Goal: Information Seeking & Learning: Check status

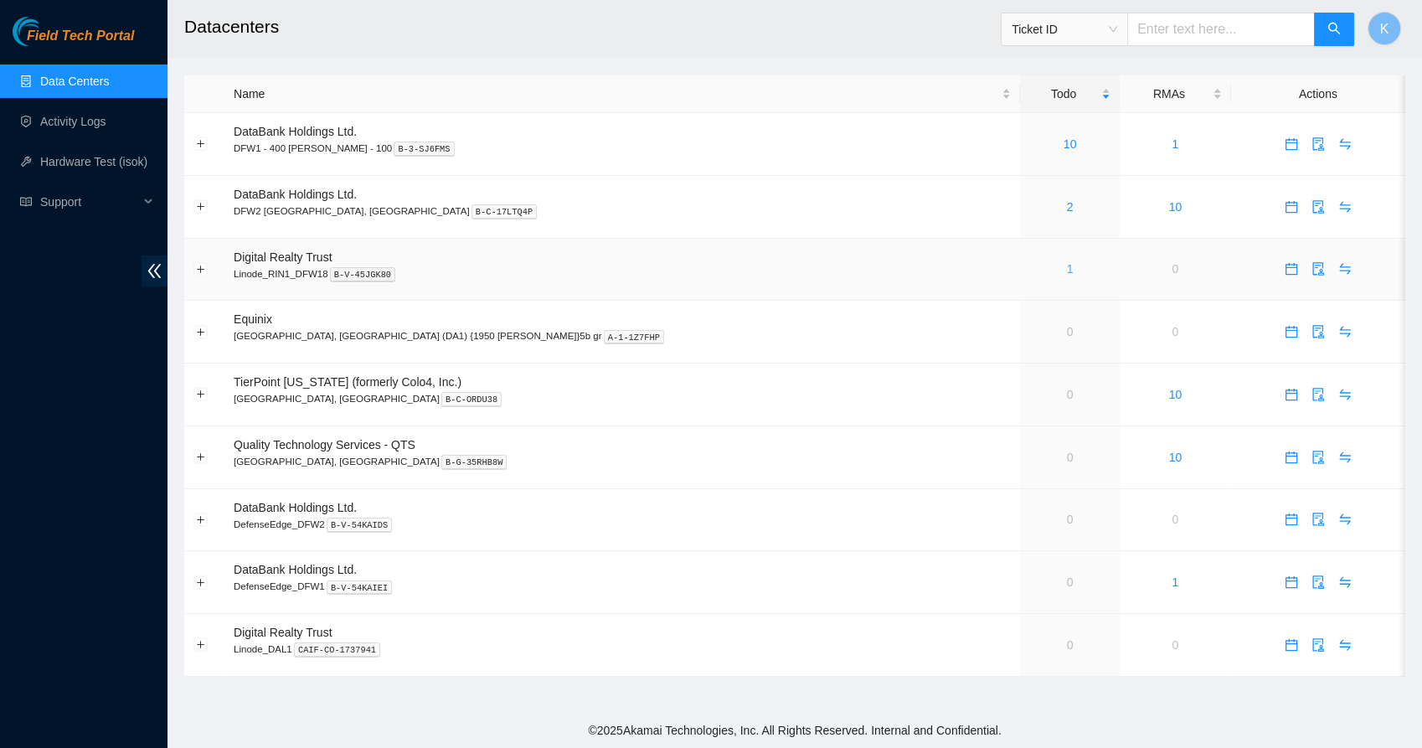
click at [1067, 266] on link "1" at bounding box center [1070, 268] width 7 height 13
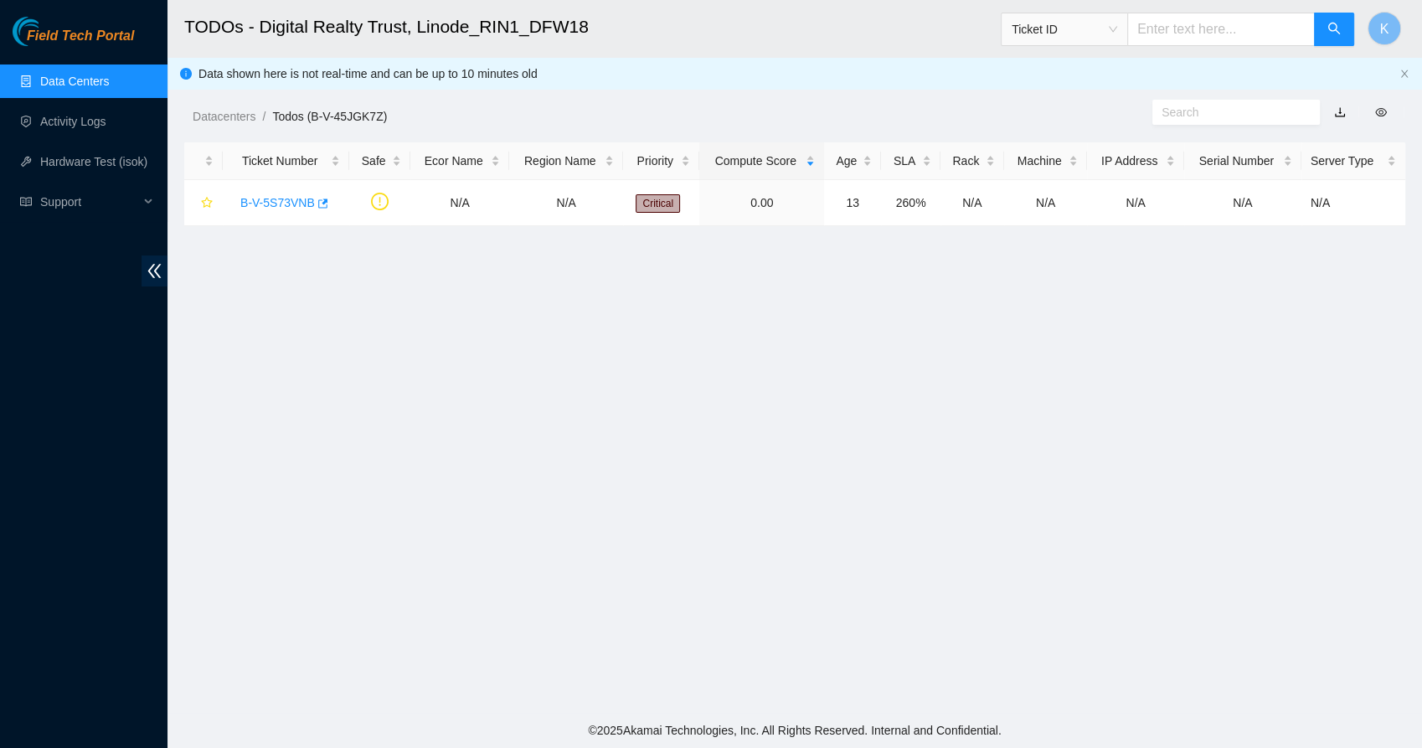
drag, startPoint x: 92, startPoint y: 90, endPoint x: 424, endPoint y: 348, distance: 419.6
click at [424, 348] on main "TODOs - Digital Realty Trust, Linode_RIN1_DFW18 Ticket ID K Data shown here is …" at bounding box center [794, 356] width 1254 height 713
click at [82, 88] on link "Data Centers" at bounding box center [74, 81] width 69 height 13
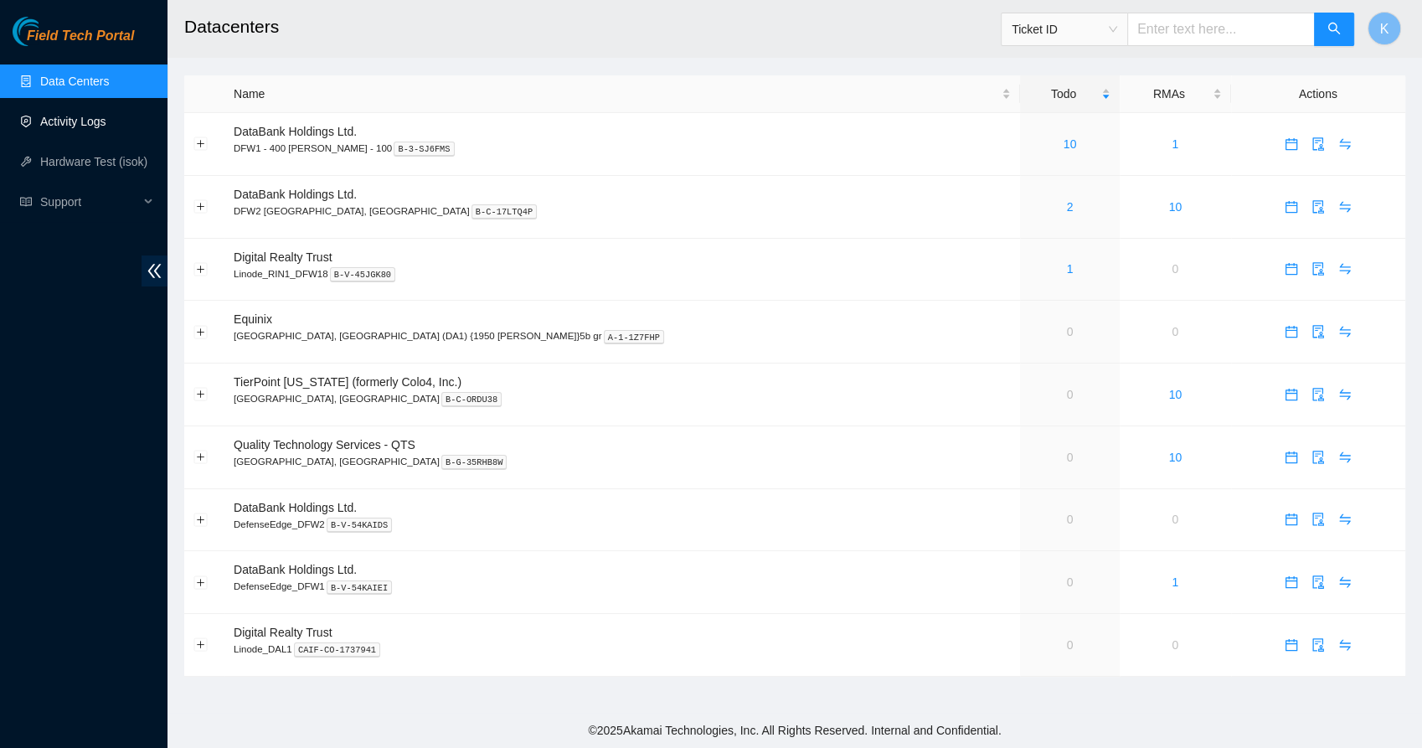
click at [52, 123] on link "Activity Logs" at bounding box center [73, 121] width 66 height 13
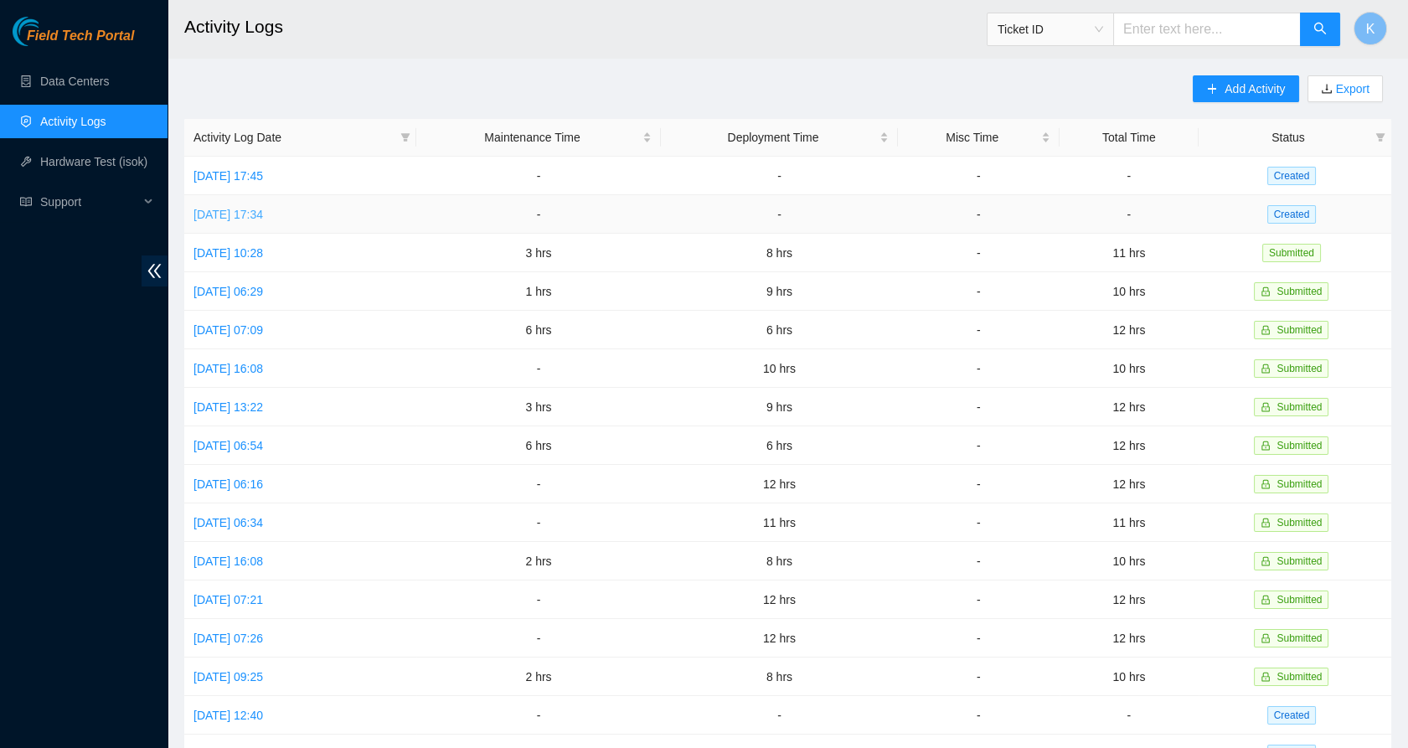
click at [263, 208] on link "[DATE] 17:34" at bounding box center [228, 214] width 70 height 13
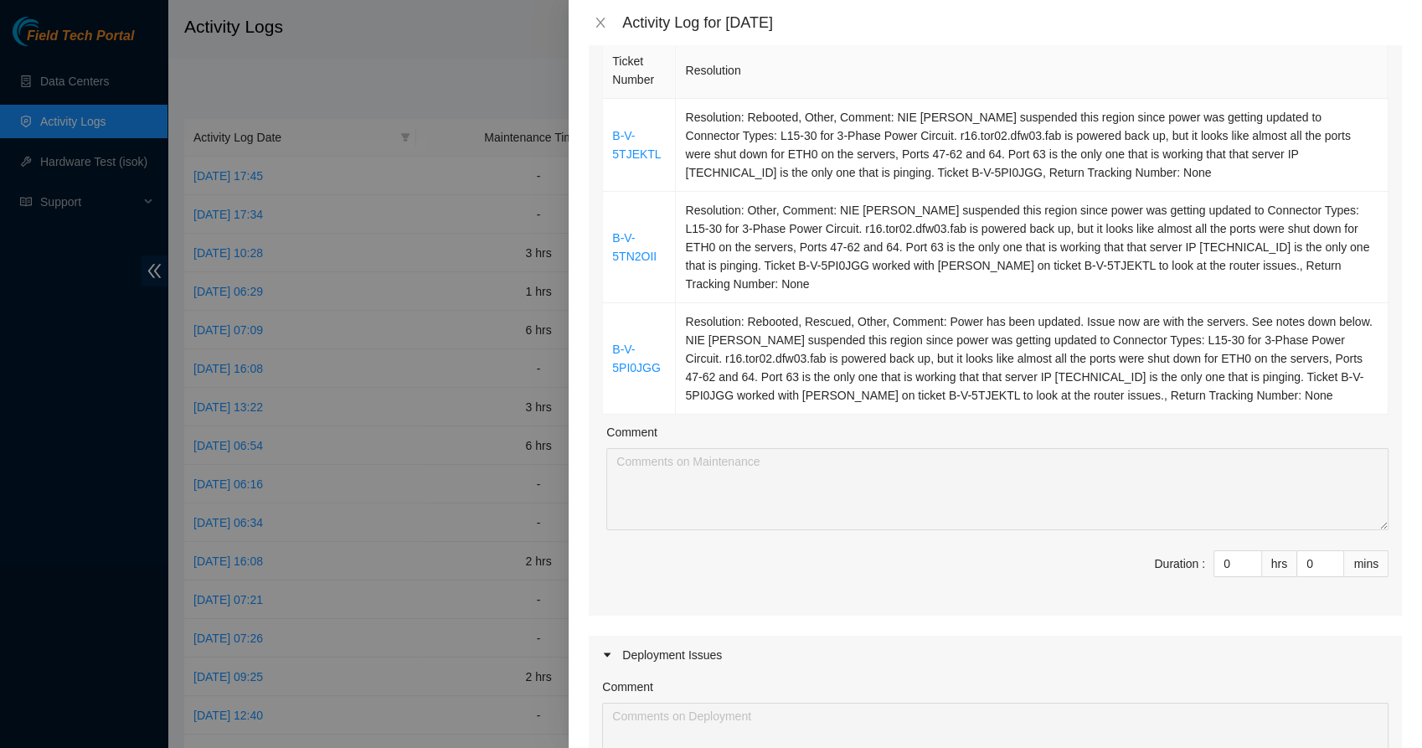
scroll to position [231, 0]
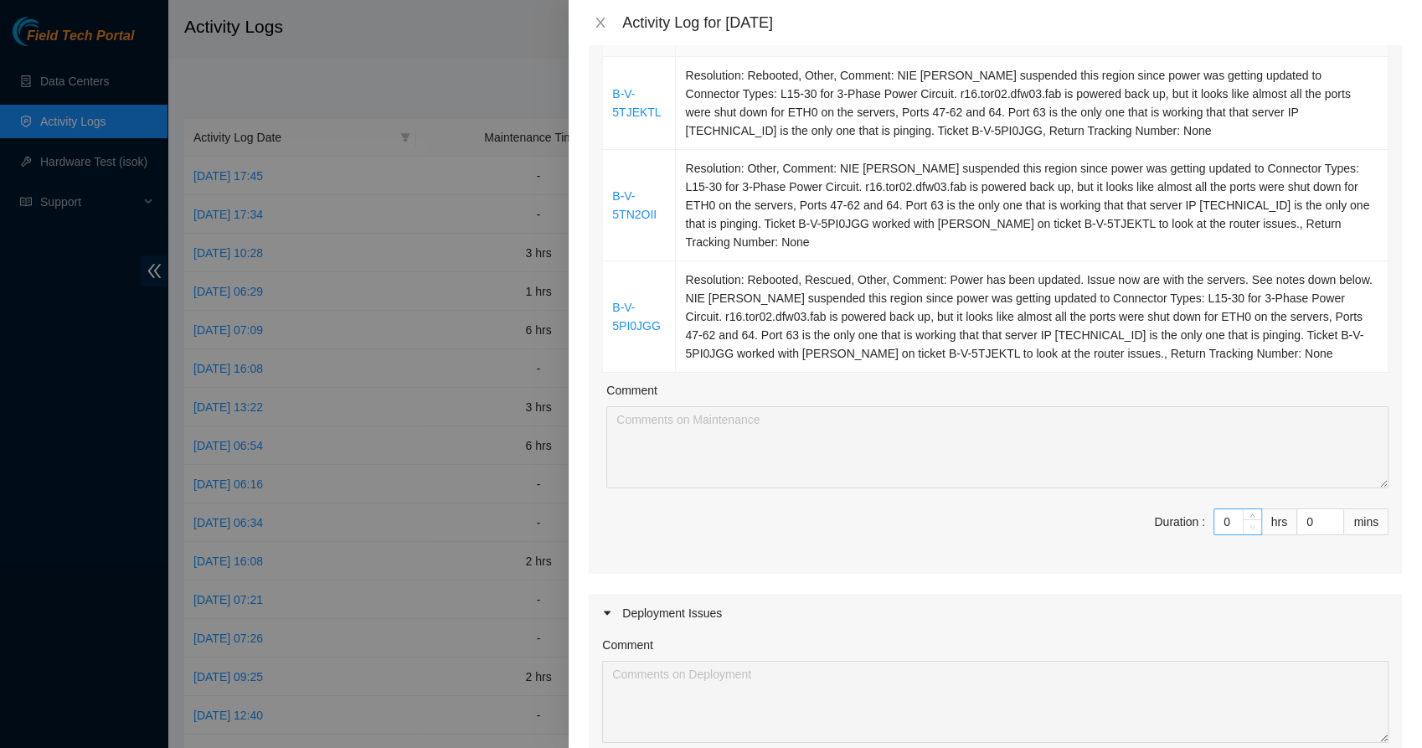
click at [1243, 519] on span "Decrease Value" at bounding box center [1252, 526] width 18 height 15
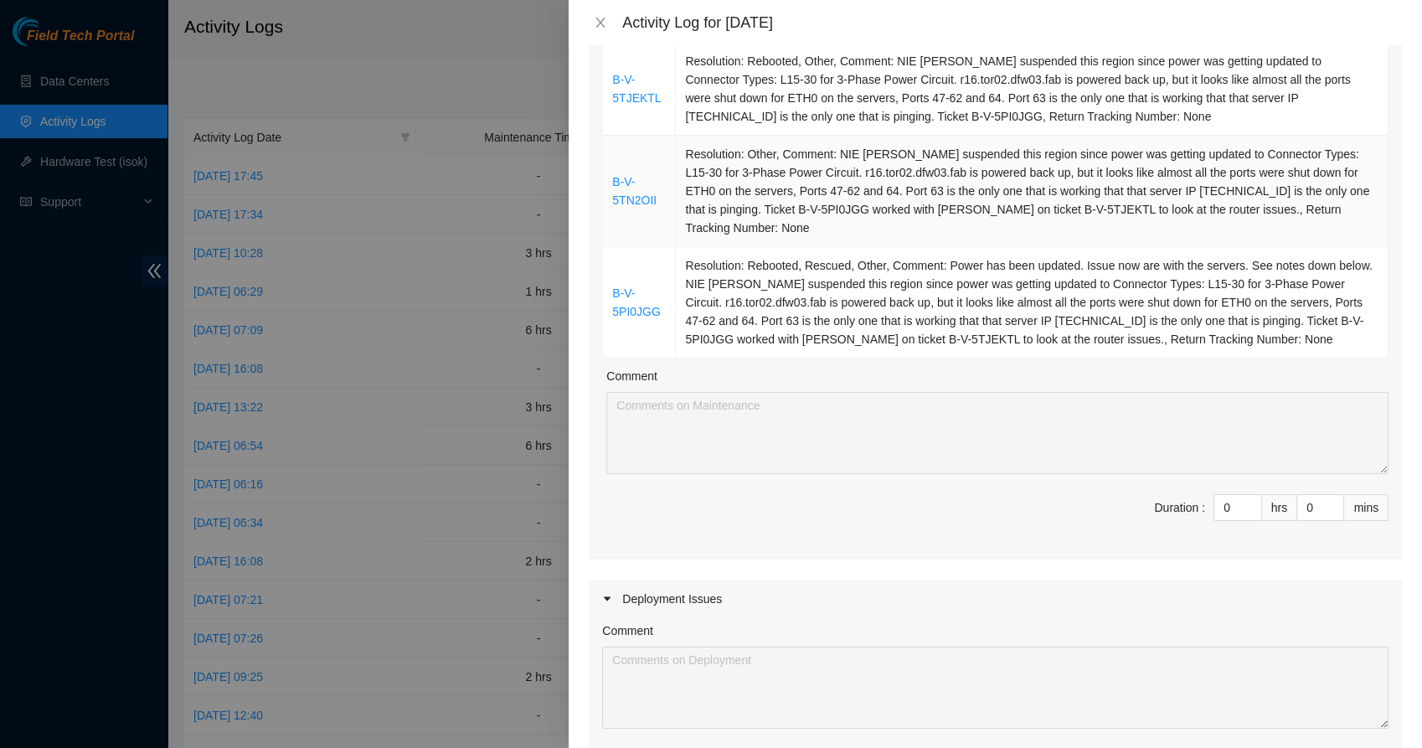
scroll to position [246, 0]
drag, startPoint x: 1214, startPoint y: 503, endPoint x: 1177, endPoint y: 495, distance: 38.6
click at [1177, 495] on span "Duration : 0 hrs 0 mins" at bounding box center [995, 516] width 786 height 47
type input "6"
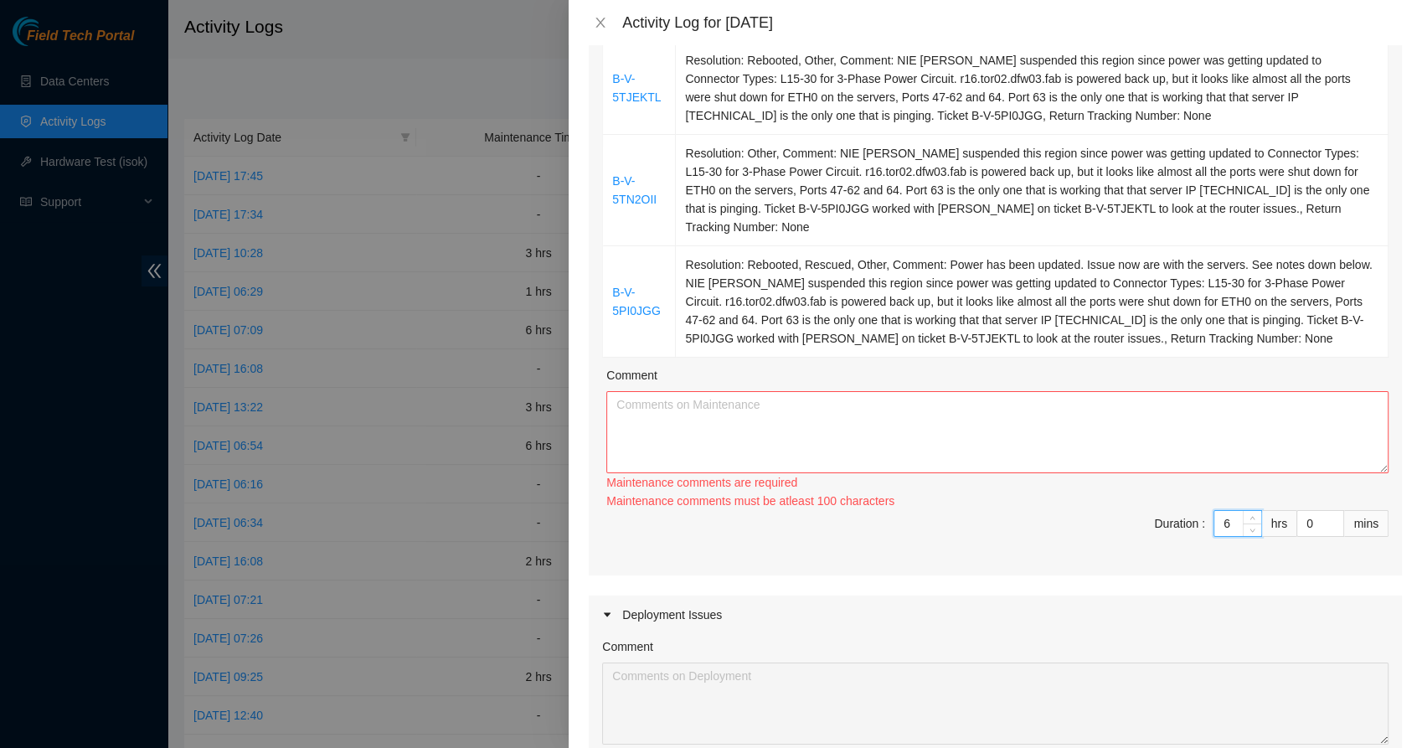
scroll to position [428, 0]
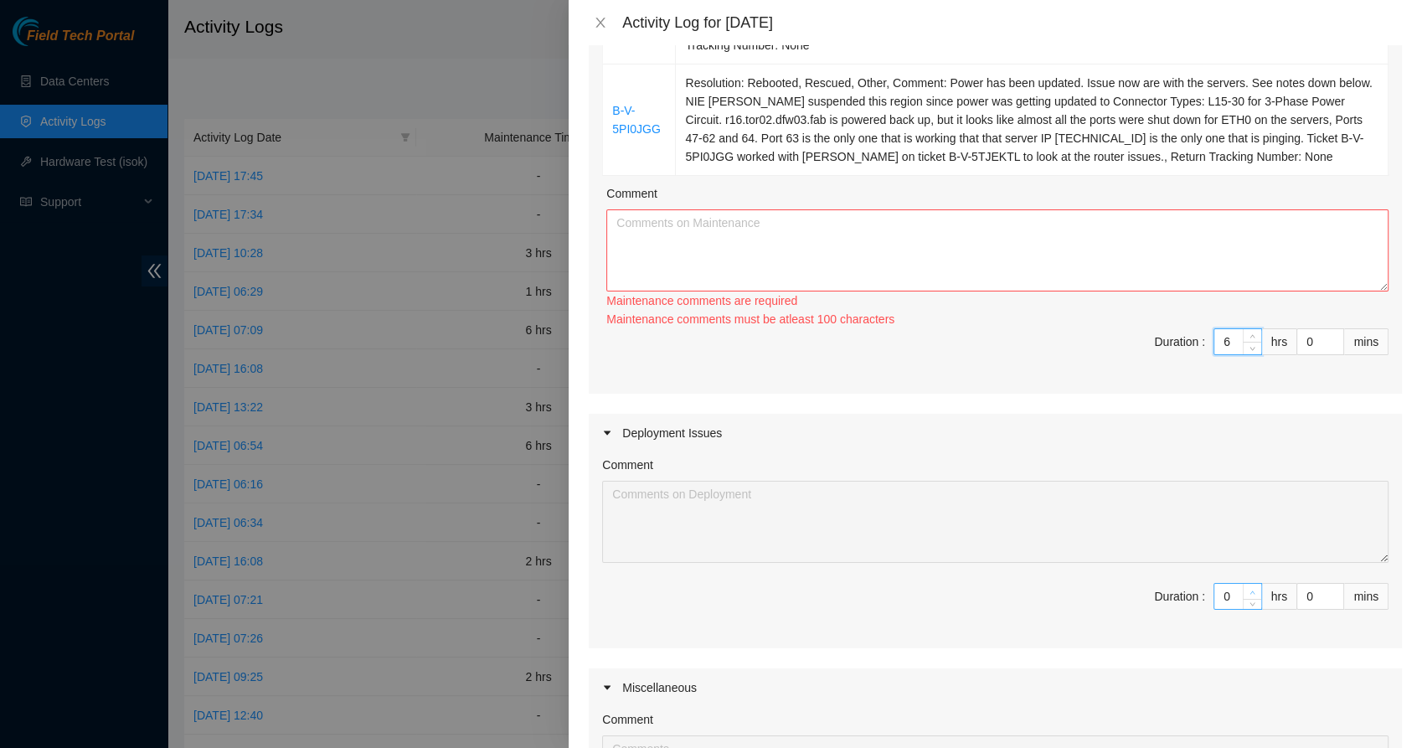
type input "6"
click at [1243, 594] on span "Increase Value" at bounding box center [1252, 591] width 18 height 15
type input "1"
type input "7"
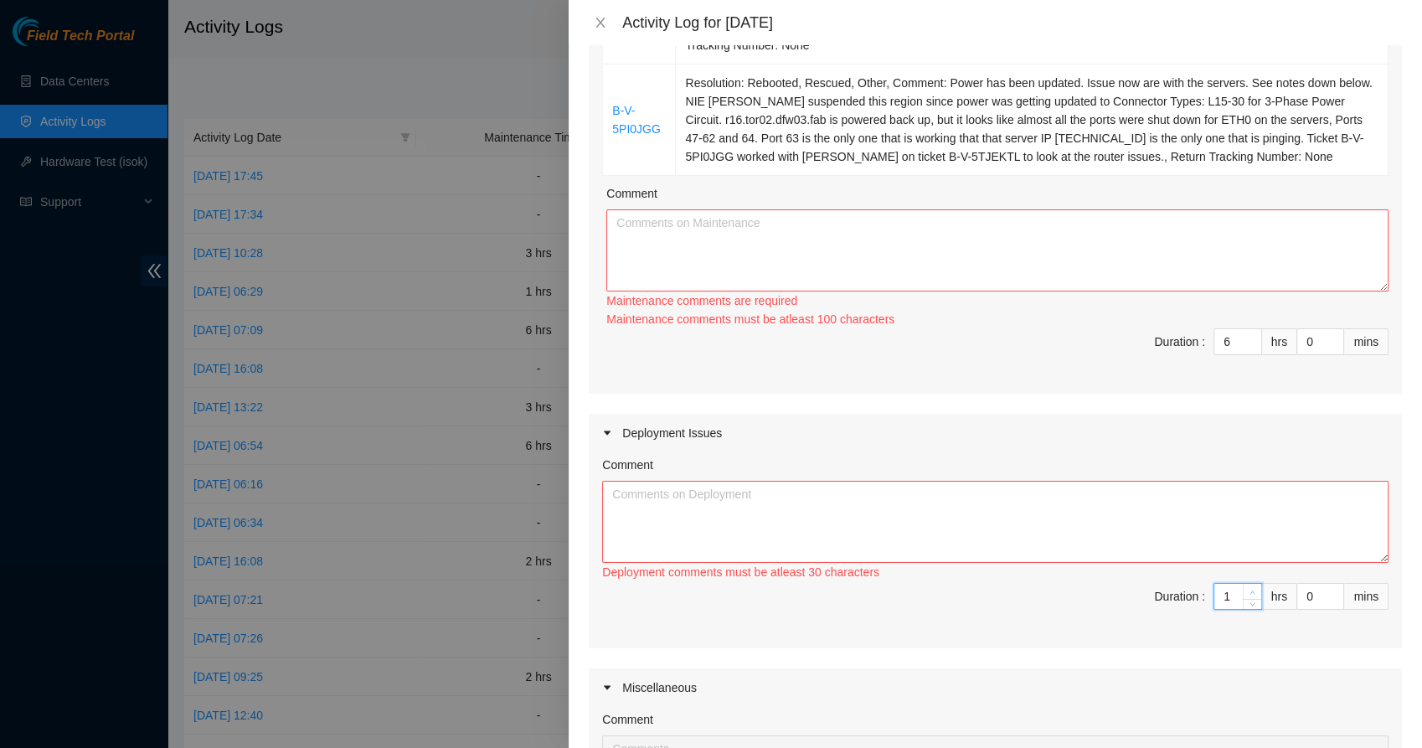
type input "2"
type input "8"
click at [1248, 594] on span "up" at bounding box center [1253, 592] width 10 height 10
type input "3"
type input "9"
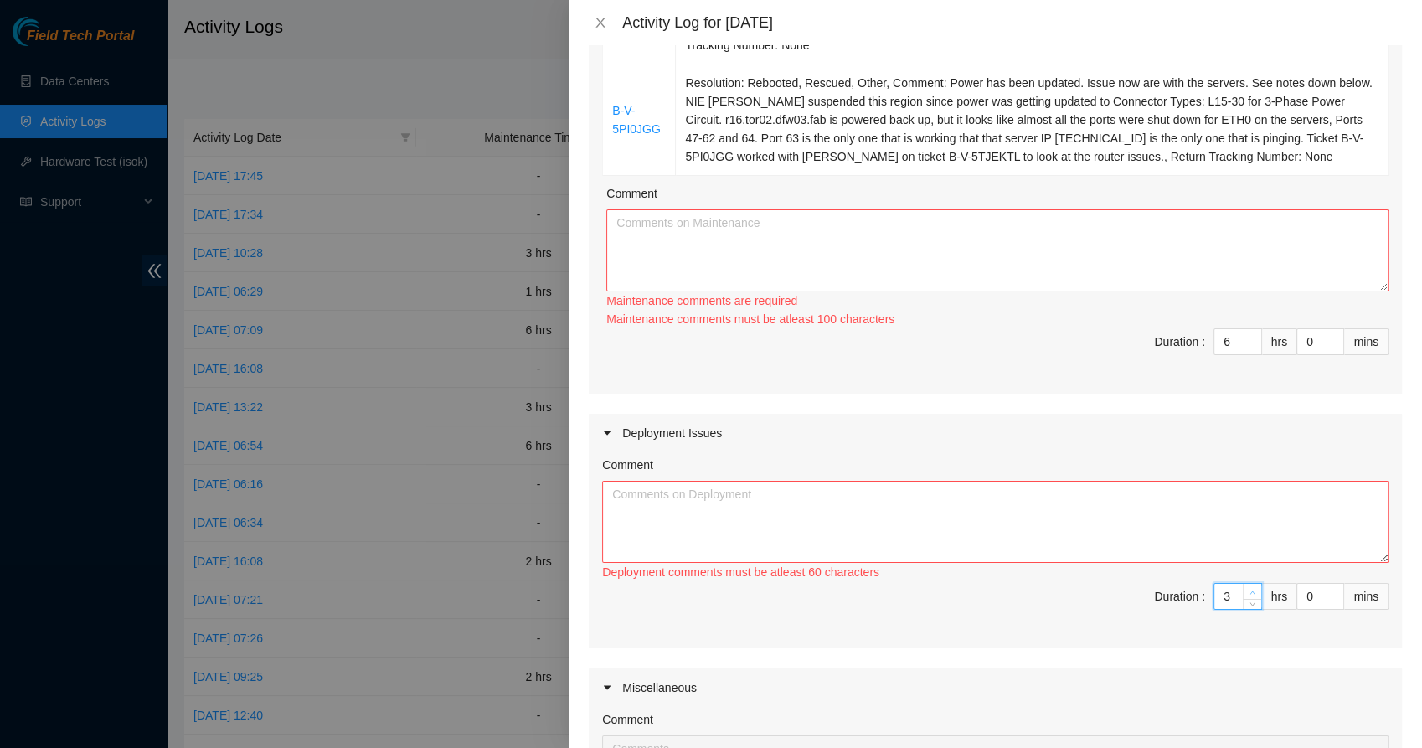
click at [1248, 594] on span "up" at bounding box center [1253, 592] width 10 height 10
type input "4"
type input "10"
click at [1248, 594] on span "up" at bounding box center [1253, 592] width 10 height 10
type input "5"
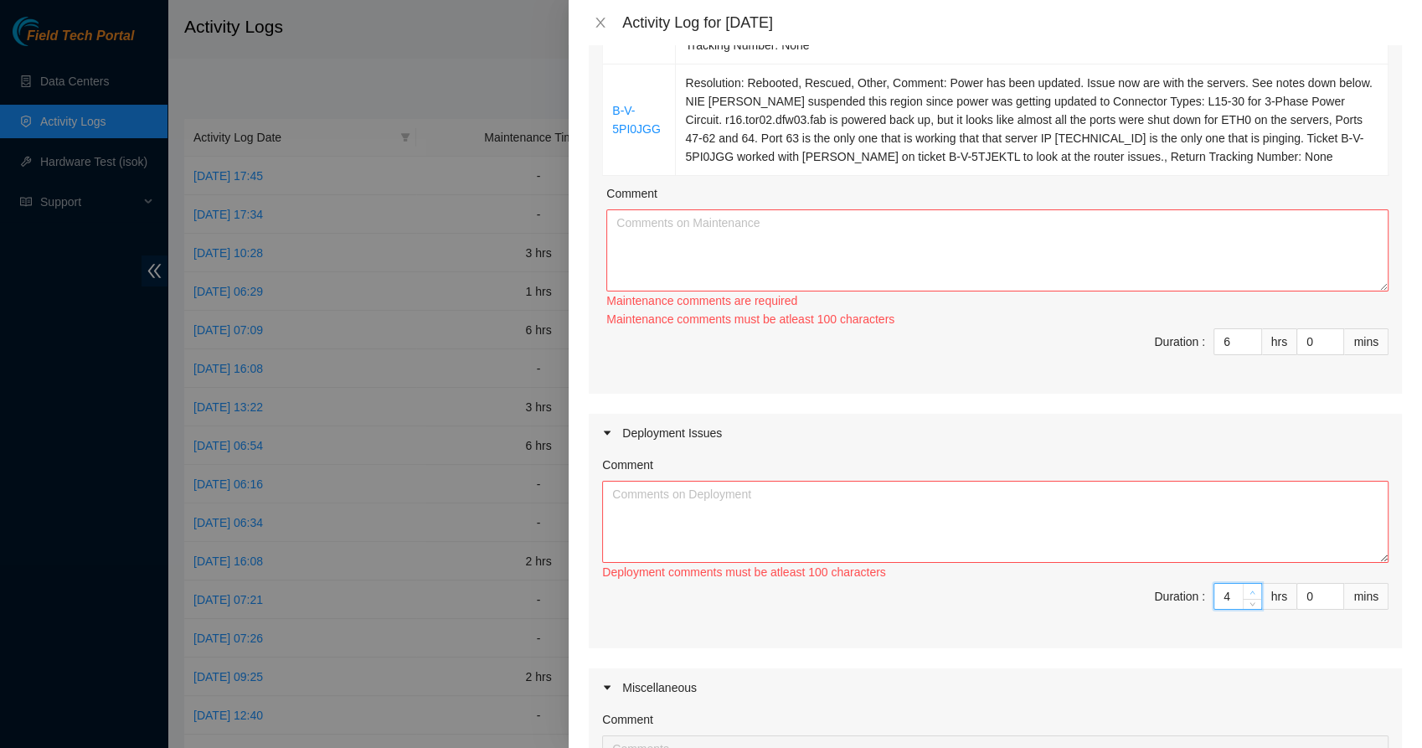
type input "11"
click at [1248, 594] on span "up" at bounding box center [1253, 592] width 10 height 10
type input "6"
type input "12"
click at [1248, 594] on span "up" at bounding box center [1253, 592] width 10 height 10
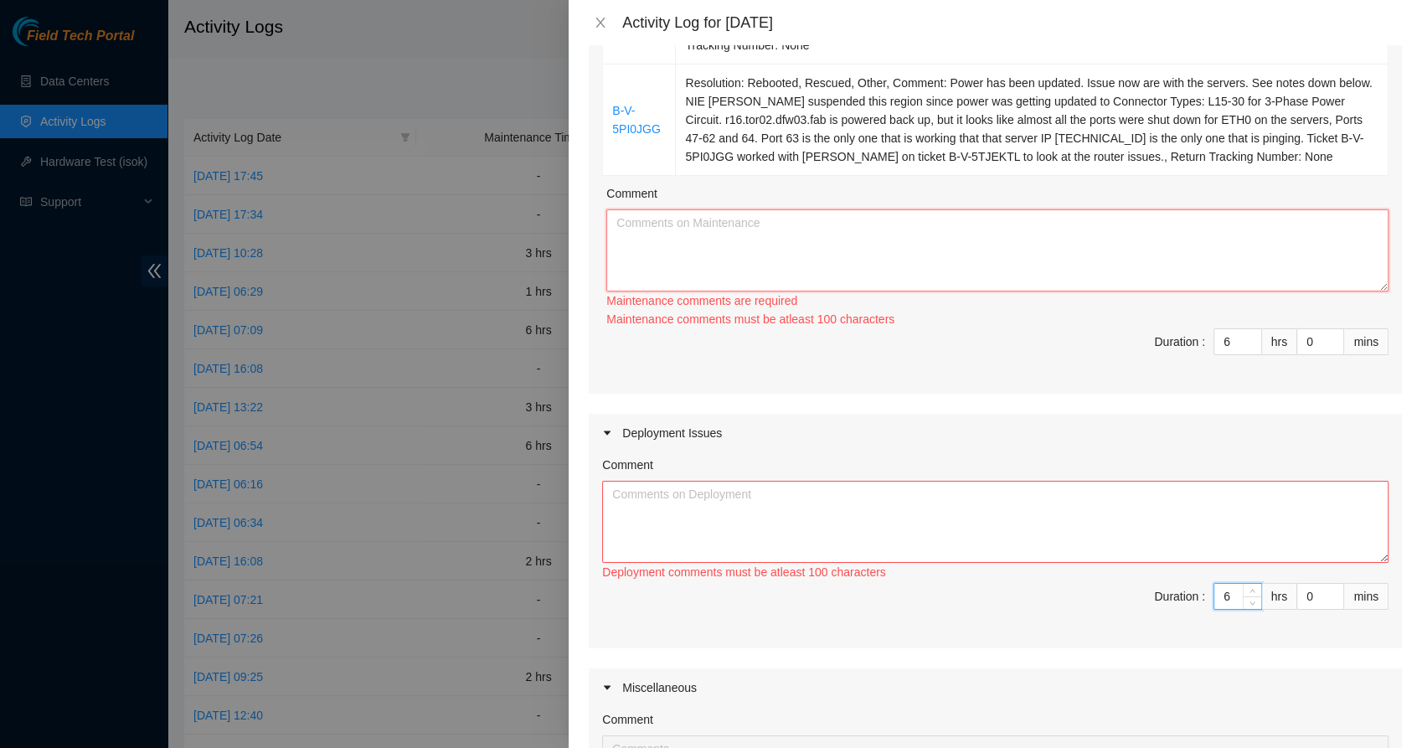
click at [785, 265] on textarea "Comment" at bounding box center [997, 250] width 782 height 82
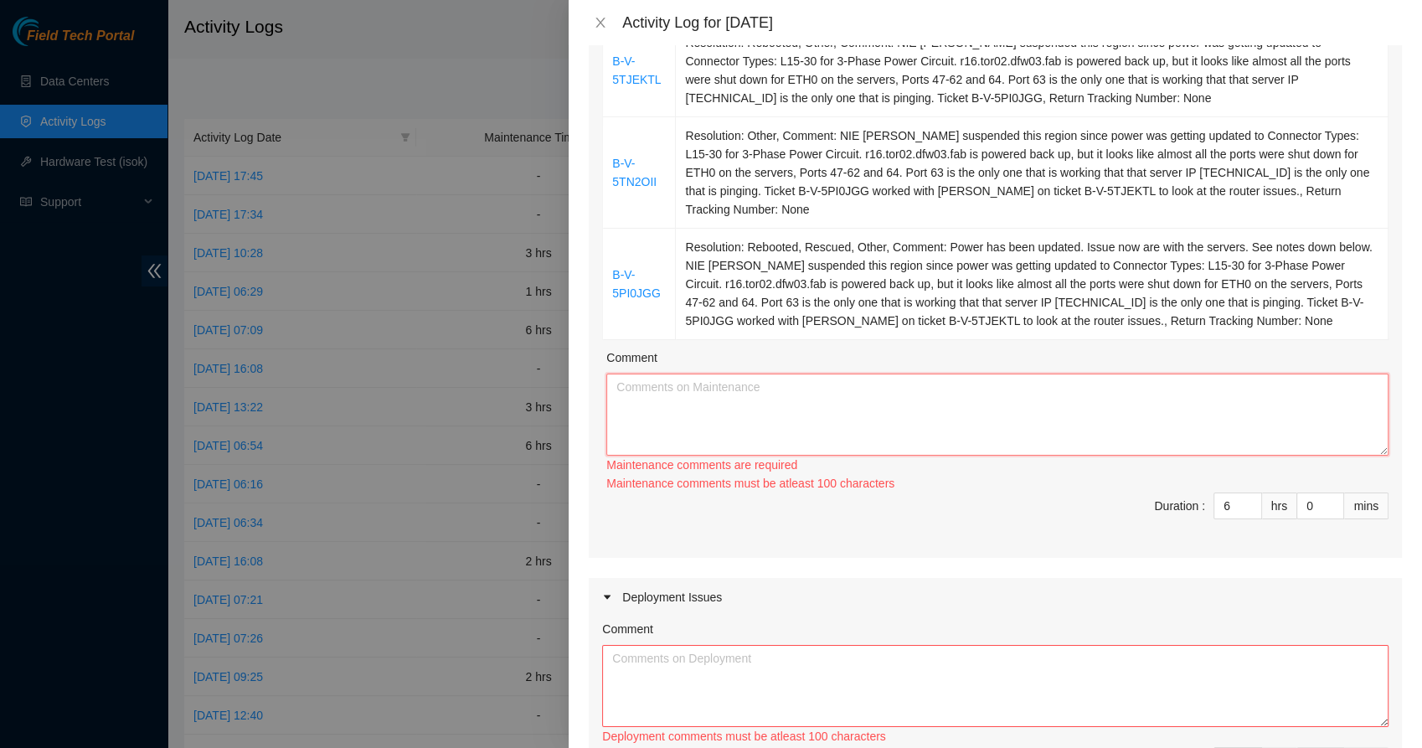
scroll to position [148, 0]
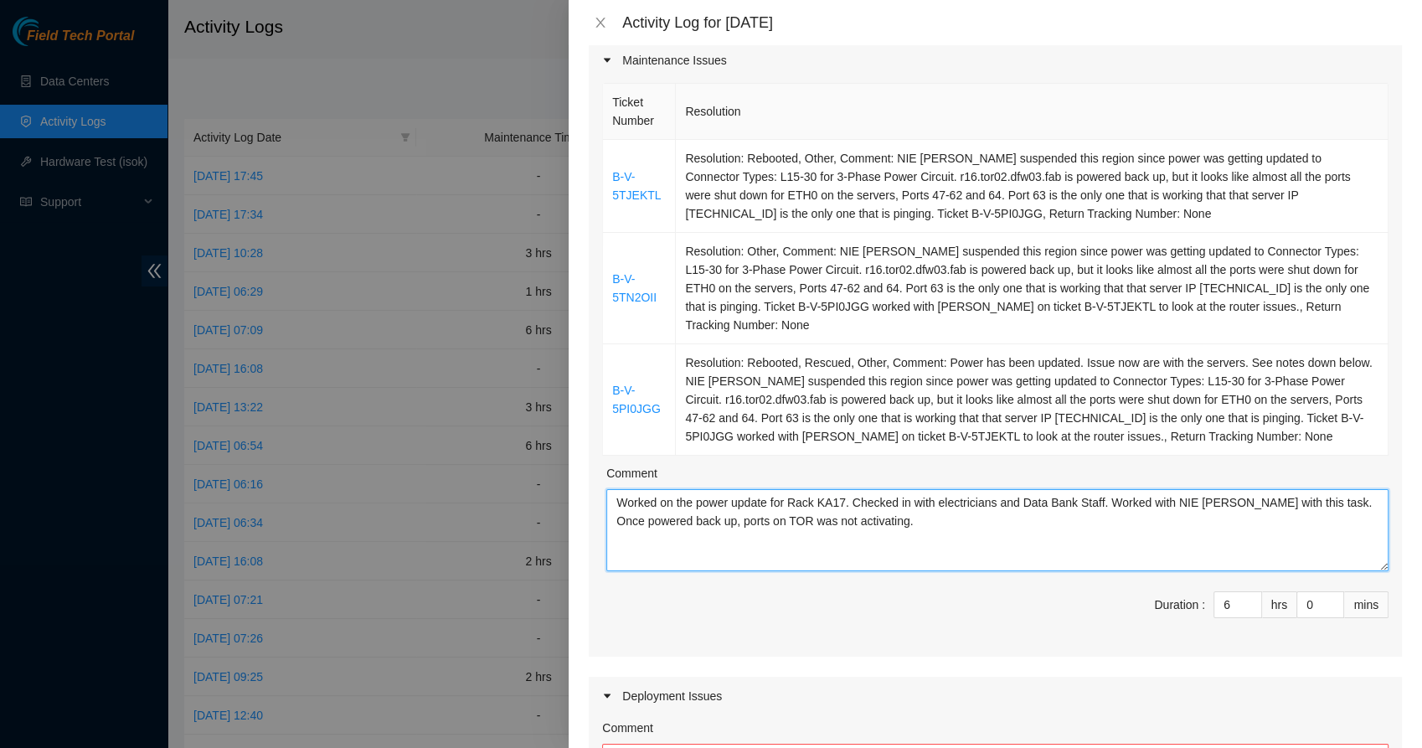
click at [925, 532] on textarea "Worked on the power update for Rack KA17. Checked in with electricians and Data…" at bounding box center [997, 530] width 782 height 82
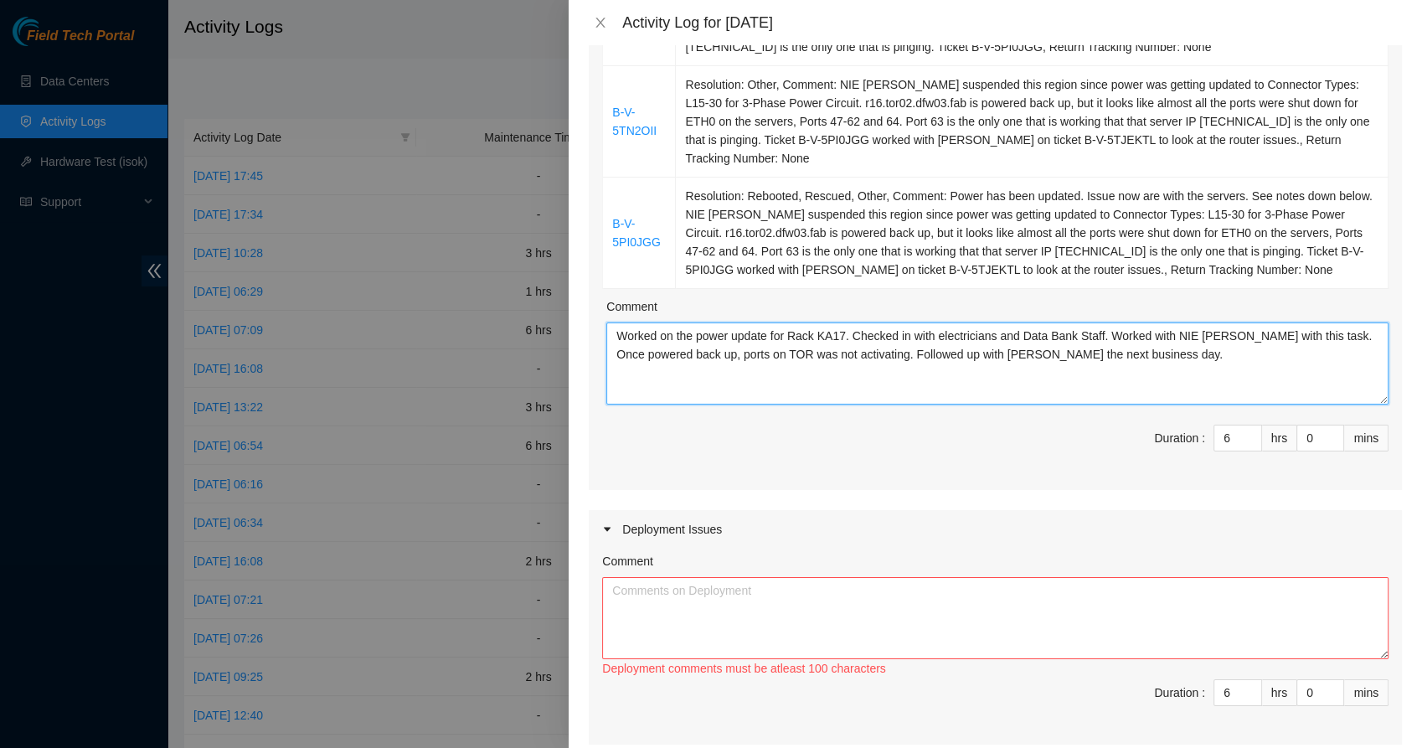
scroll to position [315, 0]
type textarea "Worked on the power update for Rack KA17. Checked in with electricians and Data…"
click at [981, 622] on textarea "Comment" at bounding box center [995, 618] width 786 height 82
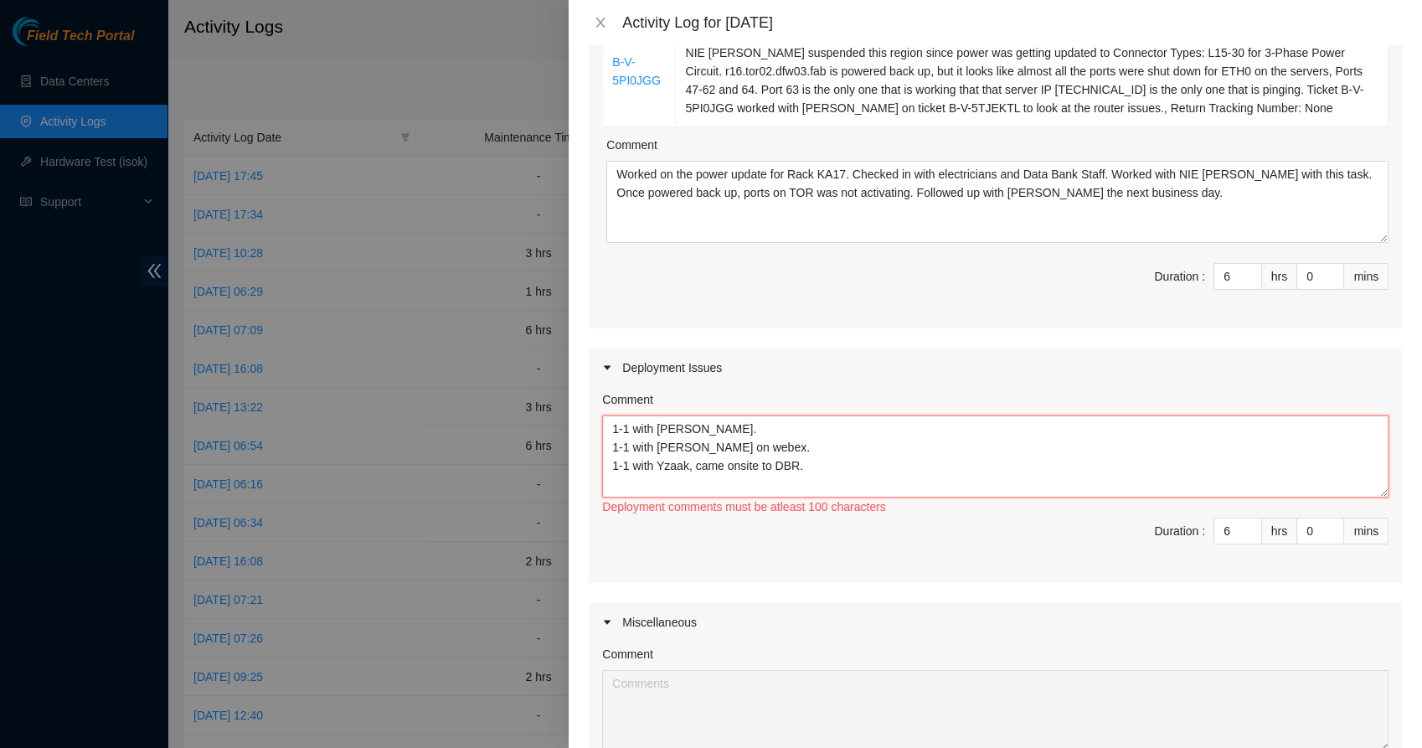
scroll to position [478, 0]
paste textarea "DP77376"
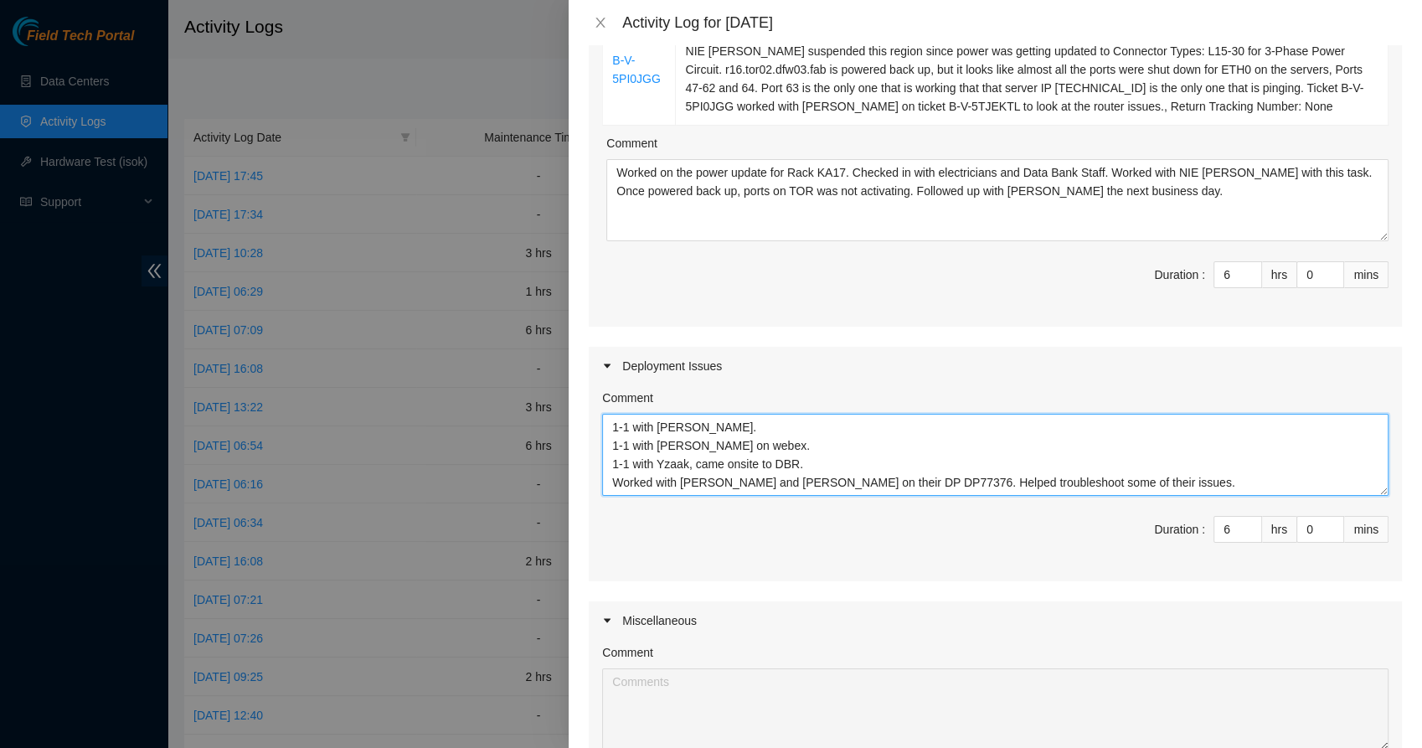
scroll to position [13, 0]
type textarea "1-1 with [PERSON_NAME]. 1-1 with [PERSON_NAME] on webex. 1-1 with Yzaak, came o…"
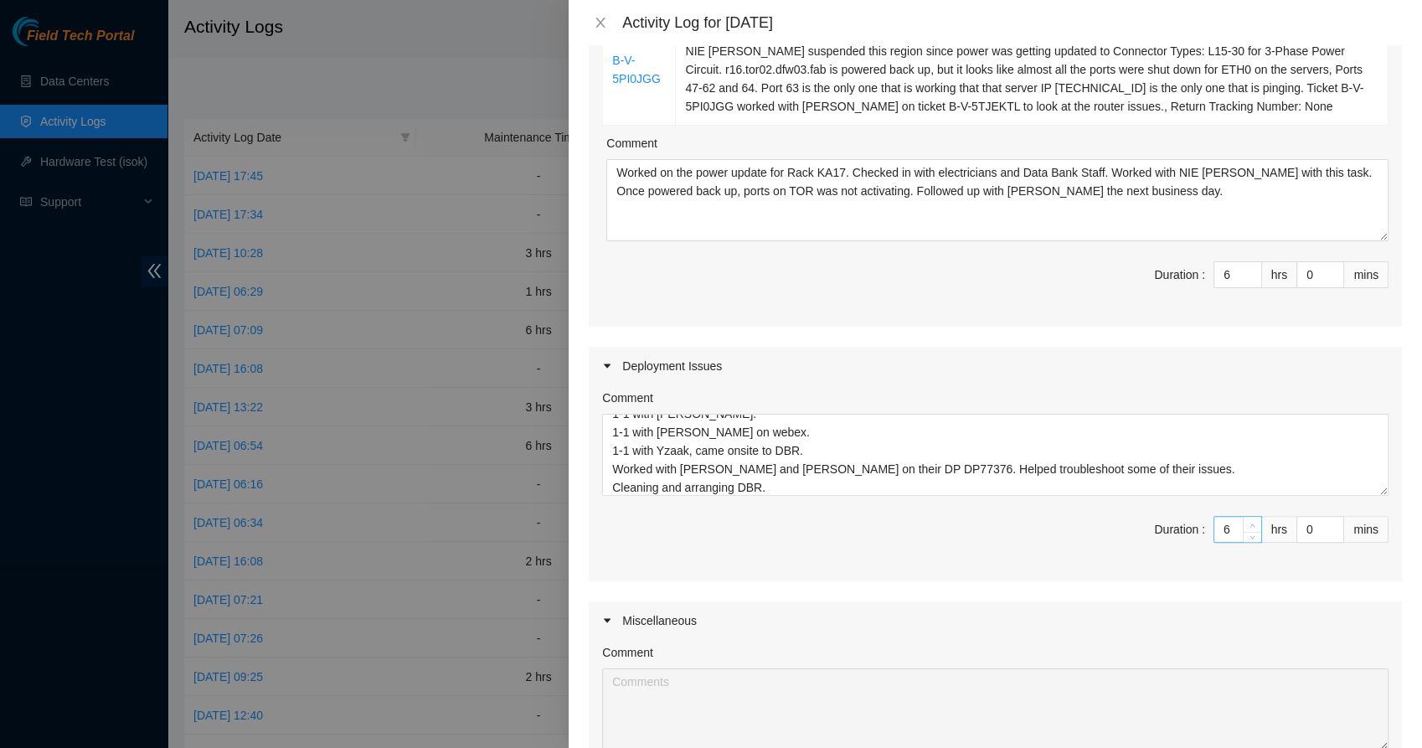
type input "7"
type input "13"
click at [1249, 523] on icon "up" at bounding box center [1252, 526] width 6 height 6
click at [1006, 510] on div "Comment 1-1 with [PERSON_NAME]. 1-1 with [PERSON_NAME] on webex. 1-1 with Yzaak…" at bounding box center [995, 483] width 813 height 196
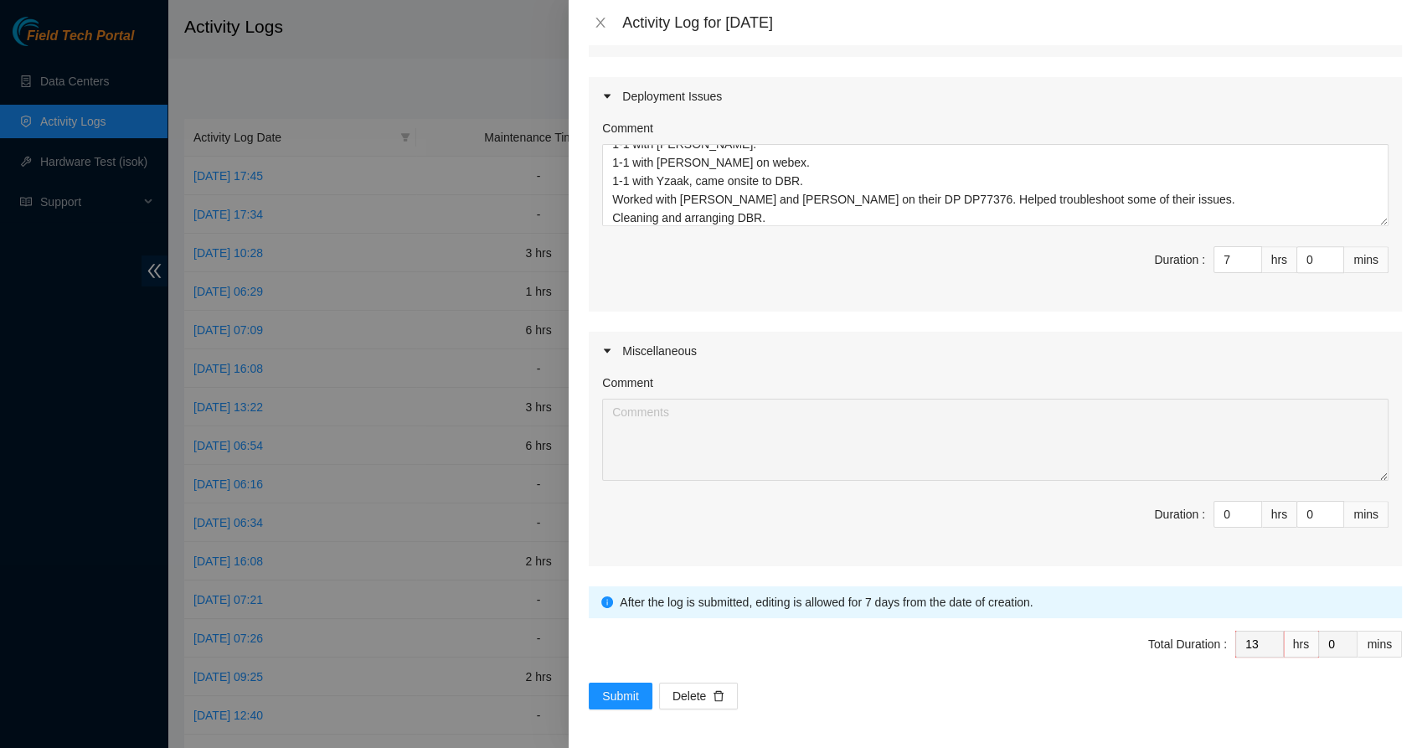
scroll to position [748, 0]
click at [613, 702] on span "Submit" at bounding box center [620, 696] width 37 height 18
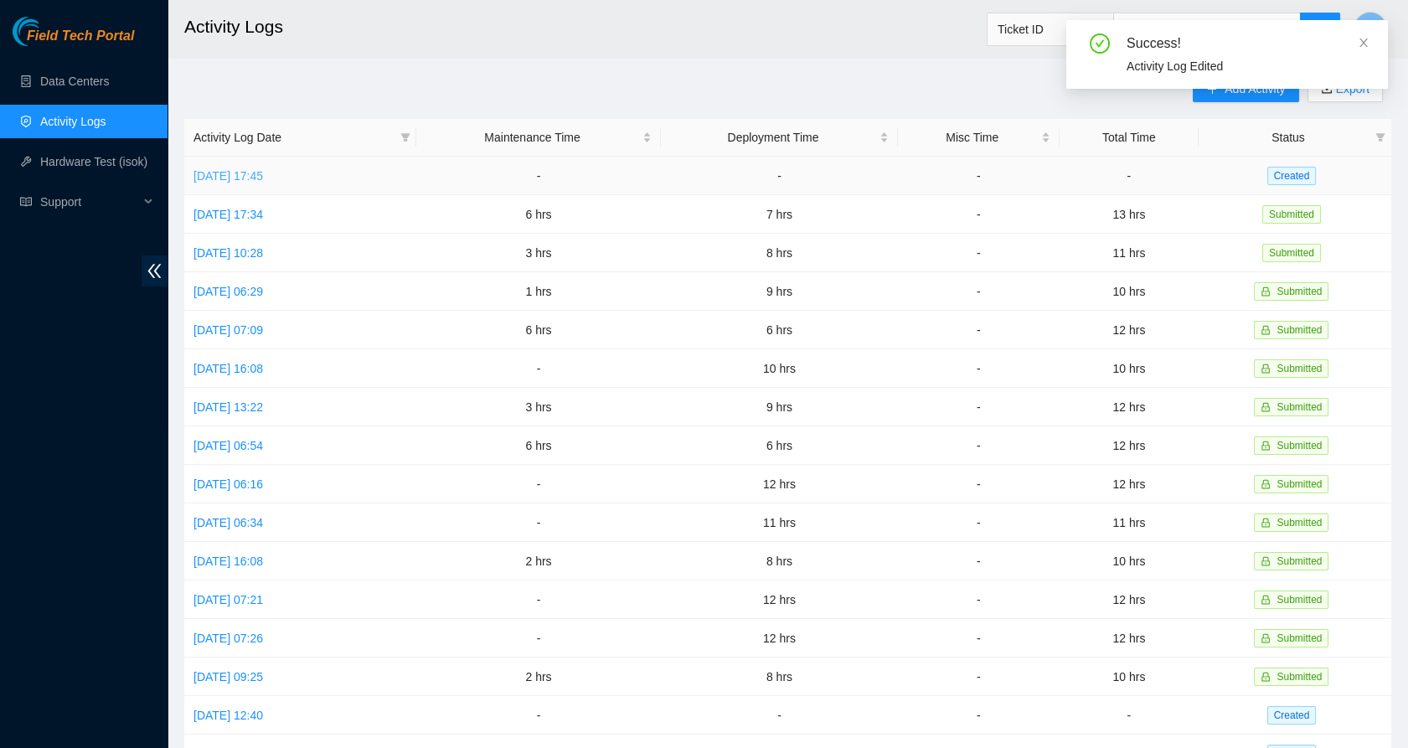
click at [255, 173] on link "[DATE] 17:45" at bounding box center [228, 175] width 70 height 13
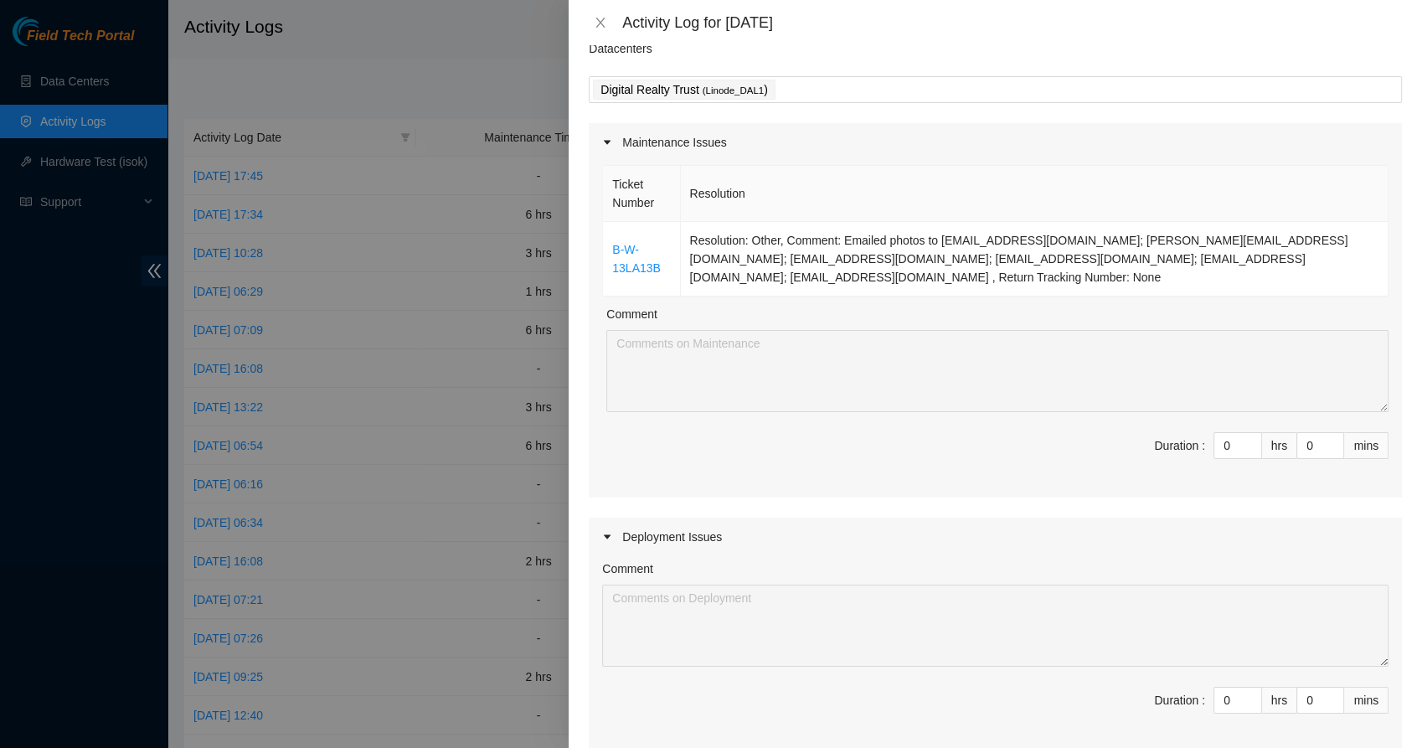
scroll to position [67, 0]
type input "1"
click at [1248, 435] on span "up" at bounding box center [1253, 440] width 10 height 10
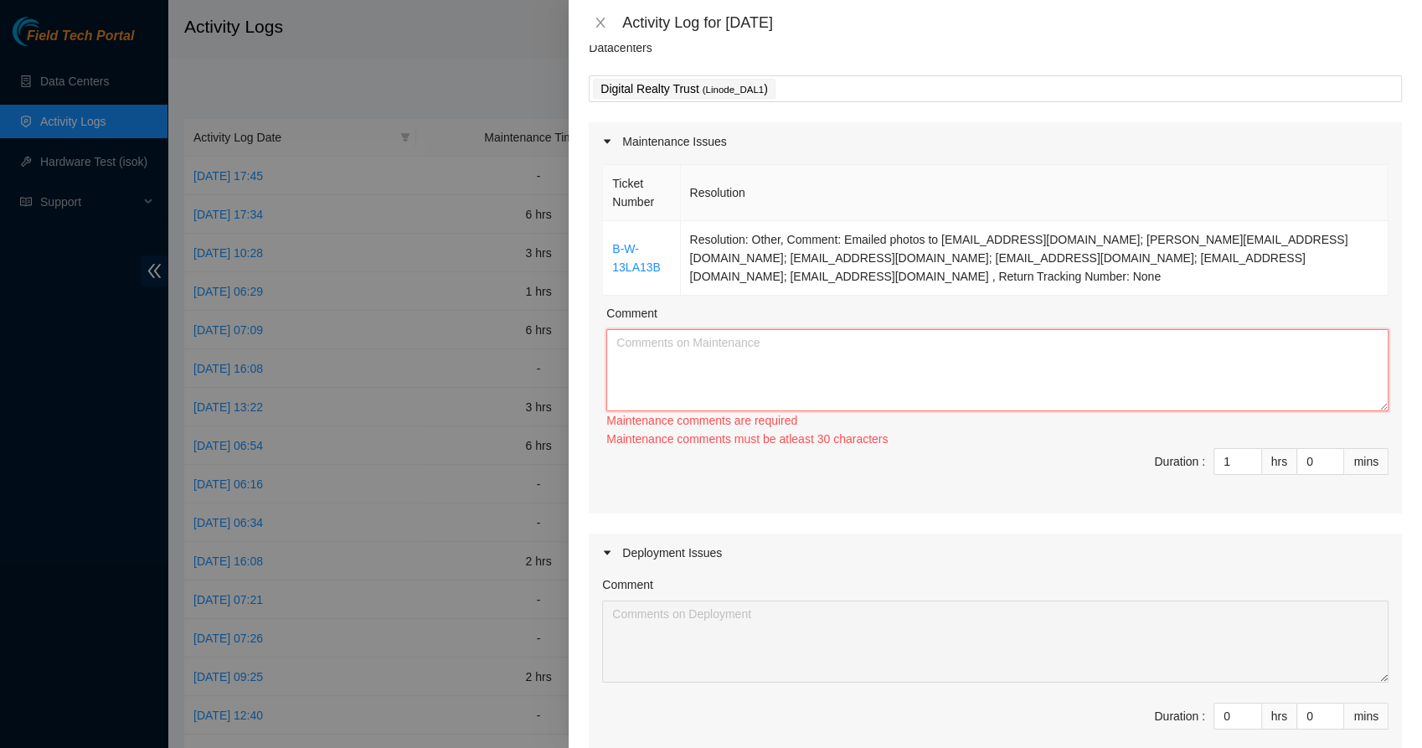
click at [930, 352] on textarea "Comment" at bounding box center [997, 370] width 782 height 82
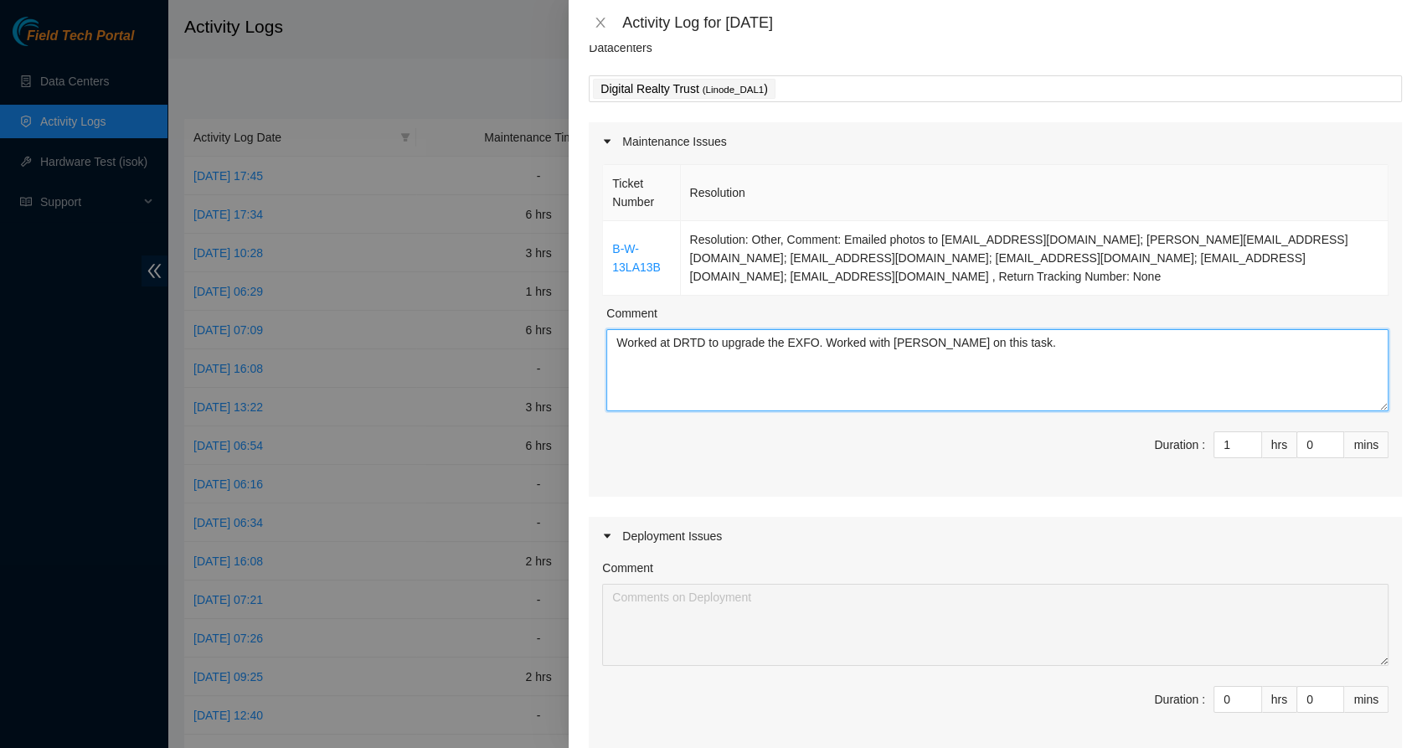
scroll to position [222, 0]
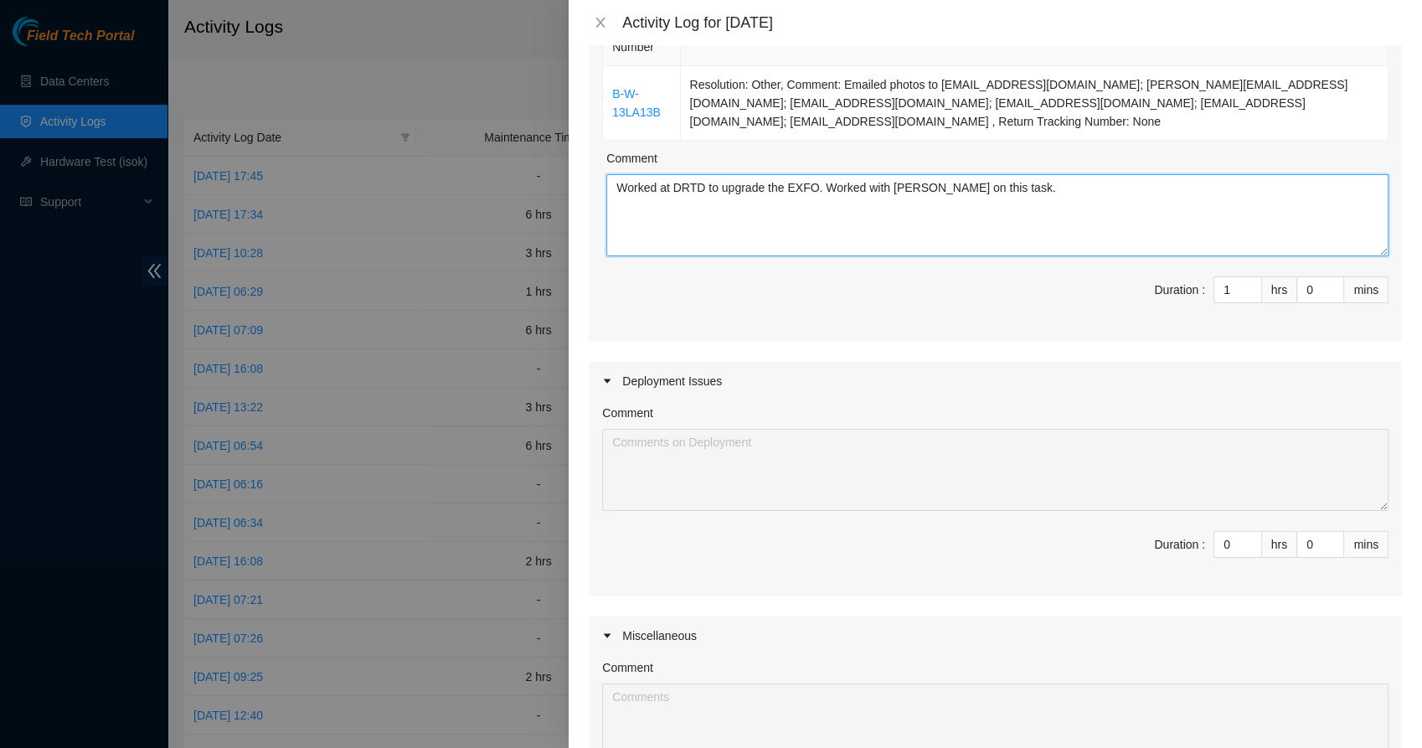
type textarea "Worked at DRTD to upgrade the EXFO. Worked with [PERSON_NAME] on this task."
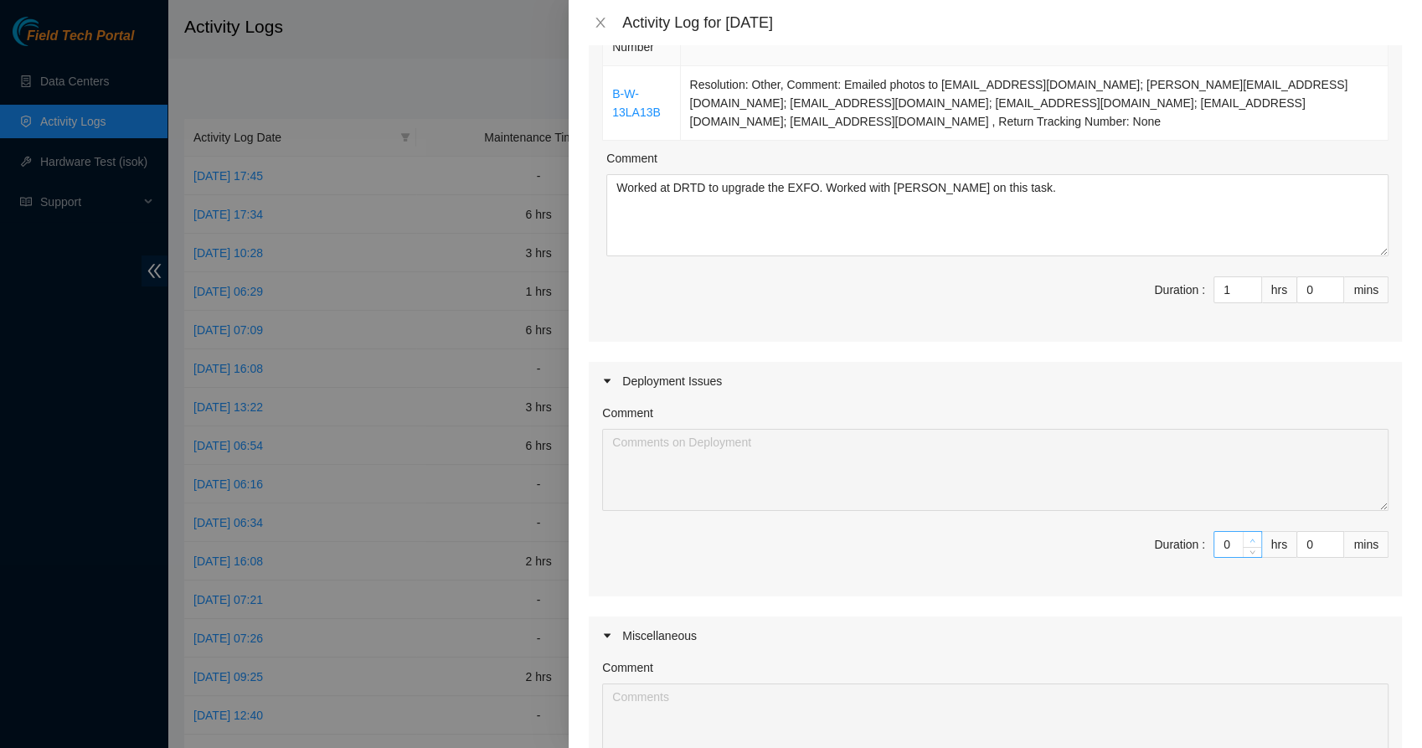
type input "1"
type input "2"
click at [1248, 535] on span "up" at bounding box center [1253, 540] width 10 height 10
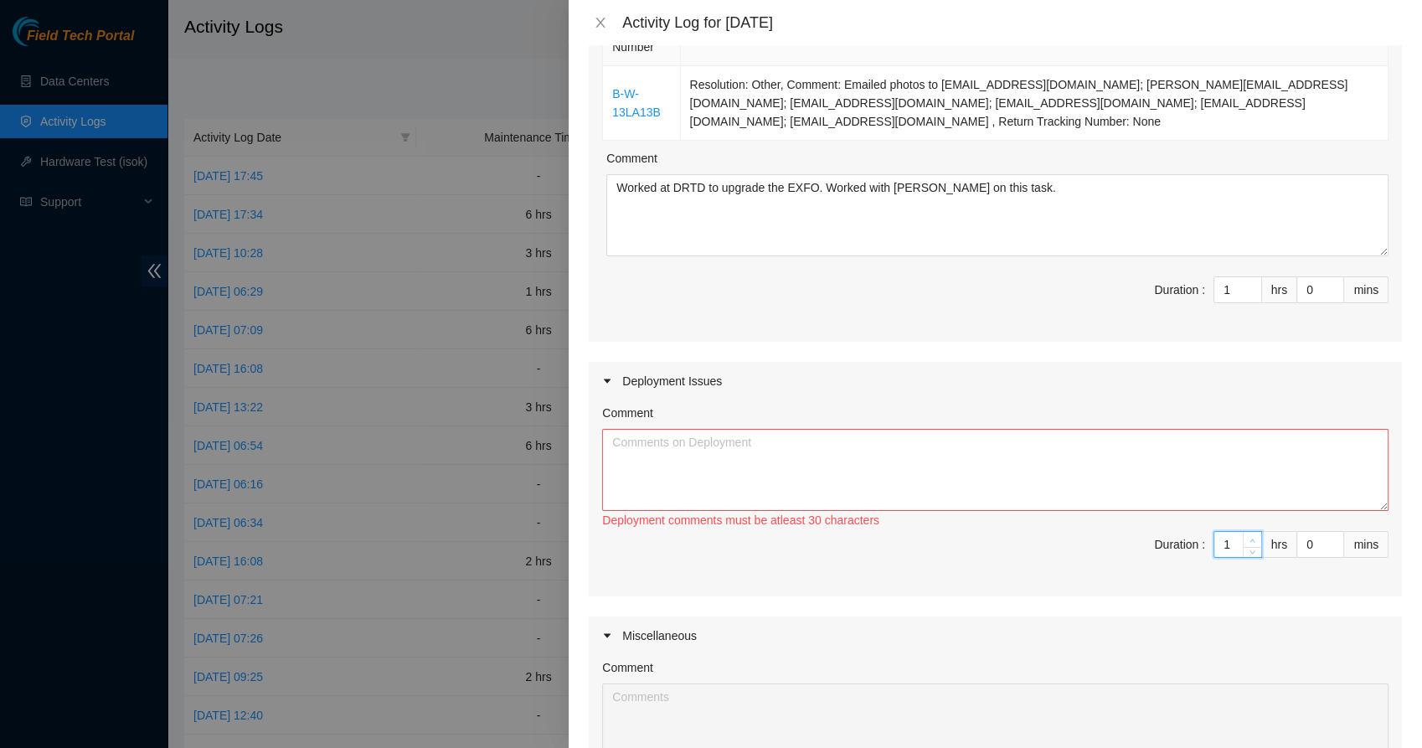
type input "2"
type input "3"
click at [1248, 535] on span "up" at bounding box center [1253, 540] width 10 height 10
type input "3"
type input "4"
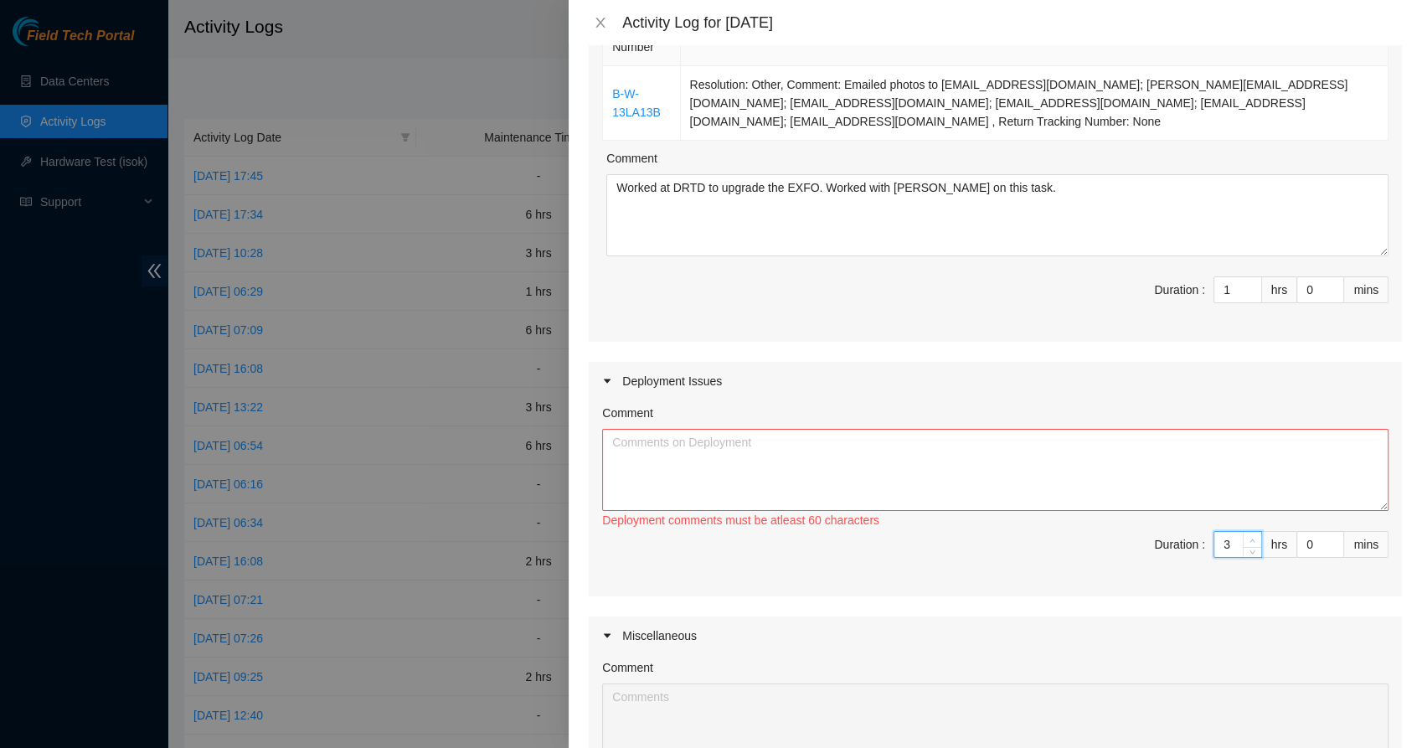
click at [1248, 535] on span "up" at bounding box center [1253, 540] width 10 height 10
type input "4"
type input "5"
click at [1248, 535] on span "up" at bounding box center [1253, 540] width 10 height 10
type input "5"
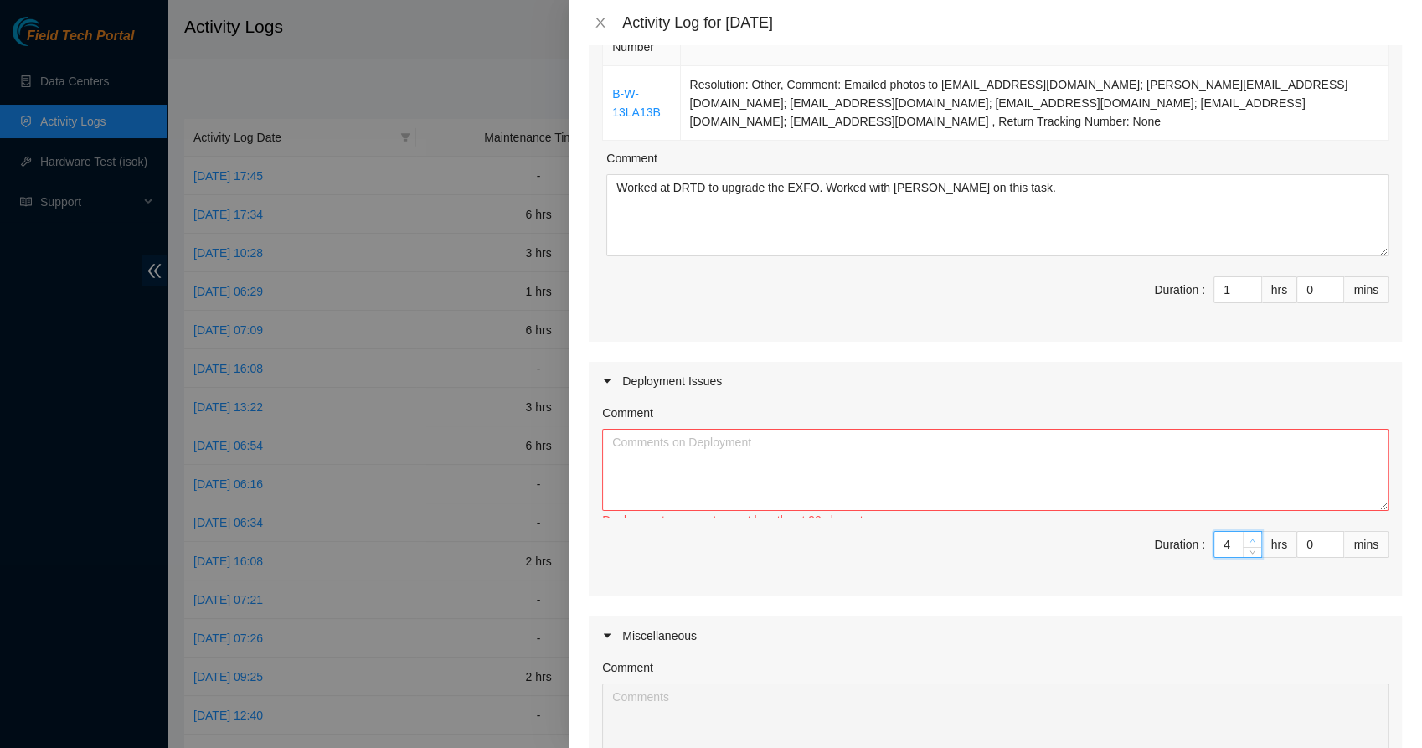
type input "6"
click at [1248, 535] on span "up" at bounding box center [1253, 540] width 10 height 10
type input "6"
type input "7"
click at [1248, 535] on span "up" at bounding box center [1253, 540] width 10 height 10
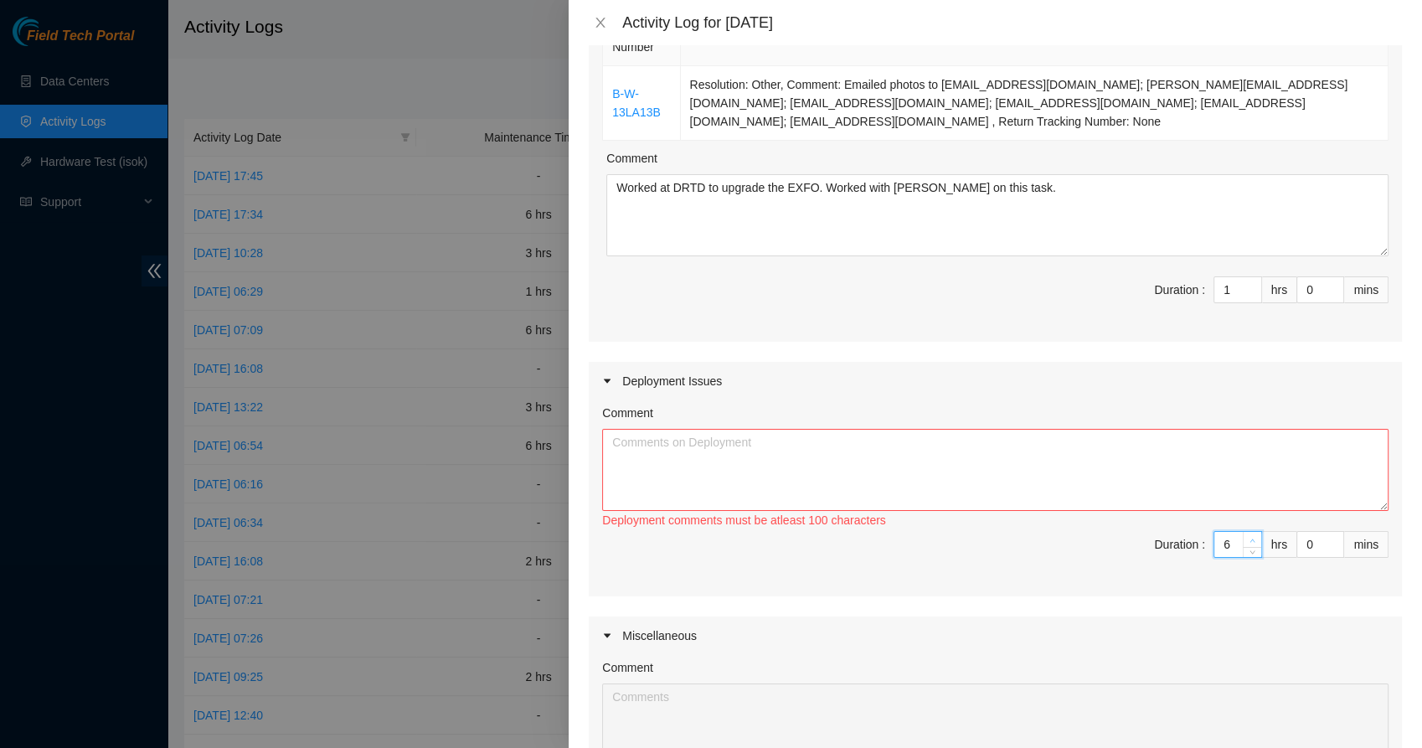
type input "7"
type input "8"
click at [1248, 535] on span "up" at bounding box center [1253, 540] width 10 height 10
type input "8"
type input "9"
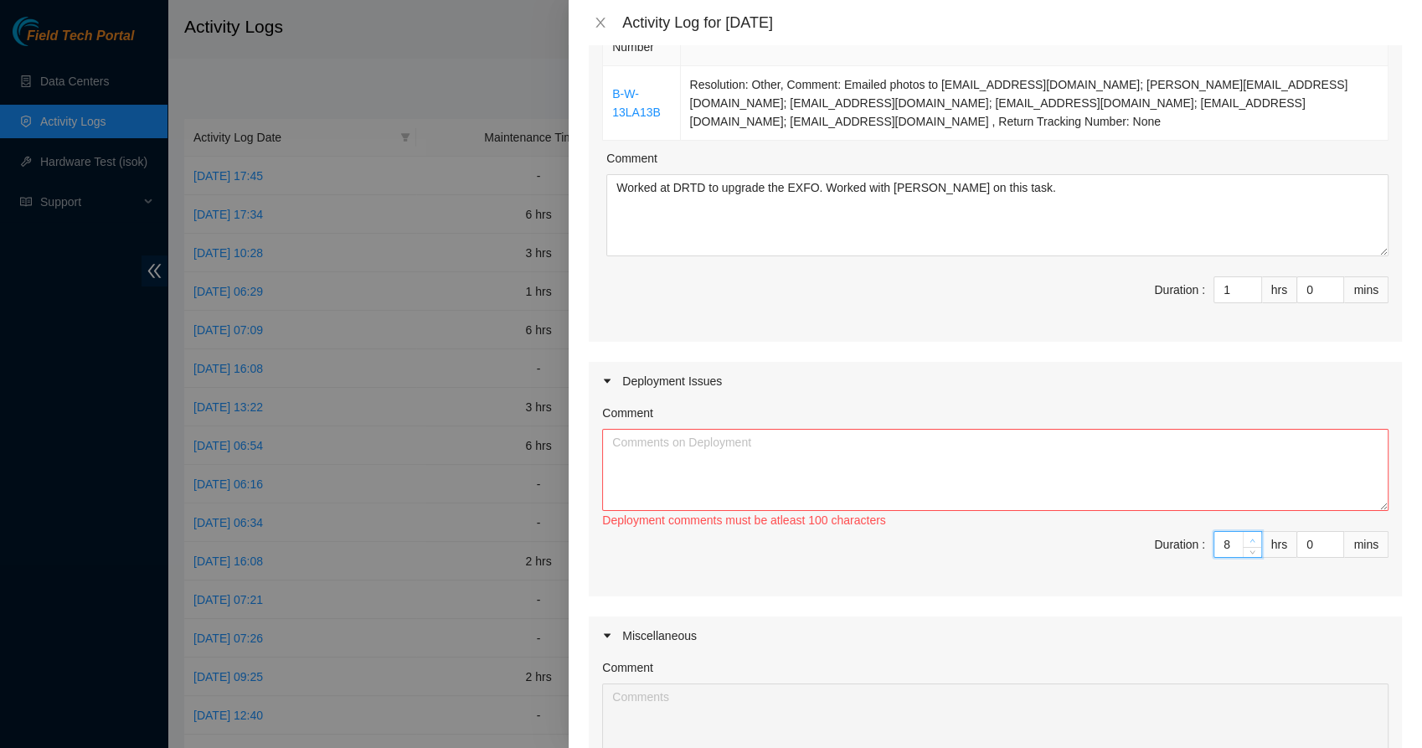
click at [1248, 535] on span "up" at bounding box center [1253, 540] width 10 height 10
type input "9"
type input "10"
click at [1248, 535] on span "up" at bounding box center [1253, 540] width 10 height 10
type input "10"
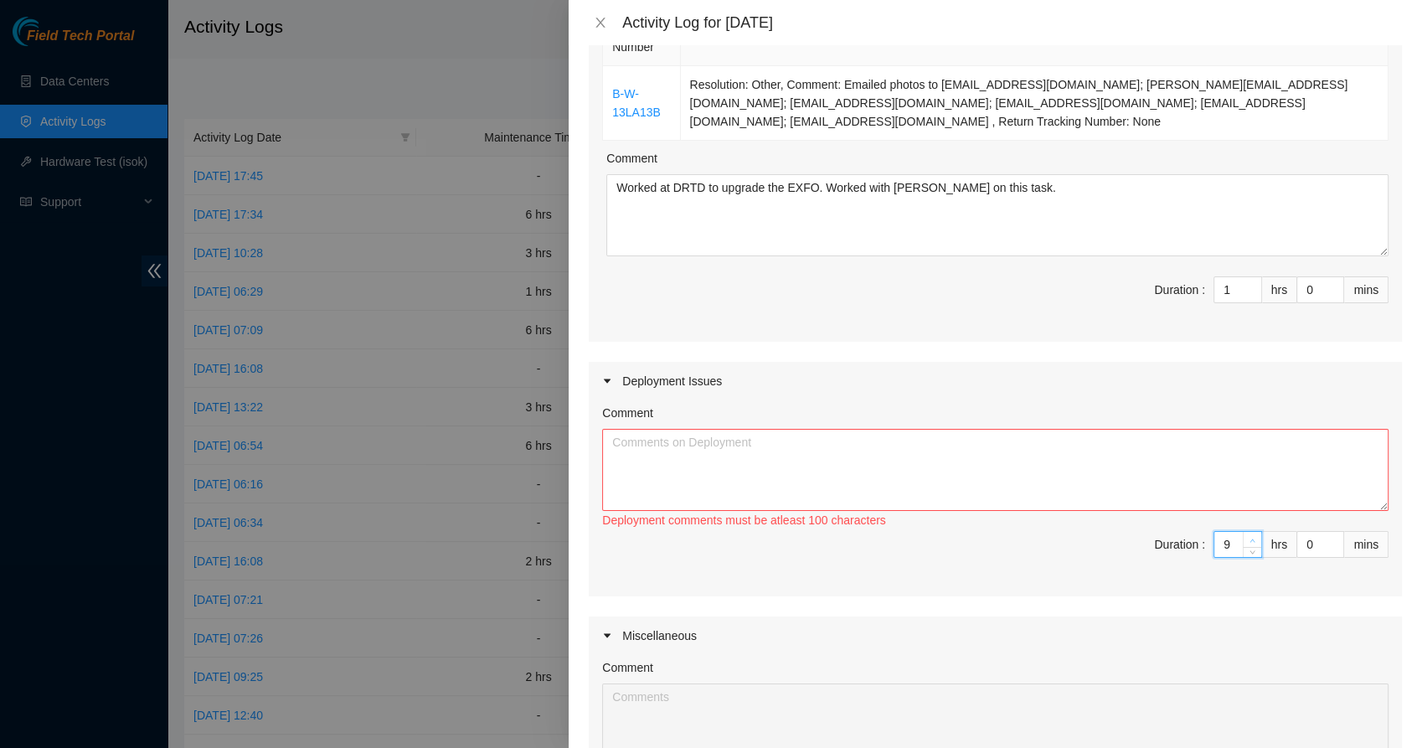
type input "11"
click at [1248, 535] on span "up" at bounding box center [1253, 540] width 10 height 10
type input "11"
type input "12"
click at [1248, 535] on span "up" at bounding box center [1253, 540] width 10 height 10
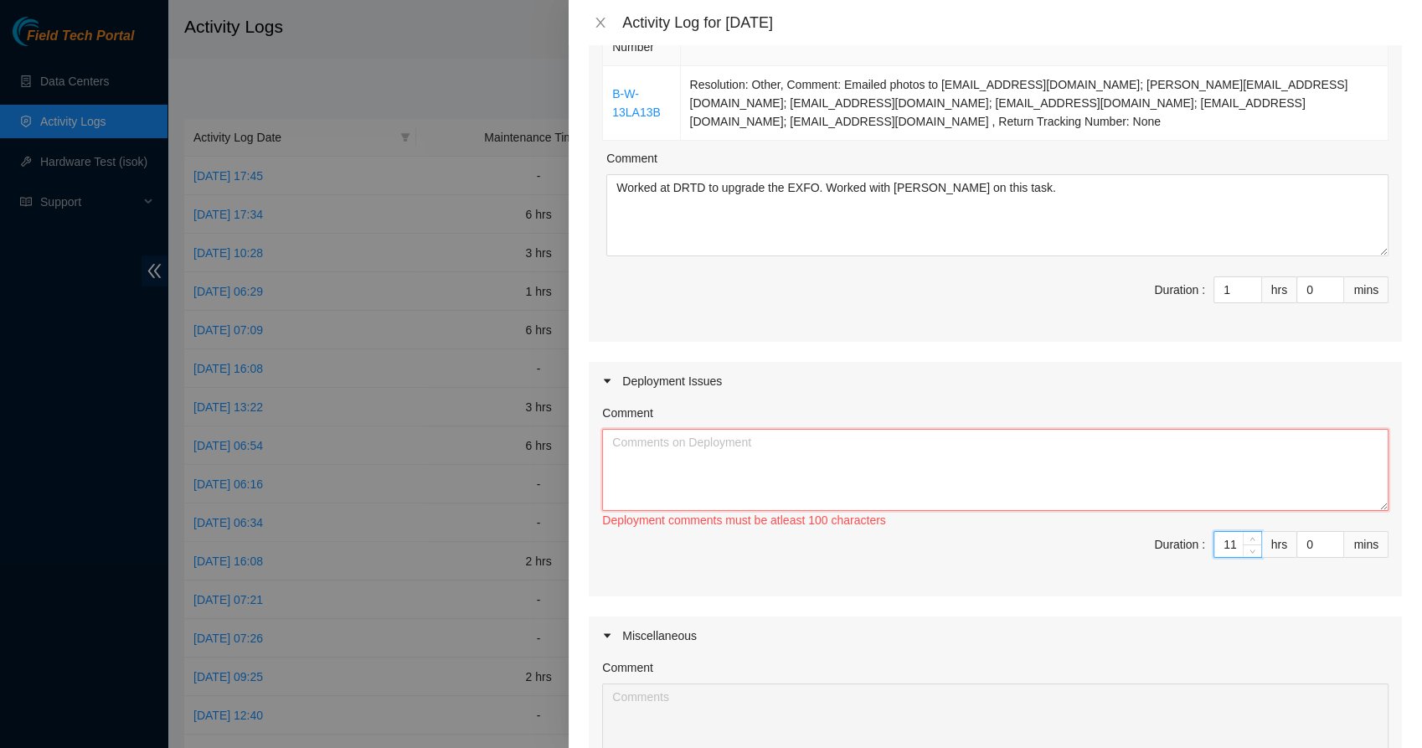
click at [1058, 442] on textarea "Comment" at bounding box center [995, 470] width 786 height 82
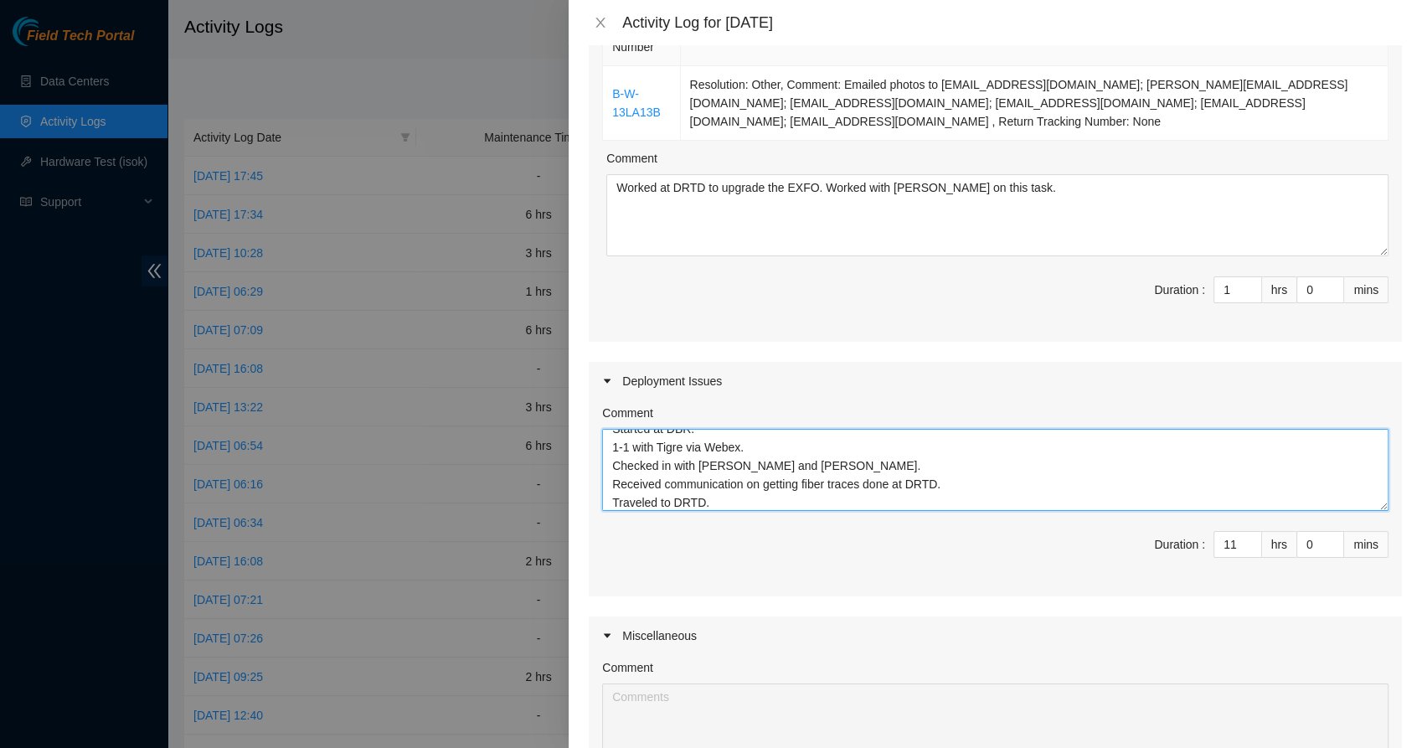
scroll to position [31, 0]
paste textarea "DP68334"
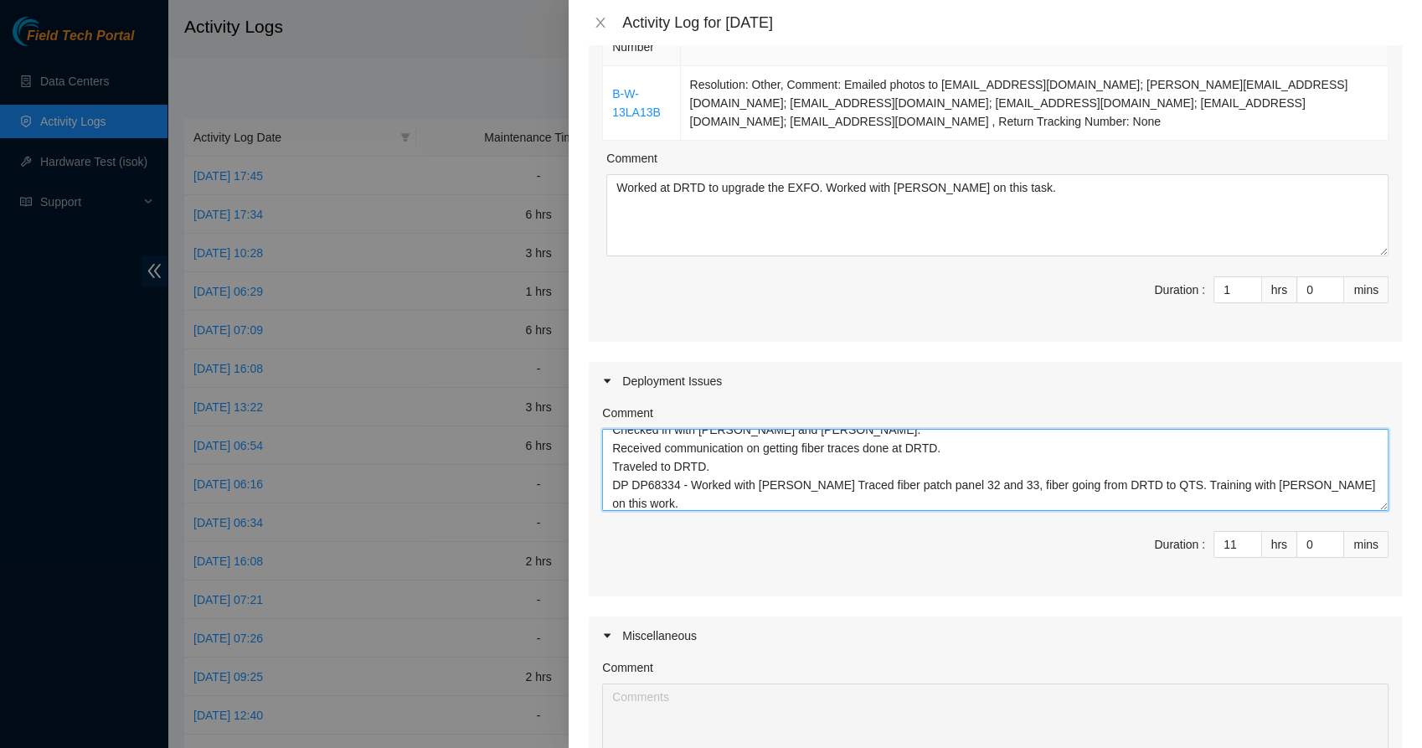
scroll to position [68, 0]
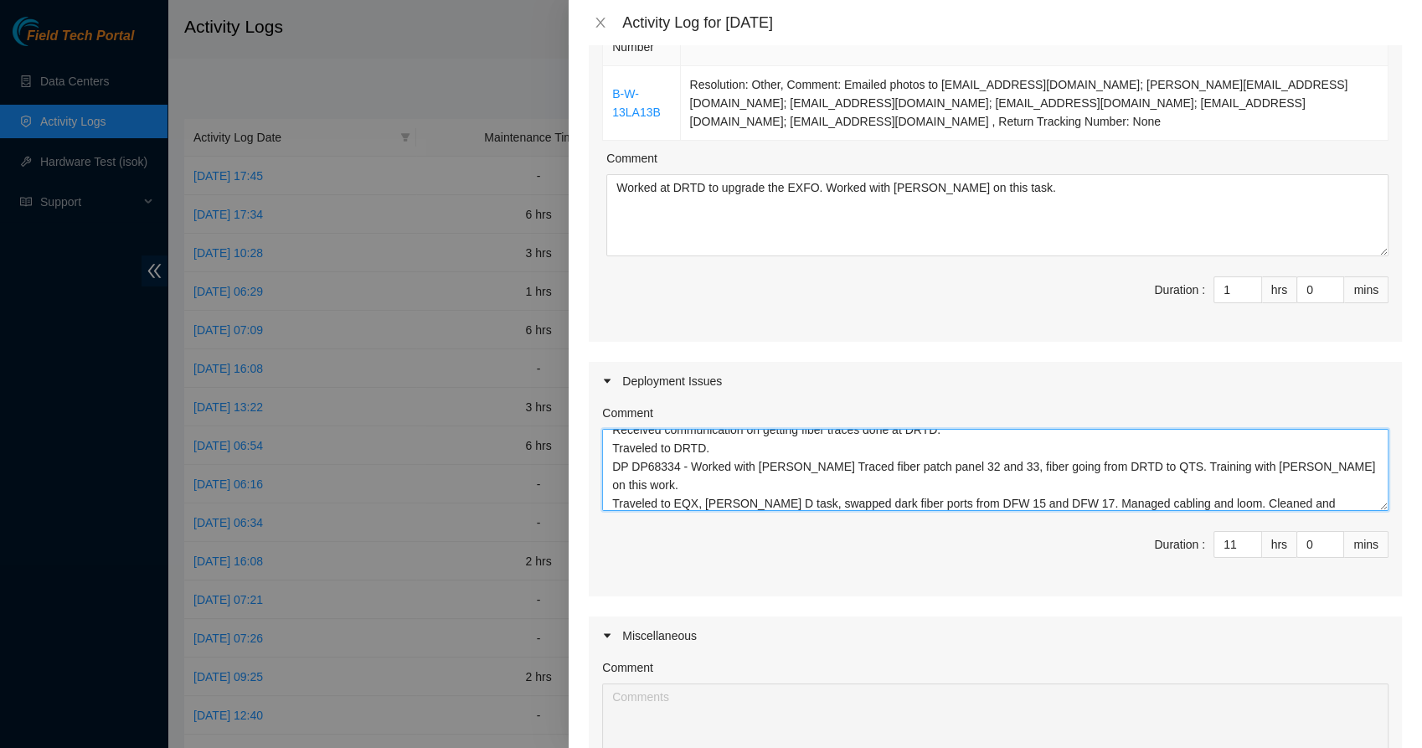
click at [1270, 476] on textarea "Started at DBR. 1-1 with Tigre via Webex. Checked in with [PERSON_NAME] and [PE…" at bounding box center [995, 470] width 786 height 82
click at [816, 484] on textarea "Started at DBR. 1-1 with Tigre via Webex. Checked in with [PERSON_NAME] and [PE…" at bounding box center [995, 470] width 786 height 82
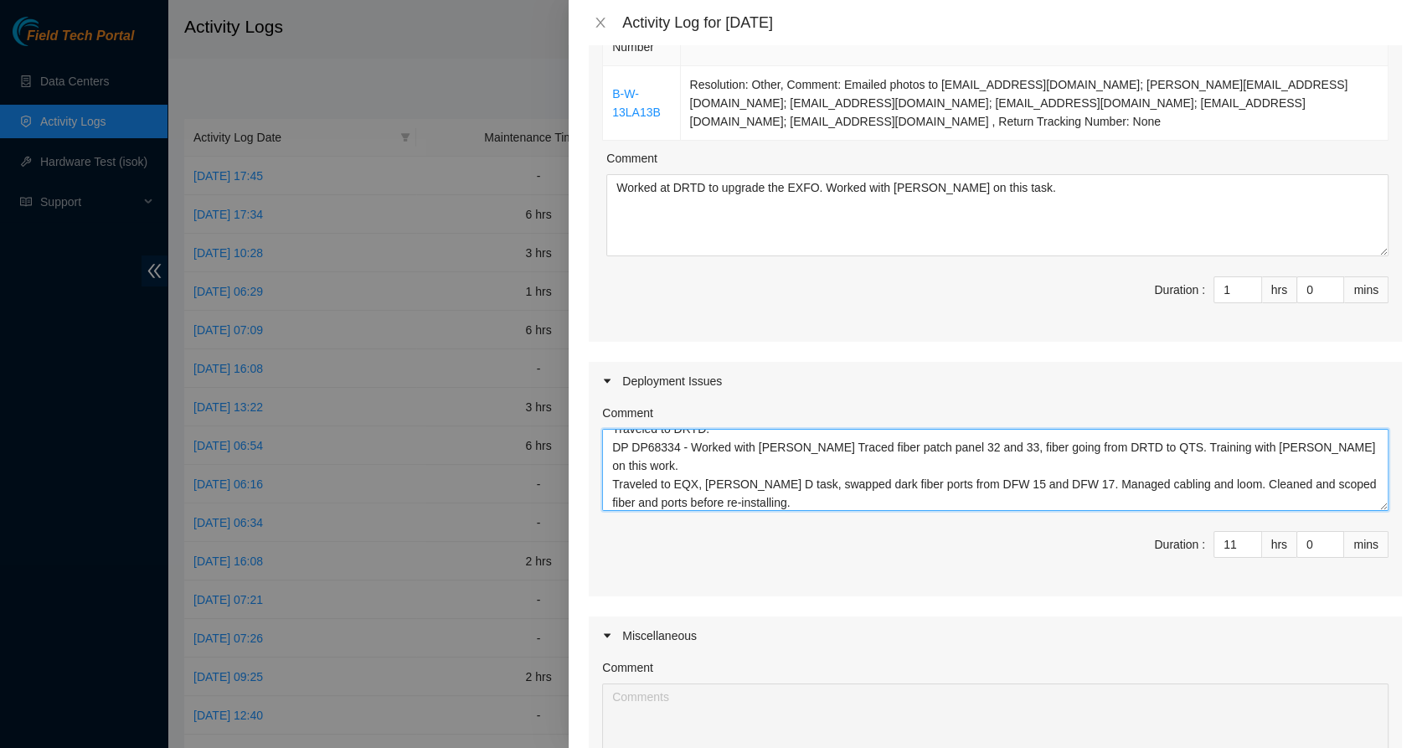
paste textarea "DP83457"
click at [716, 485] on textarea "Started at DBR. 1-1 with Tigre via Webex. Checked in with [PERSON_NAME] and [PE…" at bounding box center [995, 470] width 786 height 82
click at [765, 482] on textarea "Started at DBR. 1-1 with Tigre via Webex. Checked in with [PERSON_NAME] and [PE…" at bounding box center [995, 470] width 786 height 82
paste textarea "grv5-1/1/9 to grv5-1/1/5"
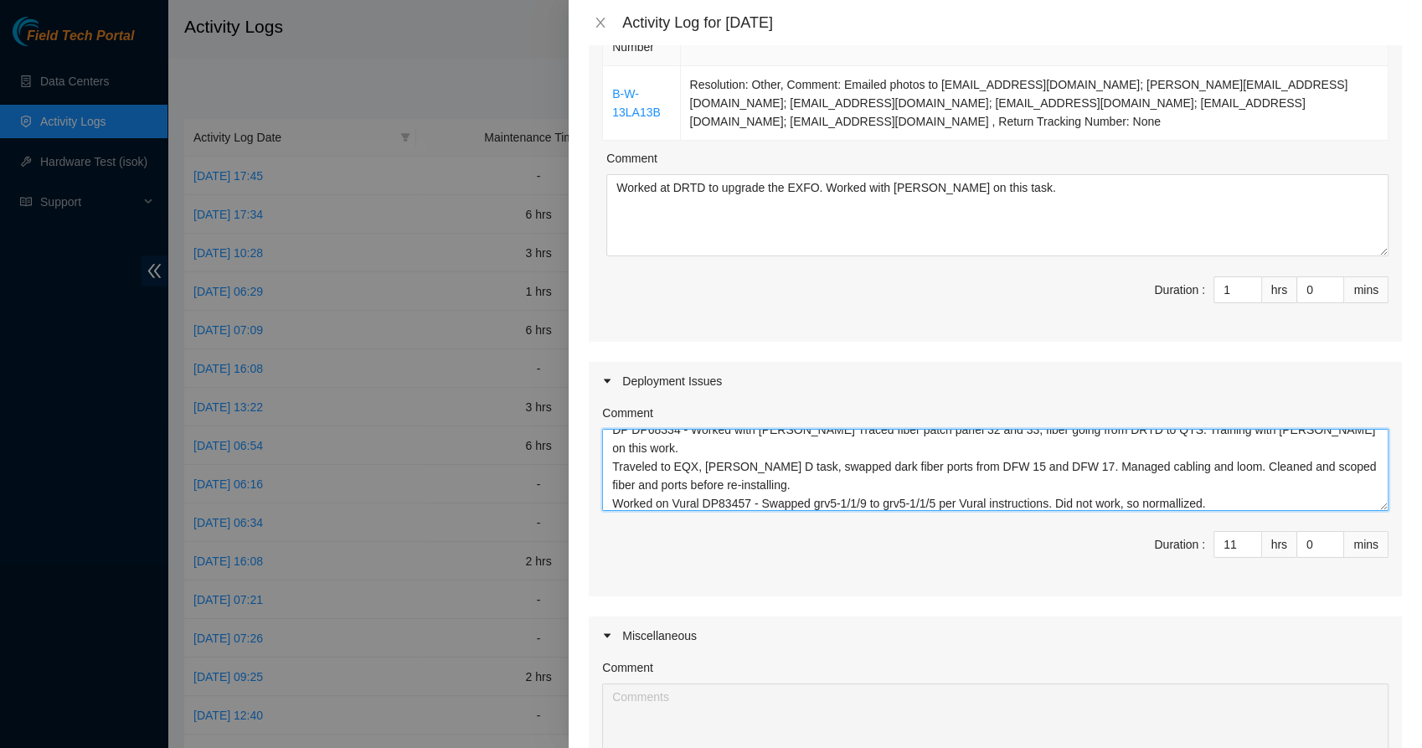
paste textarea "DP72776"
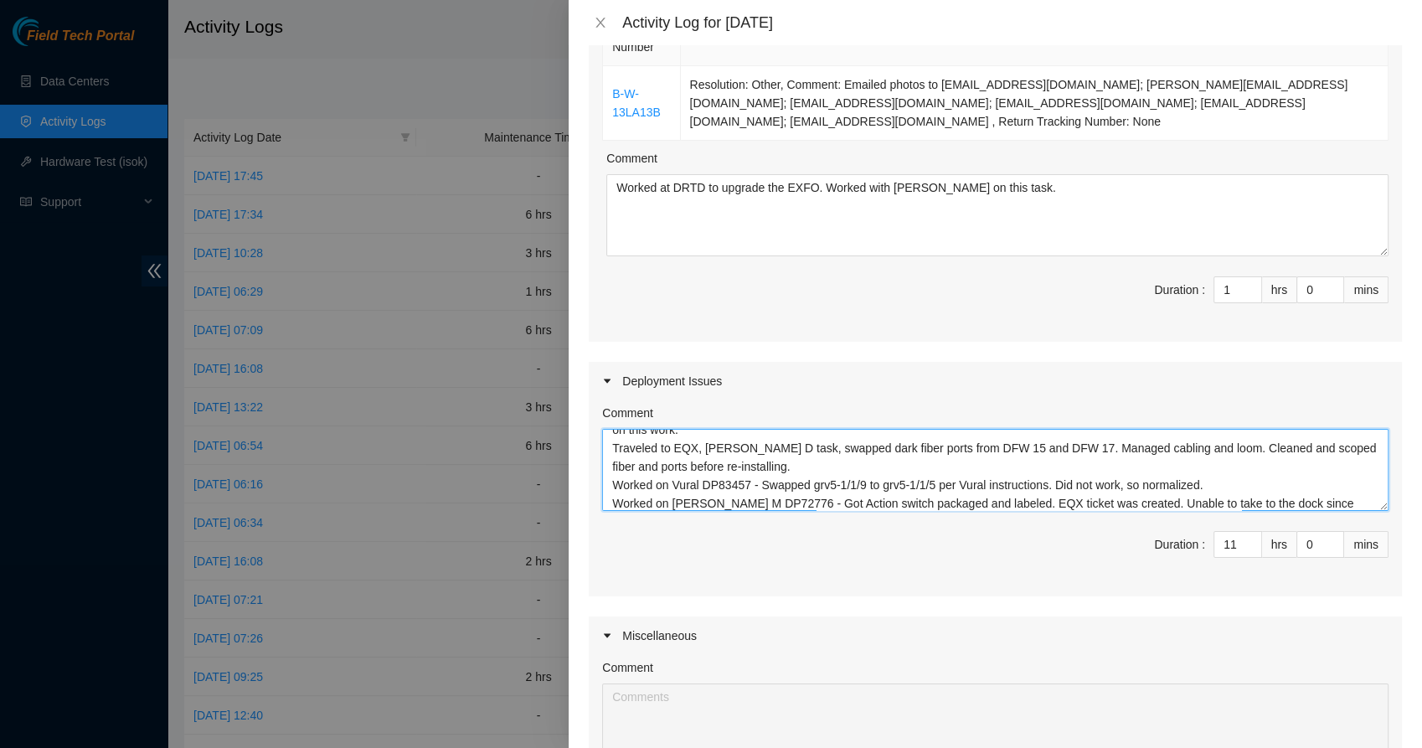
click at [1034, 476] on textarea "Started at DBR. 1-1 with Tigre via Webex. Checked in with [PERSON_NAME] and [PE…" at bounding box center [995, 470] width 786 height 82
type textarea "Started at DBR. 1-1 with Tigre via Webex. Checked in with [PERSON_NAME] and [PE…"
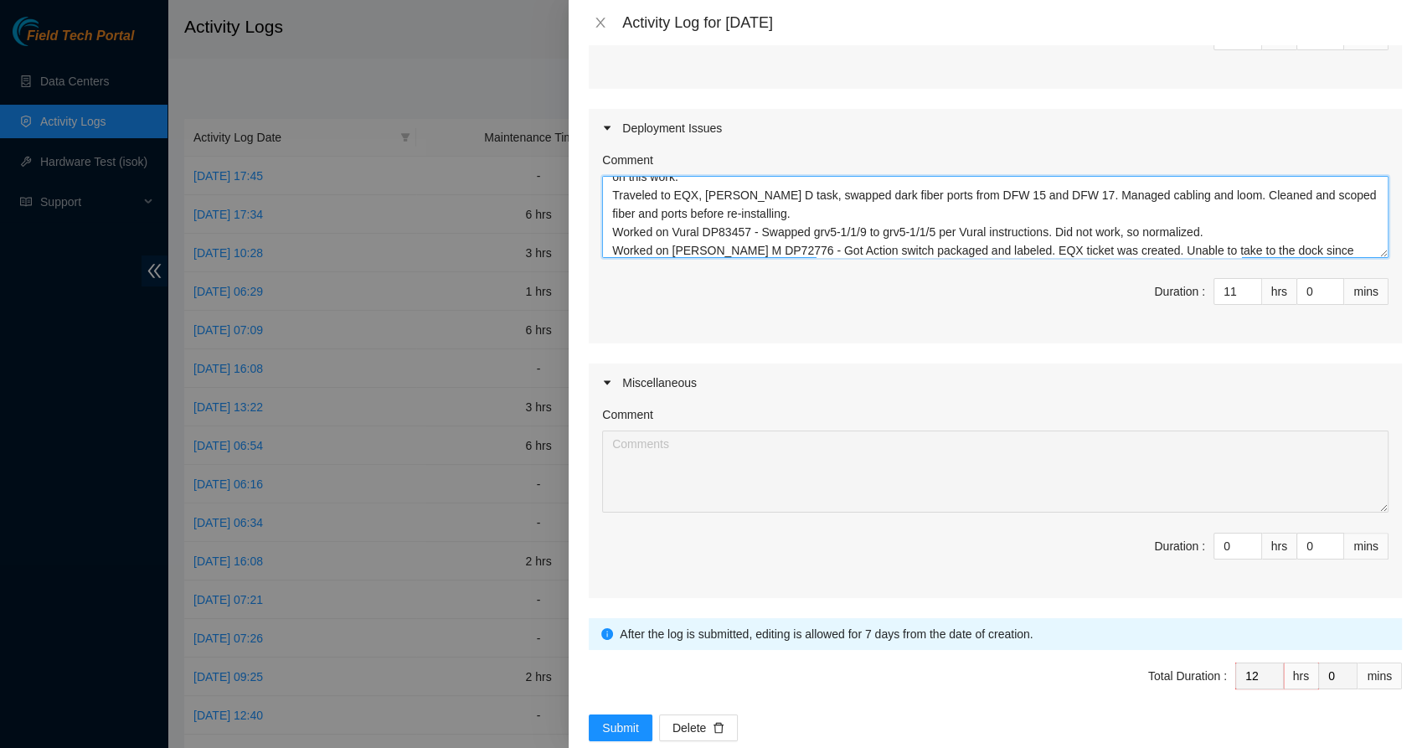
scroll to position [489, 0]
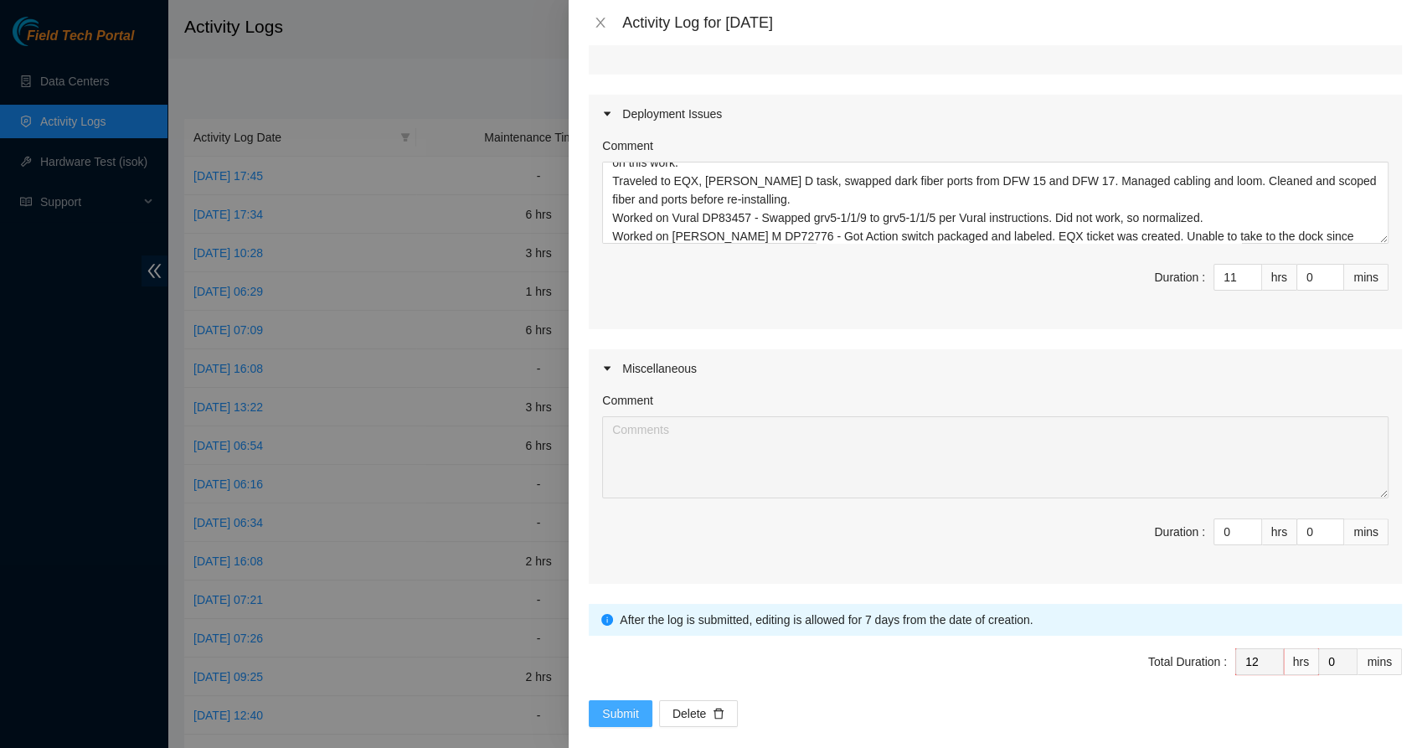
click at [630, 704] on span "Submit" at bounding box center [620, 713] width 37 height 18
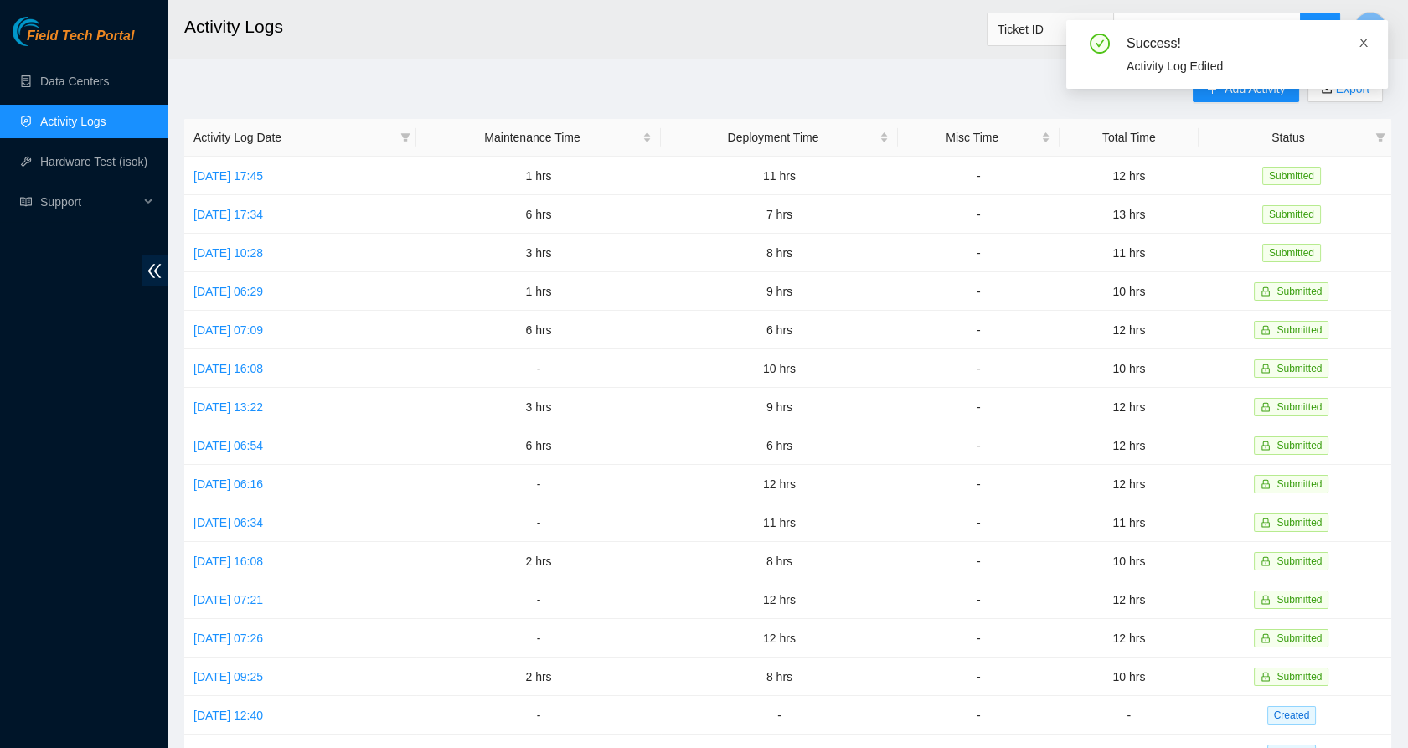
click at [1365, 47] on icon "close" at bounding box center [1363, 43] width 12 height 12
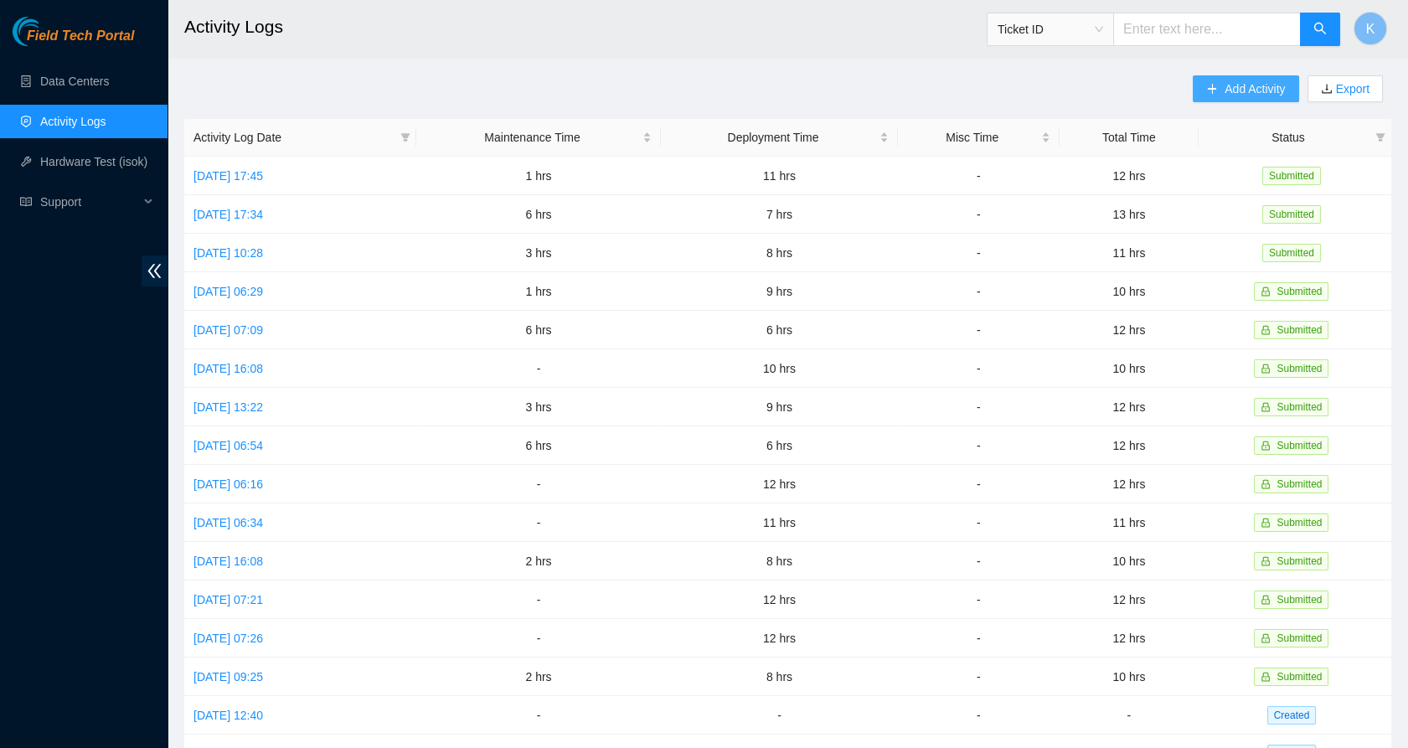
click at [1253, 85] on span "Add Activity" at bounding box center [1254, 89] width 60 height 18
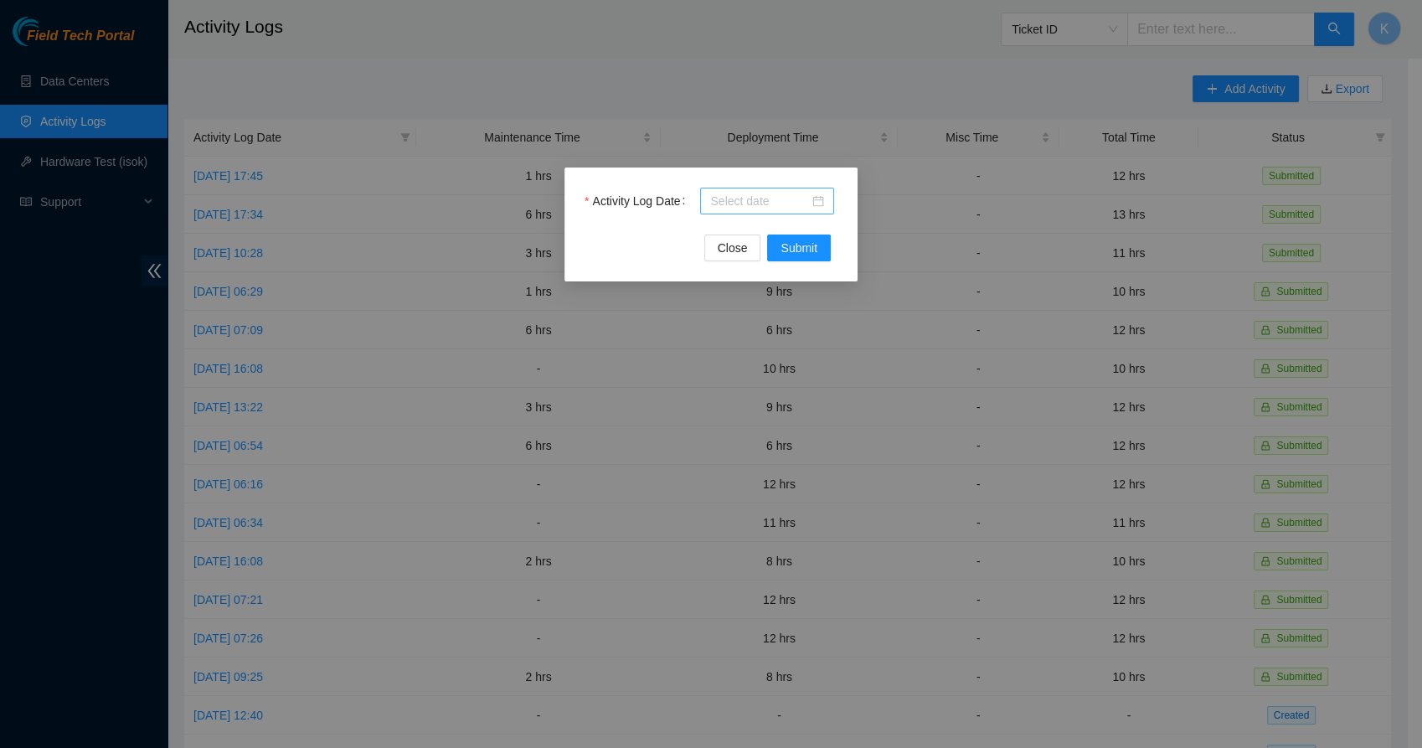
click at [816, 198] on div at bounding box center [767, 201] width 114 height 18
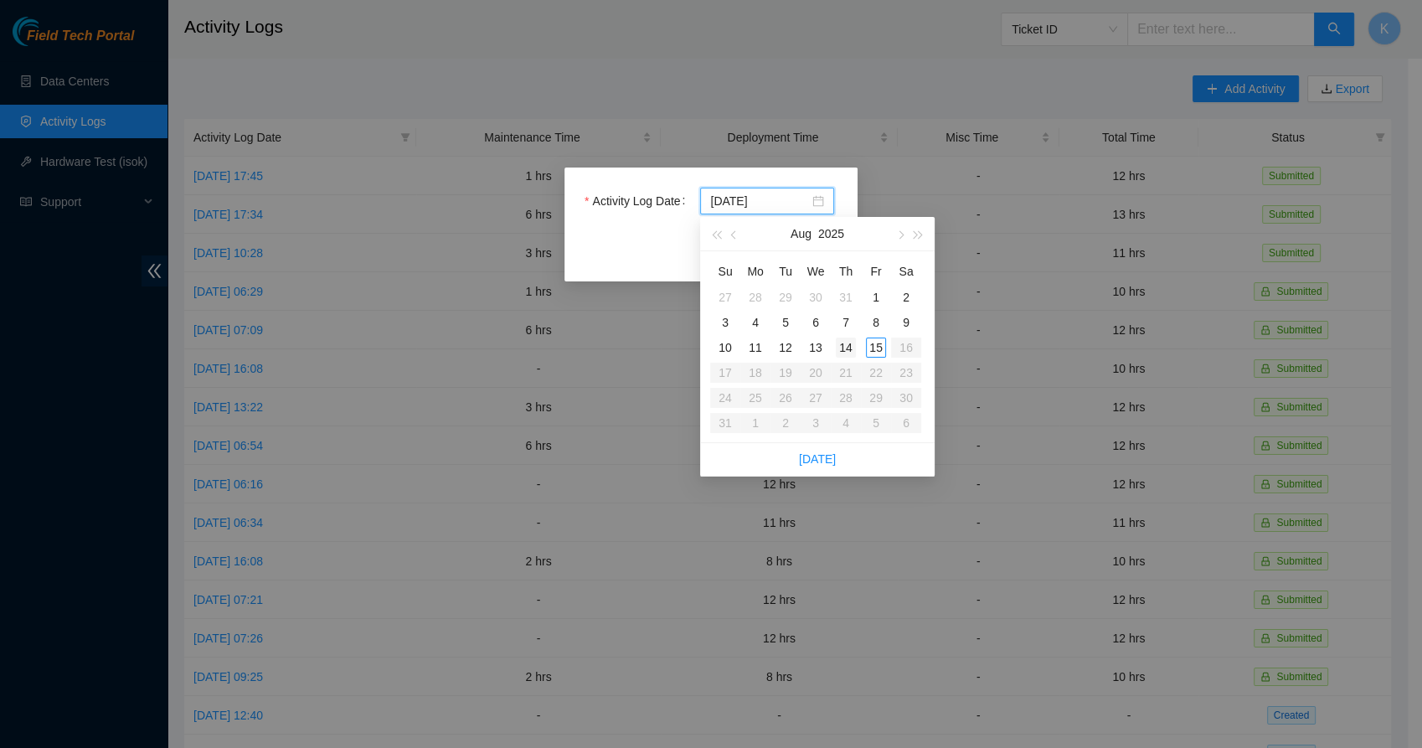
type input "[DATE]"
click at [844, 349] on div "14" at bounding box center [846, 347] width 20 height 20
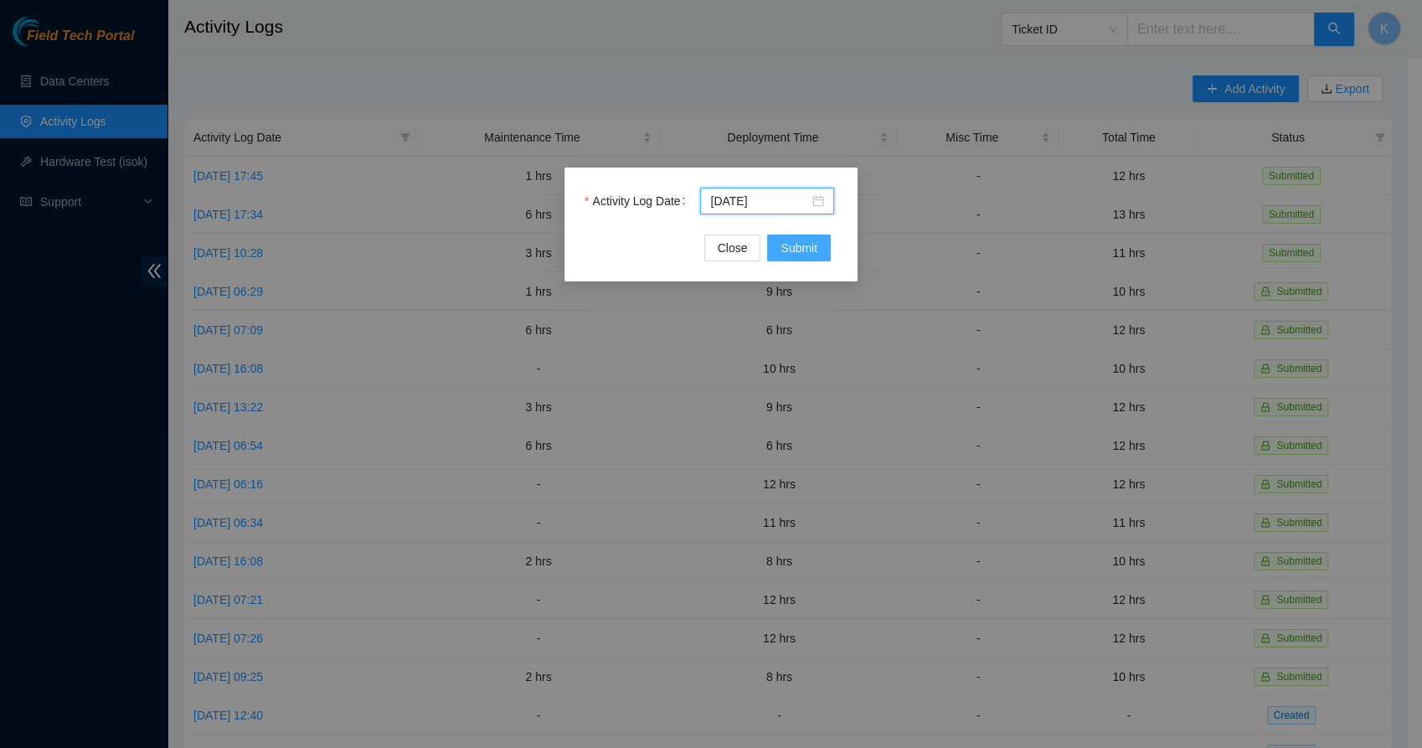
click at [799, 257] on button "Submit" at bounding box center [799, 247] width 64 height 27
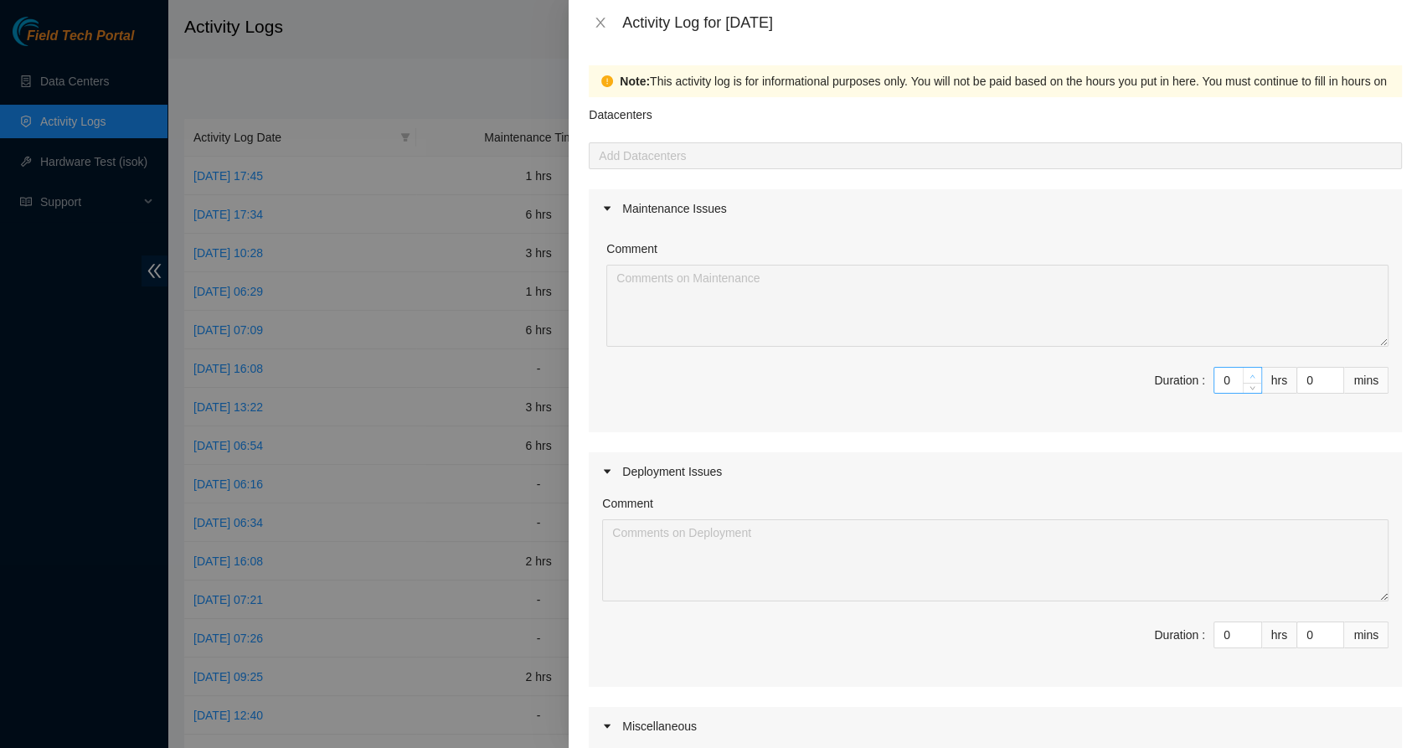
type input "1"
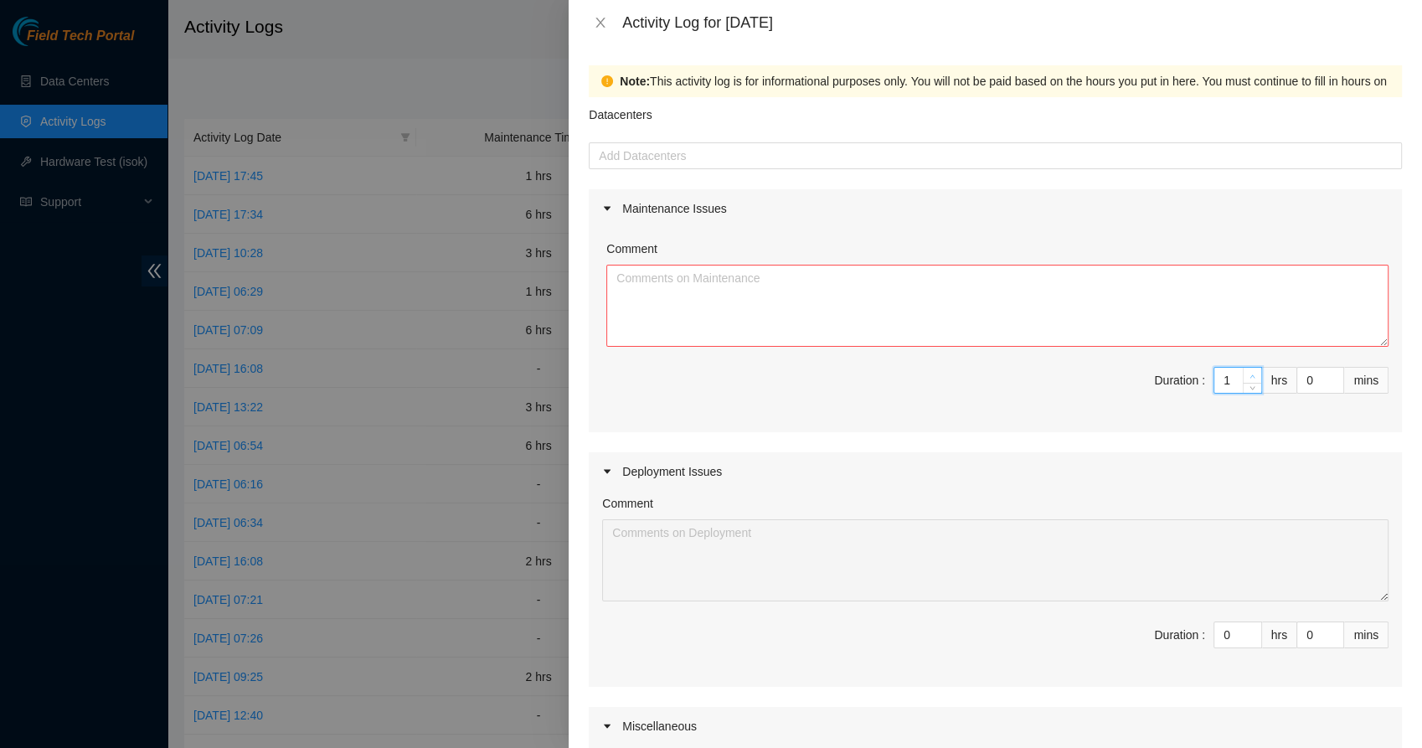
click at [1249, 374] on icon "up" at bounding box center [1252, 376] width 6 height 6
type input "2"
click at [1249, 374] on icon "up" at bounding box center [1252, 376] width 6 height 6
click at [939, 281] on textarea "Comment" at bounding box center [997, 306] width 782 height 82
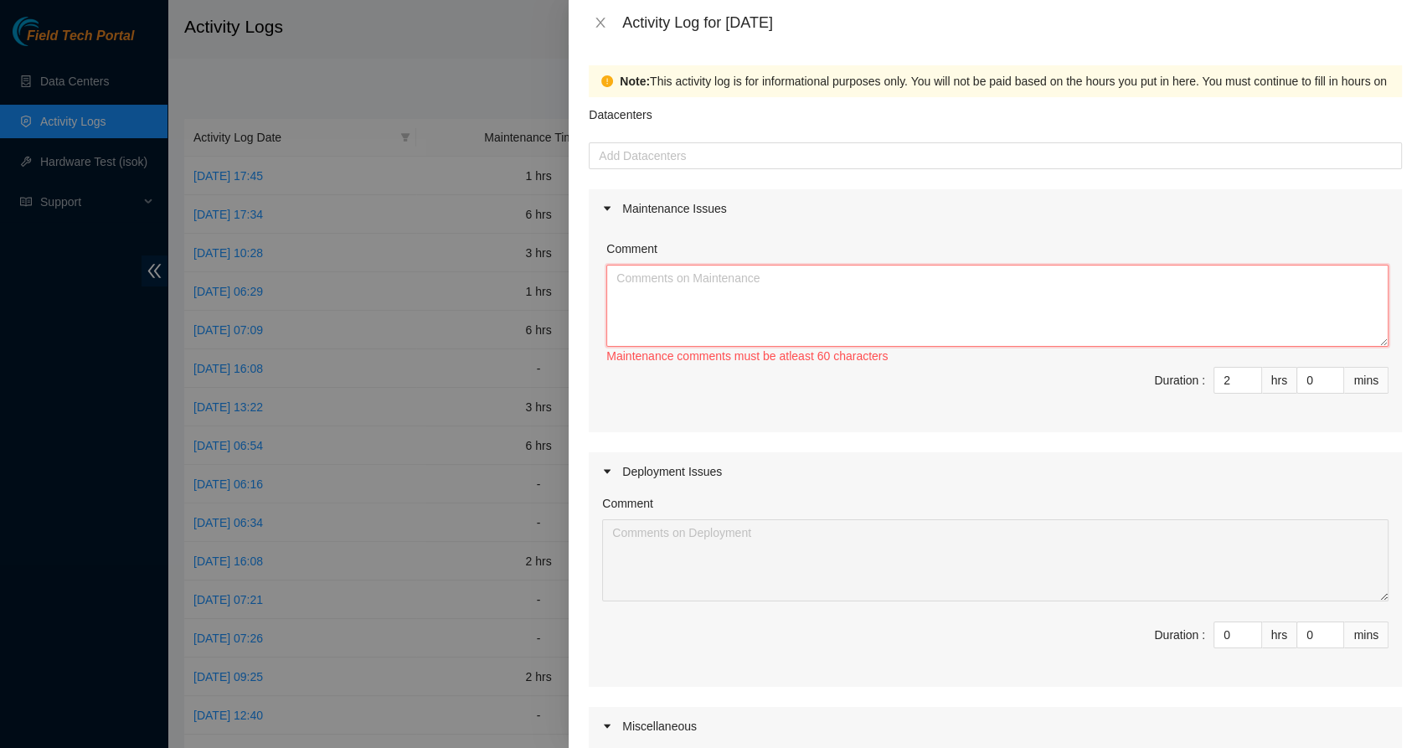
paste textarea "B-V-5TTHL5G"
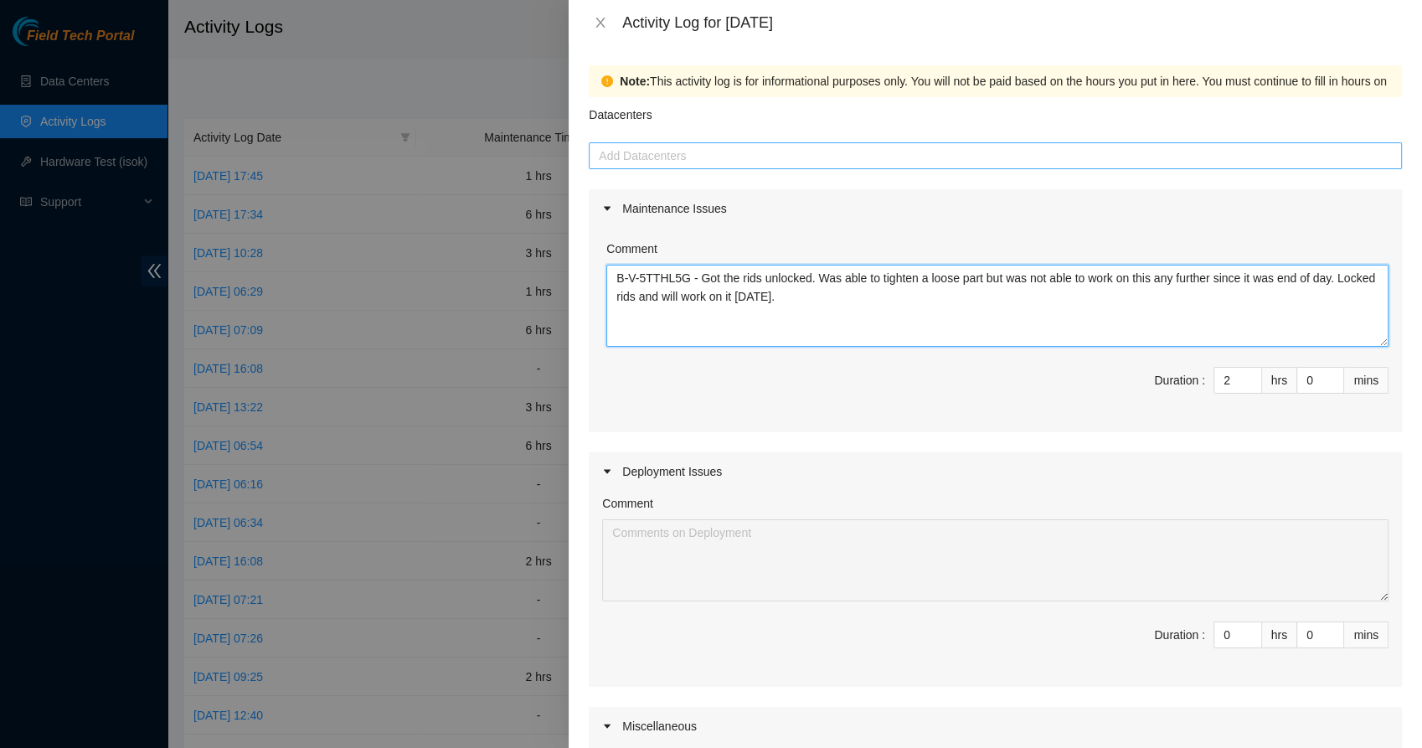
click at [640, 152] on div at bounding box center [995, 156] width 805 height 20
type textarea "B-V-5TTHL5G - Got the rids unlocked. Was able to tighten a loose part but was n…"
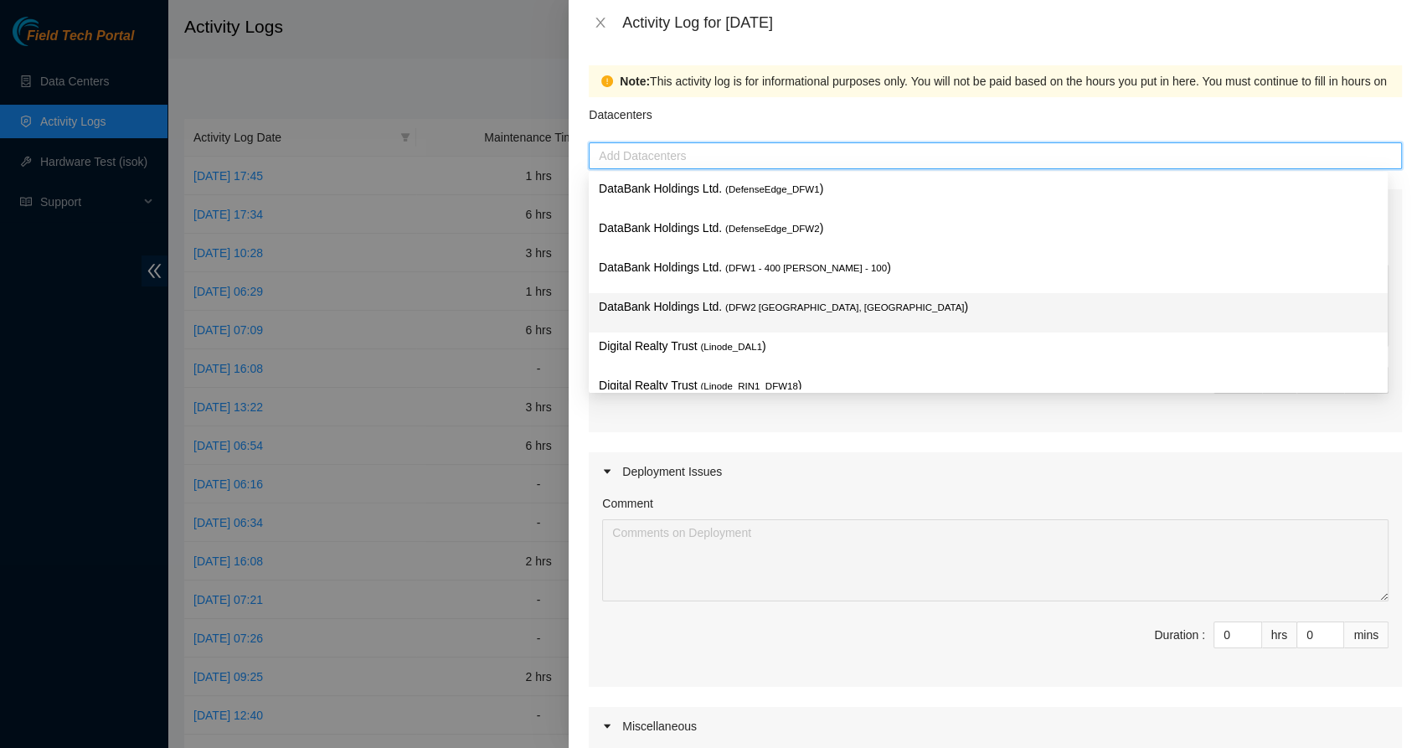
click at [680, 293] on div "DataBank Holdings Ltd. ( DFW2 [GEOGRAPHIC_DATA], [GEOGRAPHIC_DATA] )" at bounding box center [988, 312] width 799 height 39
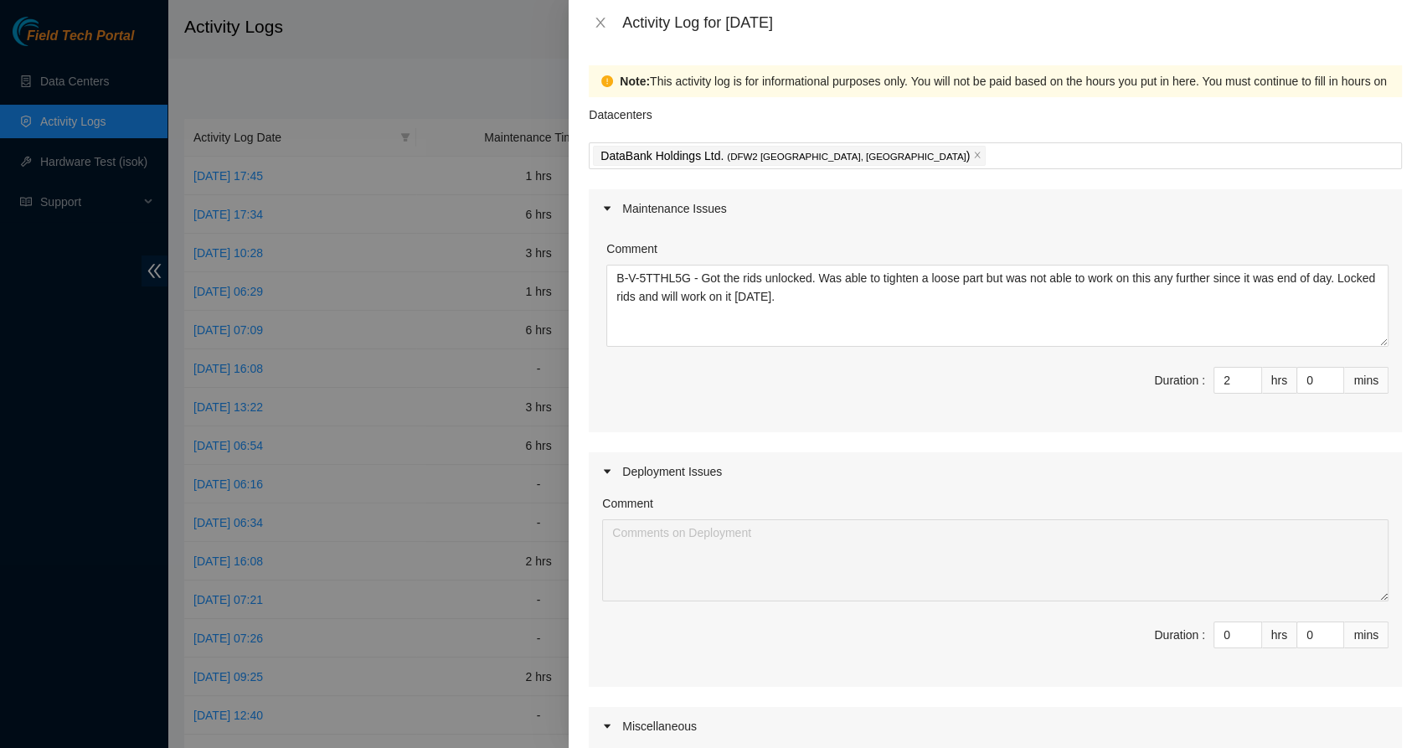
click at [646, 442] on div "Maintenance Issues Comment B-V-5TTHL5G - Got the rids unlocked. Was able to tig…" at bounding box center [995, 565] width 813 height 752
type input "1"
click at [1248, 389] on span "down" at bounding box center [1253, 386] width 10 height 10
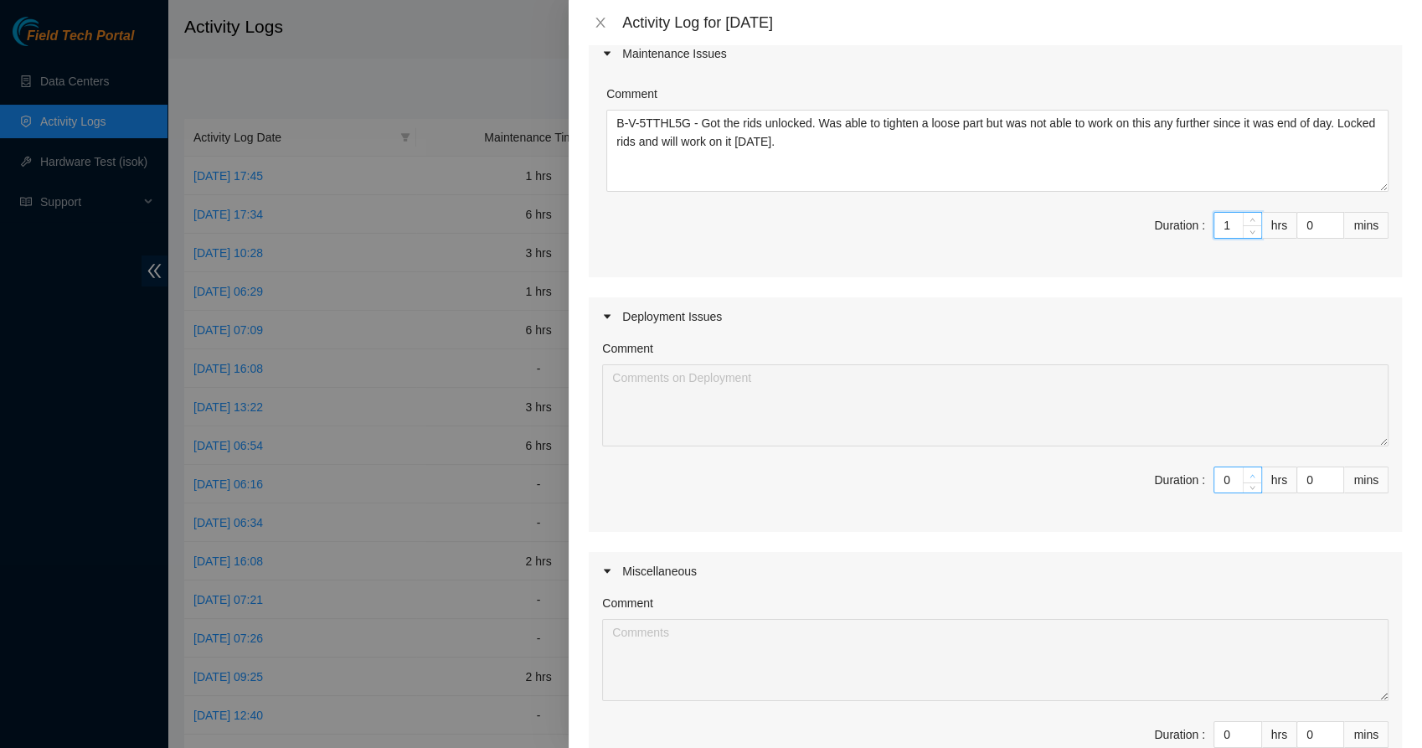
type input "1"
type input "2"
click at [1249, 475] on icon "up" at bounding box center [1252, 476] width 6 height 6
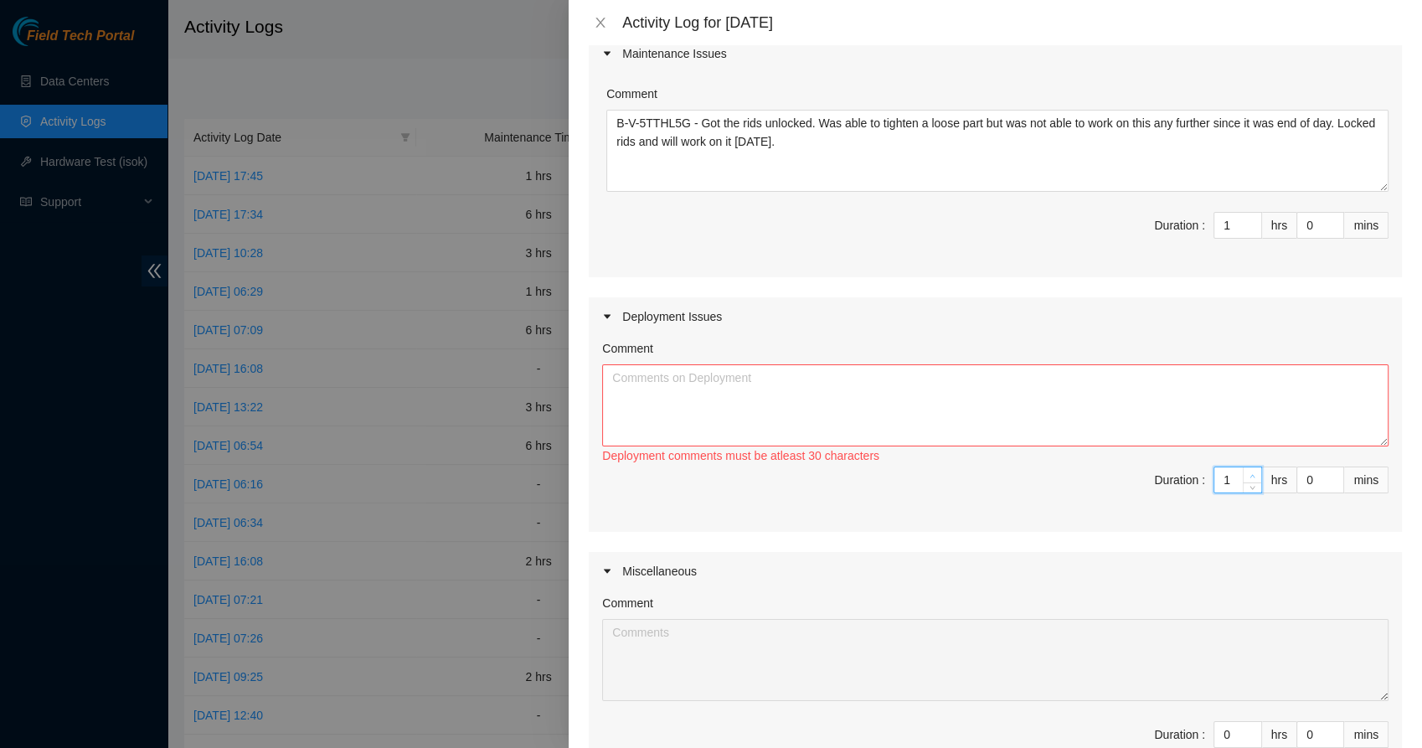
type input "2"
type input "3"
click at [1249, 475] on icon "up" at bounding box center [1252, 476] width 6 height 6
type input "3"
type input "4"
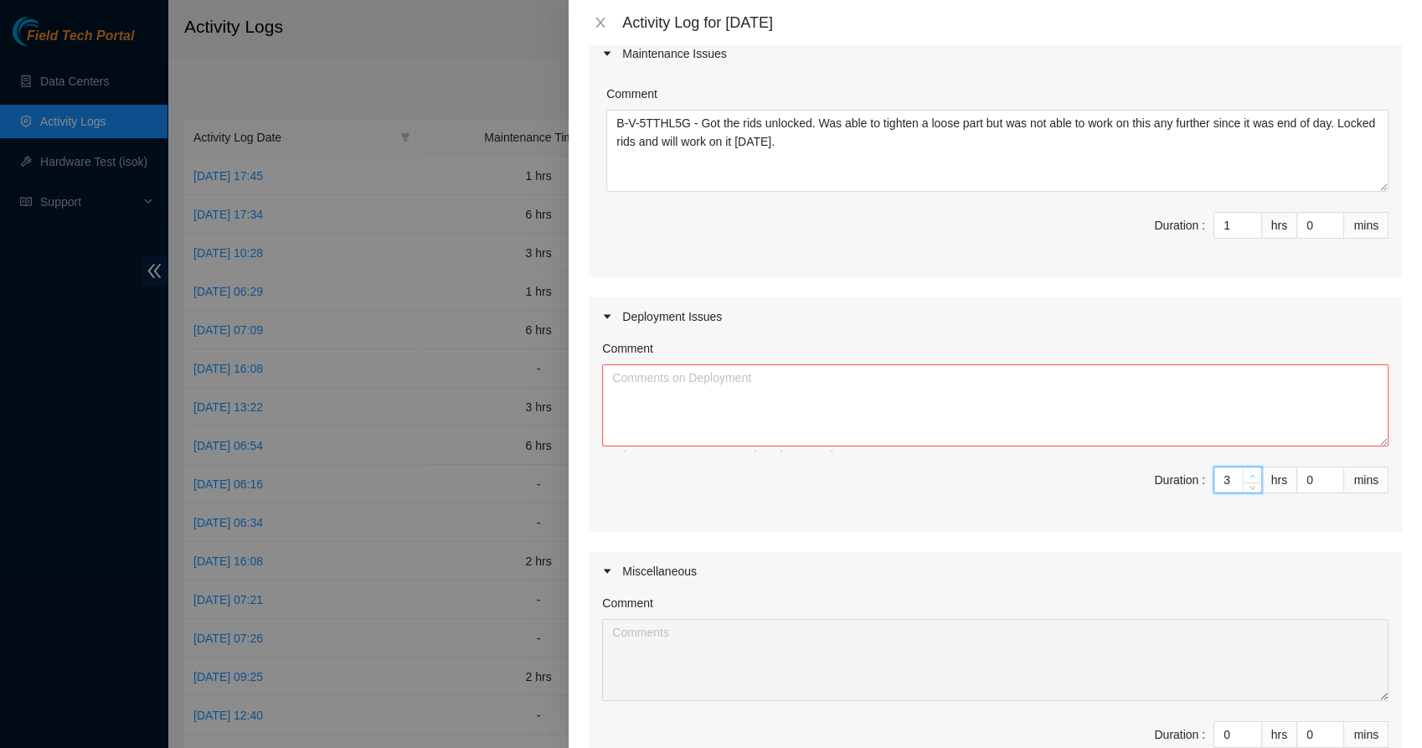
click at [1249, 475] on icon "up" at bounding box center [1252, 476] width 6 height 6
type input "4"
type input "5"
click at [1249, 475] on icon "up" at bounding box center [1252, 476] width 6 height 6
type input "5"
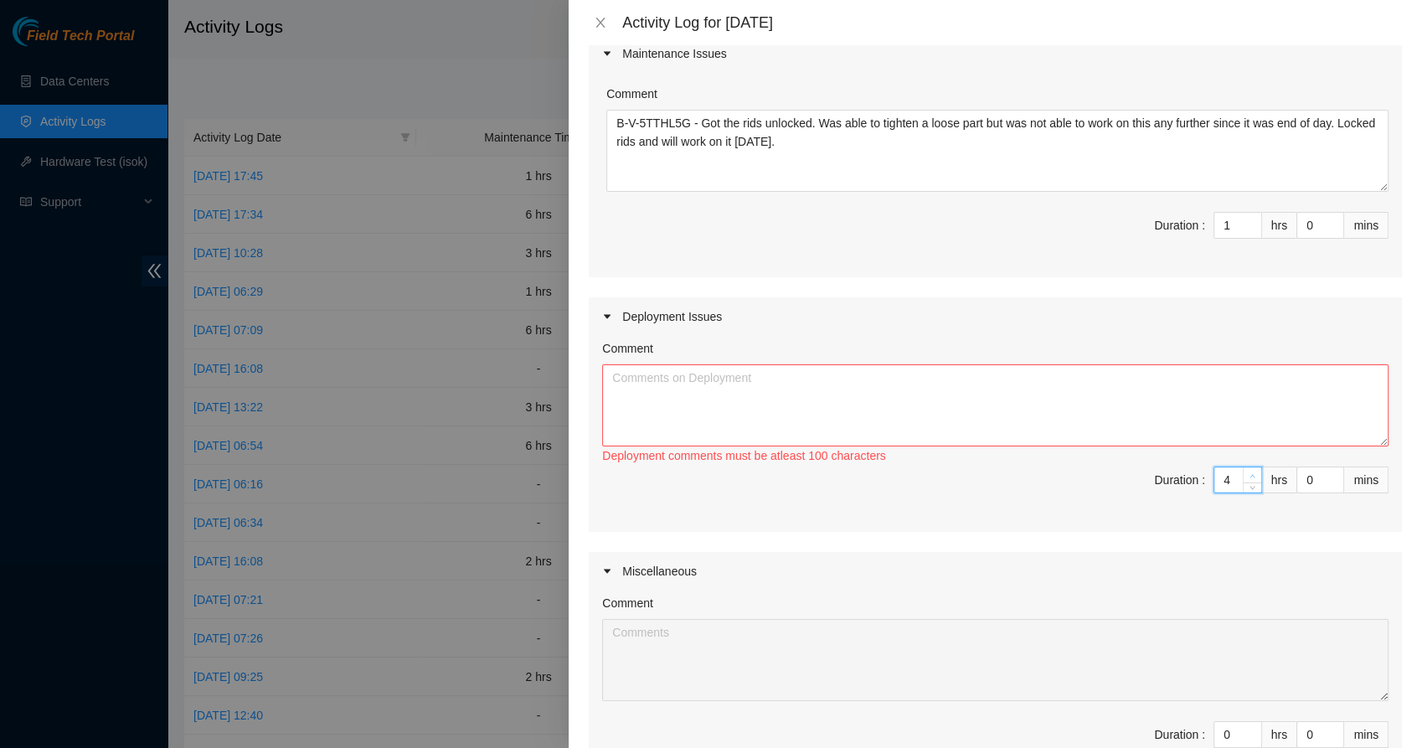
type input "6"
click at [1249, 475] on icon "up" at bounding box center [1252, 476] width 6 height 6
type input "6"
type input "7"
click at [1249, 475] on icon "up" at bounding box center [1252, 476] width 6 height 6
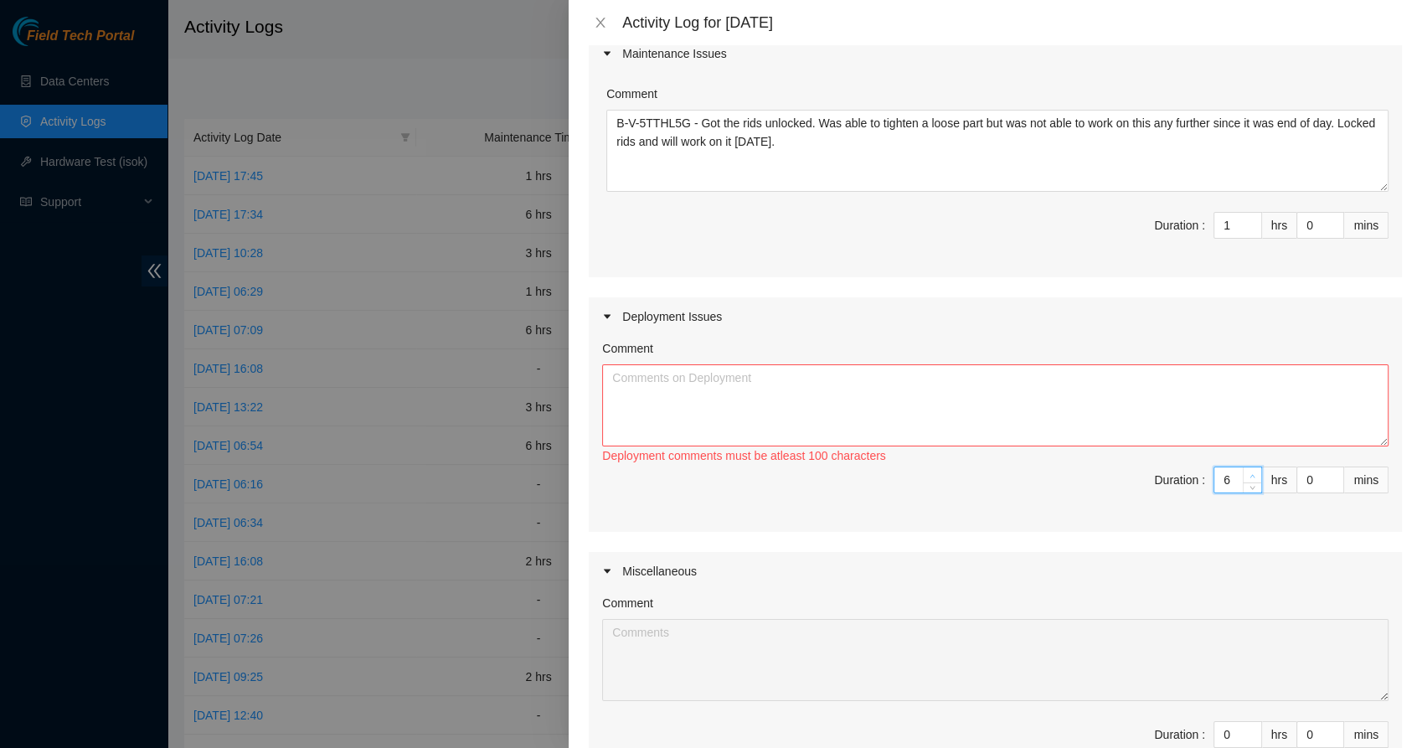
type input "7"
type input "8"
click at [1249, 475] on icon "up" at bounding box center [1252, 476] width 6 height 6
type input "8"
type input "9"
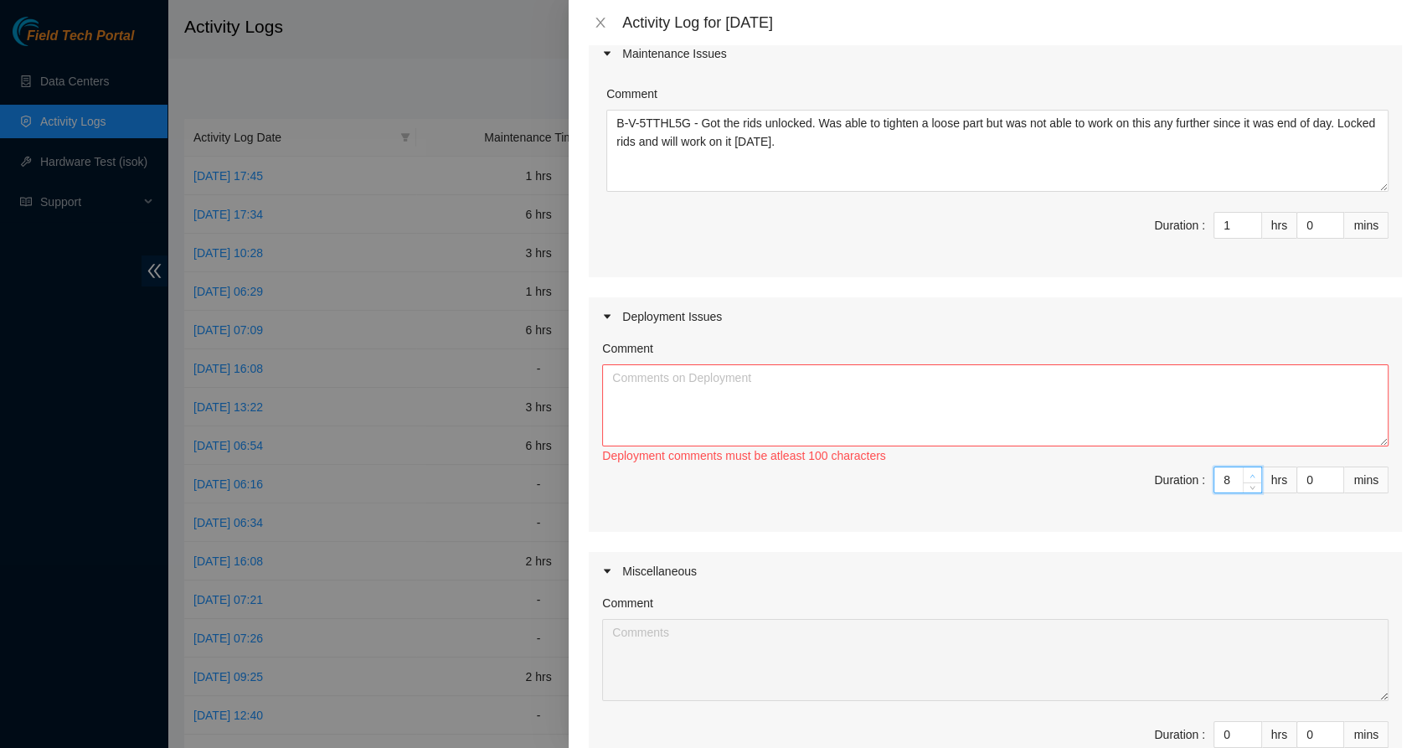
click at [1249, 475] on icon "up" at bounding box center [1252, 476] width 6 height 6
type input "9"
type input "10"
click at [1249, 475] on icon "up" at bounding box center [1252, 476] width 6 height 6
type input "10"
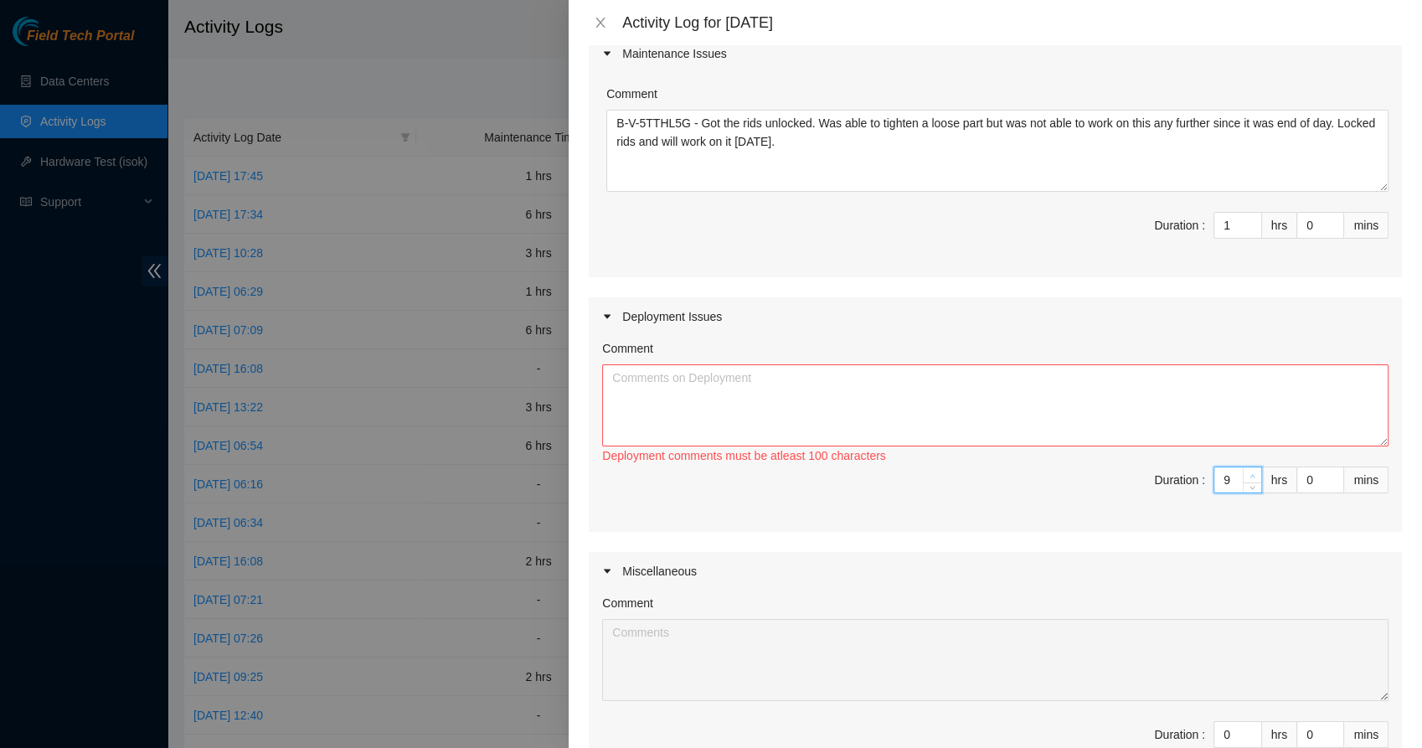
type input "11"
click at [1249, 475] on icon "up" at bounding box center [1252, 476] width 6 height 6
type input "11"
type input "12"
click at [1249, 475] on icon "up" at bounding box center [1252, 476] width 6 height 6
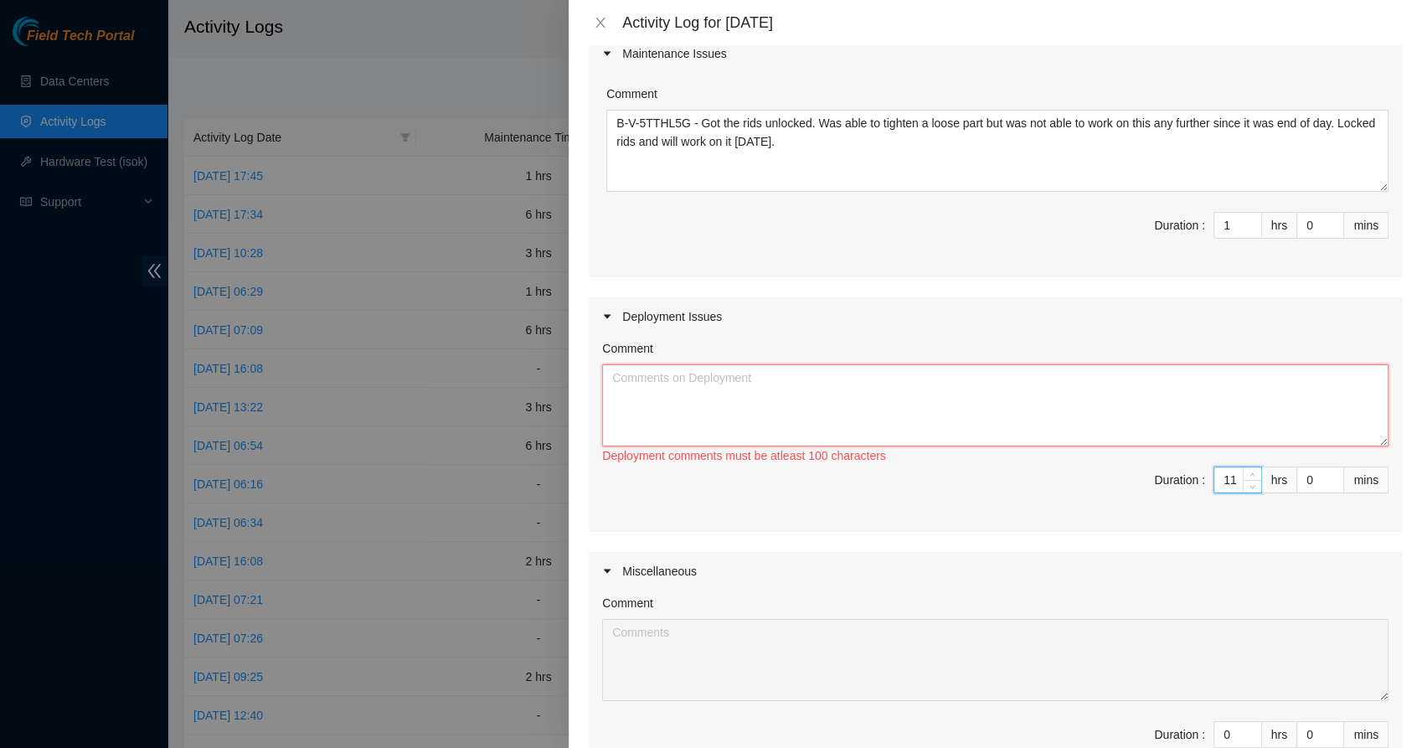
click at [1053, 427] on textarea "Comment" at bounding box center [995, 405] width 786 height 82
paste textarea "DP77376"
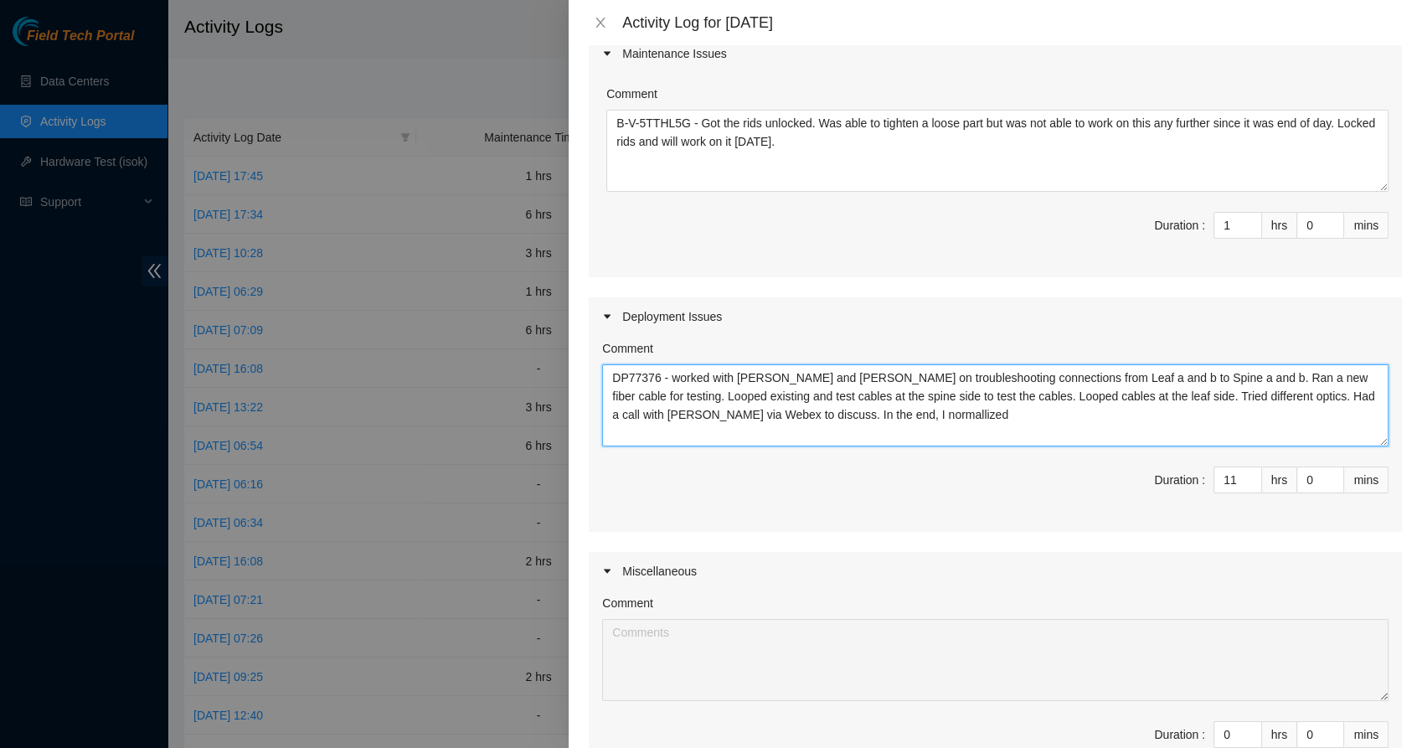
click at [846, 393] on textarea "DP77376 - worked with [PERSON_NAME] and [PERSON_NAME] on troubleshooting connec…" at bounding box center [995, 405] width 786 height 82
click at [902, 421] on textarea "DP77376 - worked with [PERSON_NAME] and [PERSON_NAME] on troubleshooting connec…" at bounding box center [995, 405] width 786 height 82
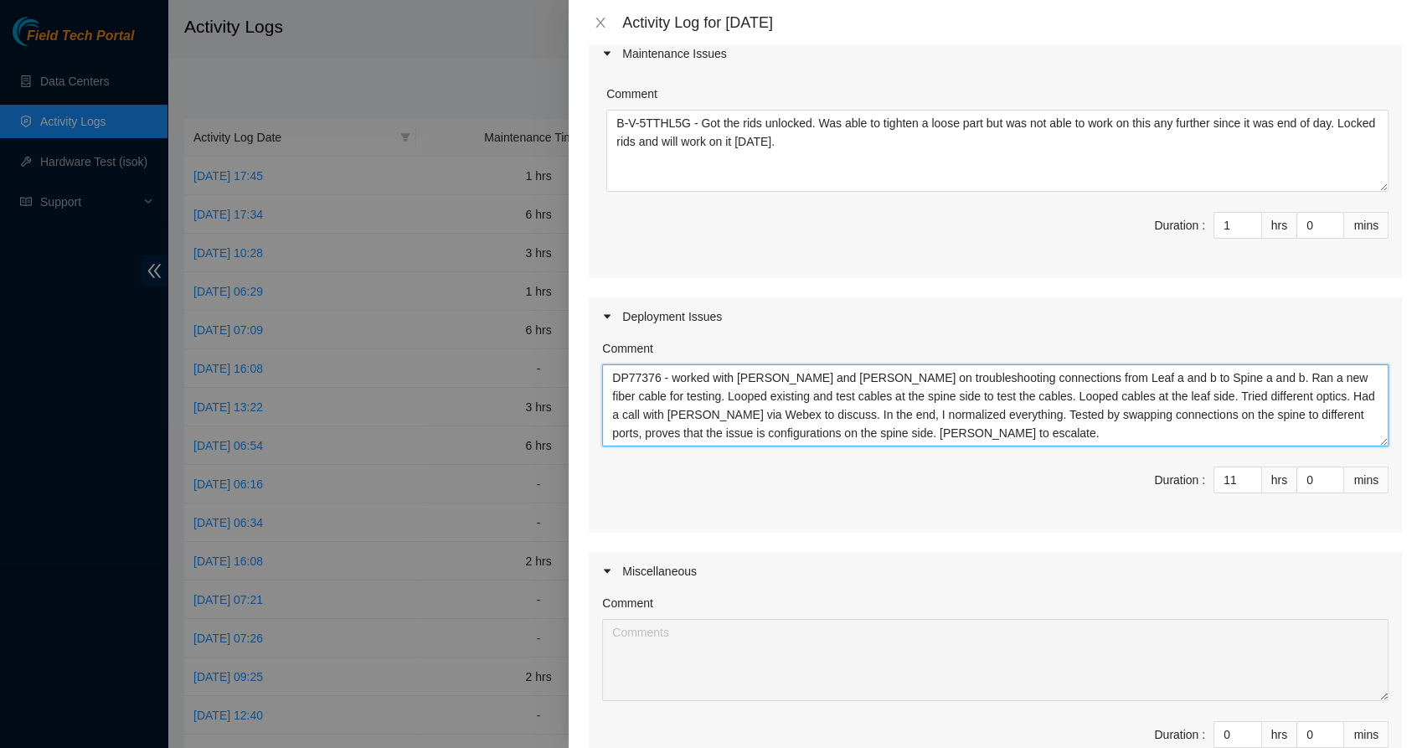
scroll to position [215, 0]
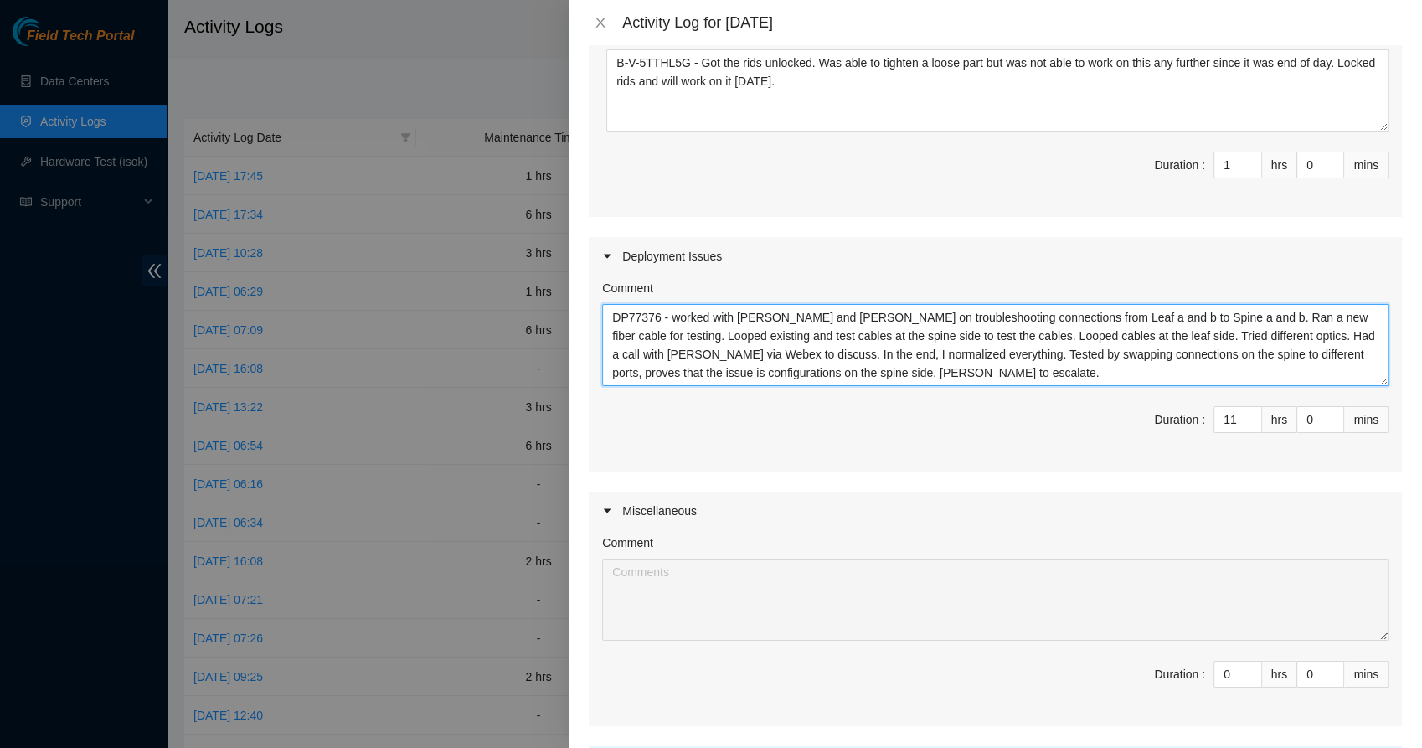
click at [945, 374] on textarea "DP77376 - worked with [PERSON_NAME] and [PERSON_NAME] on troubleshooting connec…" at bounding box center [995, 345] width 786 height 82
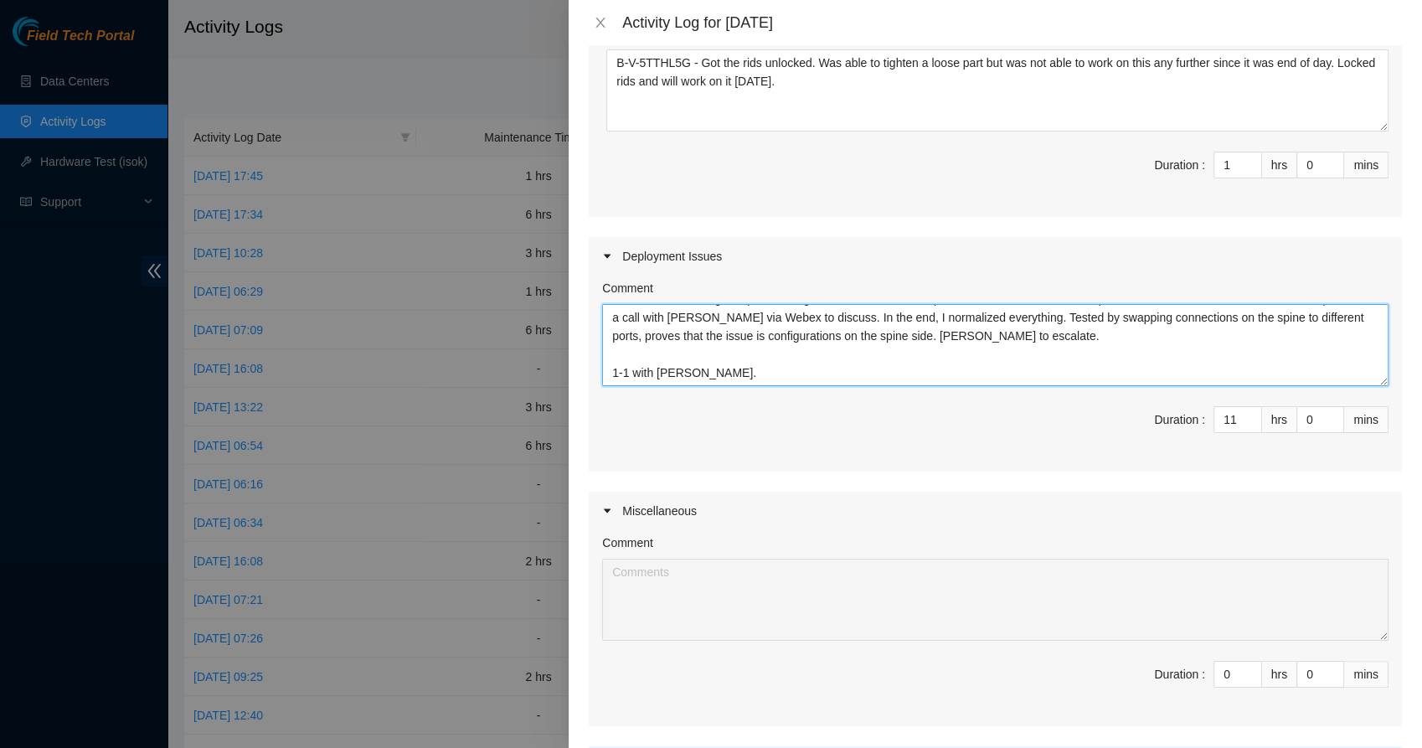
scroll to position [68, 0]
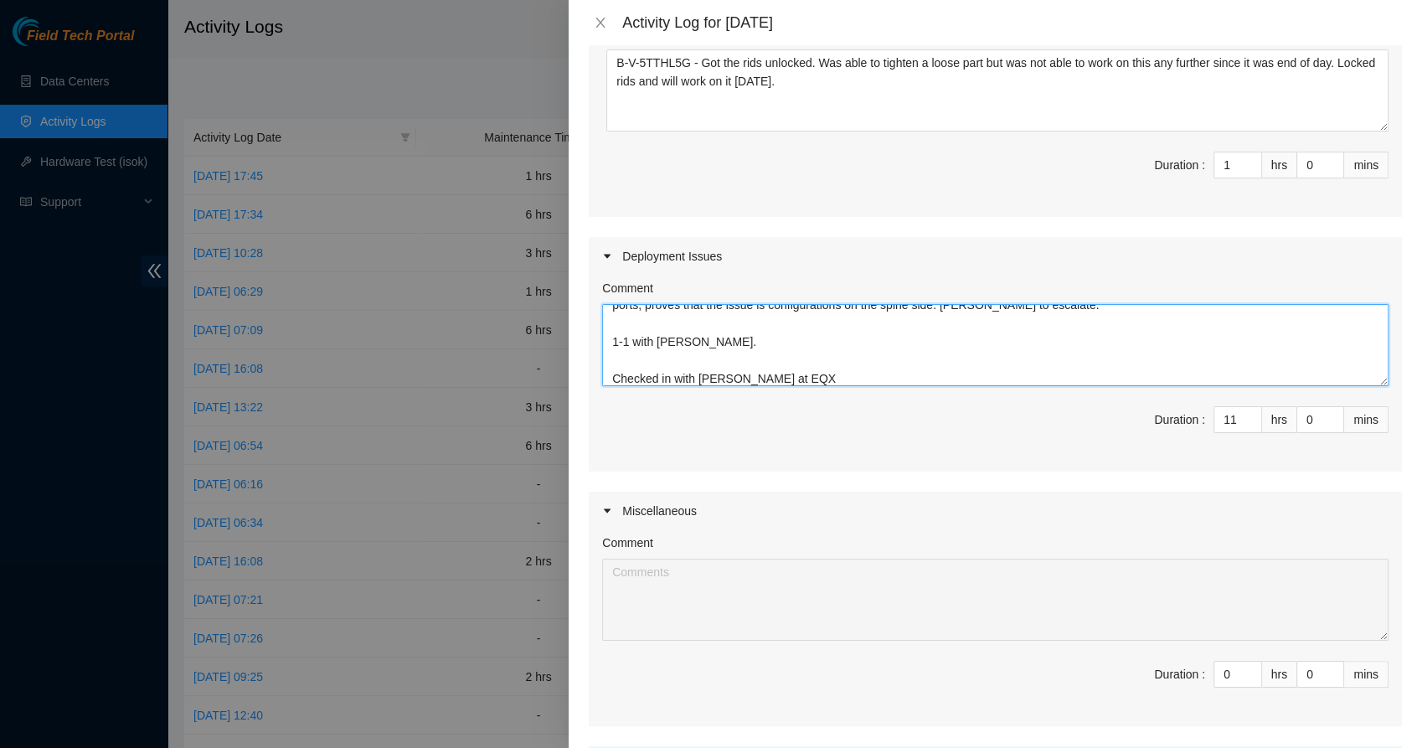
click at [717, 375] on textarea "DP77376 - worked with [PERSON_NAME] and [PERSON_NAME] on troubleshooting connec…" at bounding box center [995, 345] width 786 height 82
click at [821, 383] on textarea "DP77376 - worked with [PERSON_NAME] and [PERSON_NAME] on troubleshooting connec…" at bounding box center [995, 345] width 786 height 82
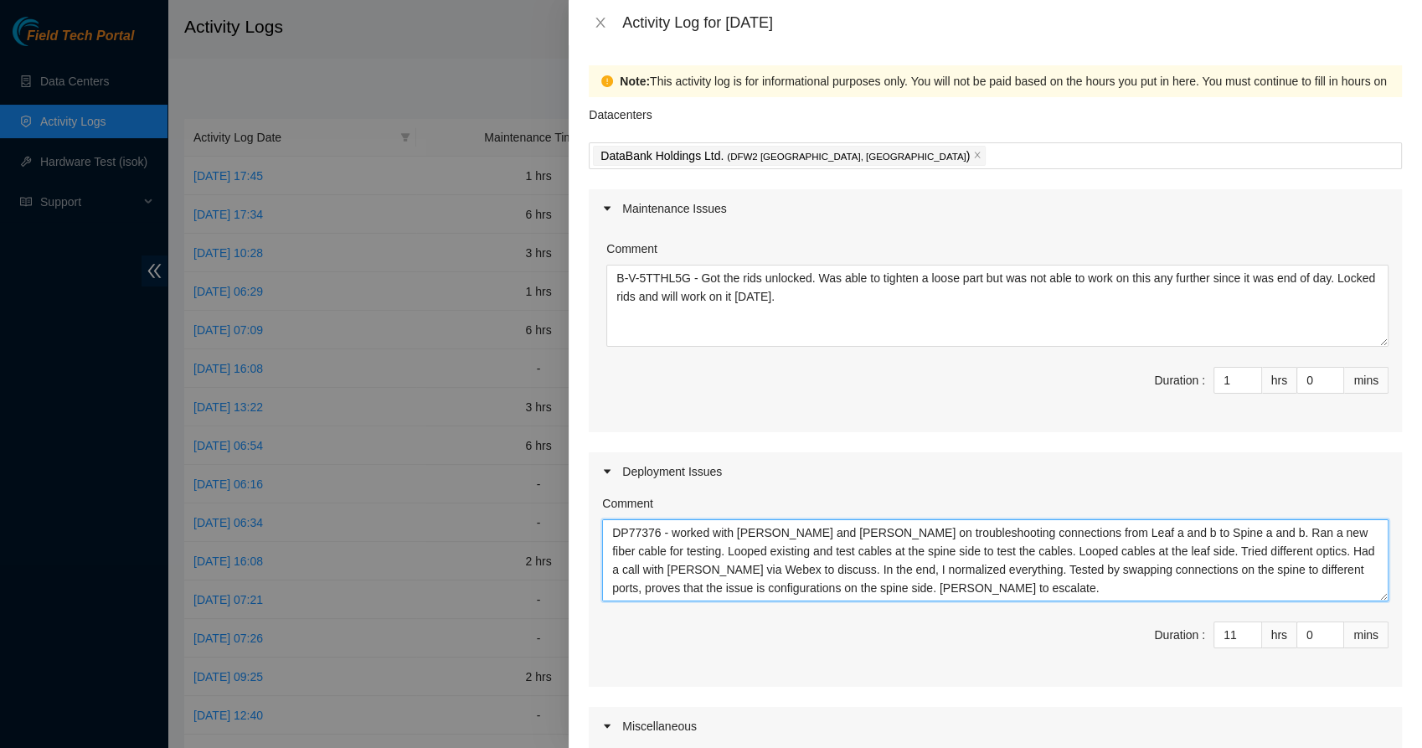
scroll to position [375, 0]
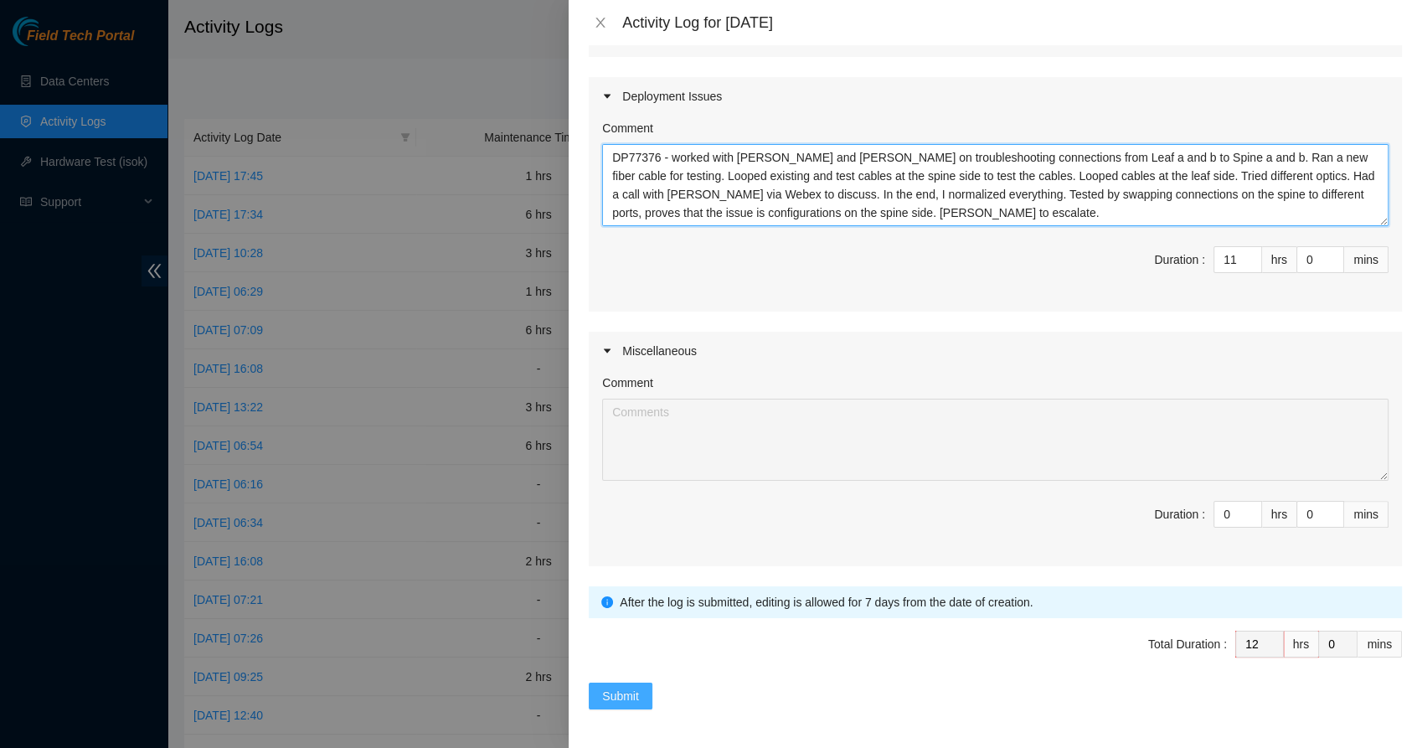
type textarea "DP77376 - worked with [PERSON_NAME] and [PERSON_NAME] on troubleshooting connec…"
click at [624, 687] on span "Submit" at bounding box center [620, 696] width 37 height 18
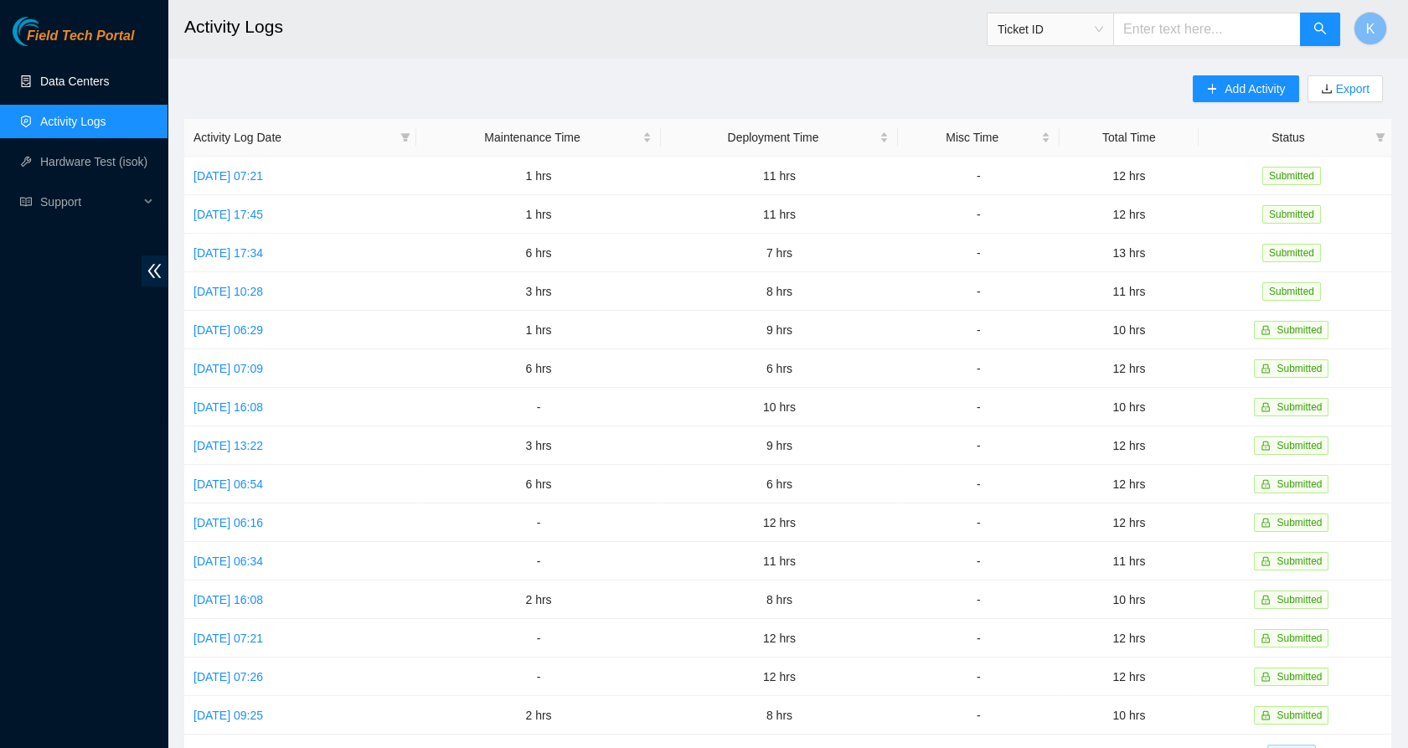
click at [73, 86] on link "Data Centers" at bounding box center [74, 81] width 69 height 13
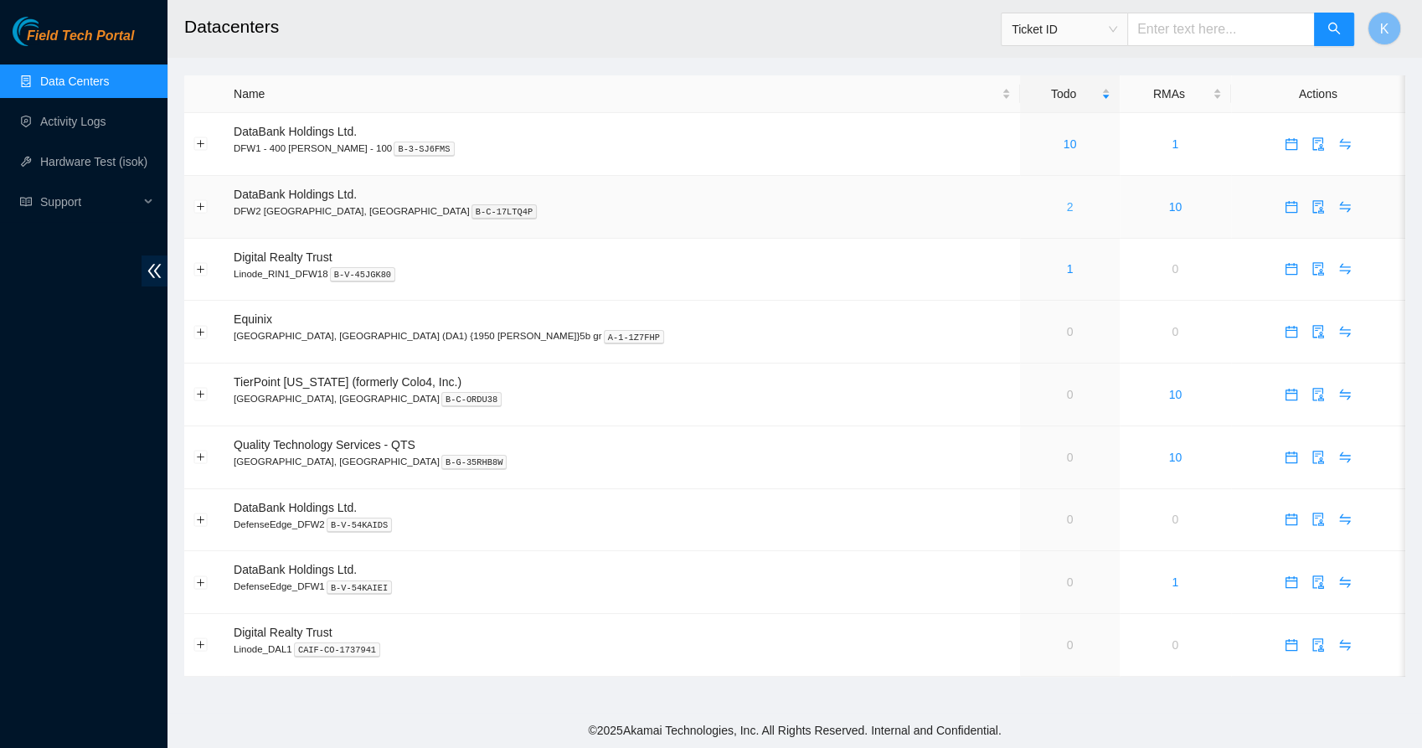
click at [1067, 210] on link "2" at bounding box center [1070, 206] width 7 height 13
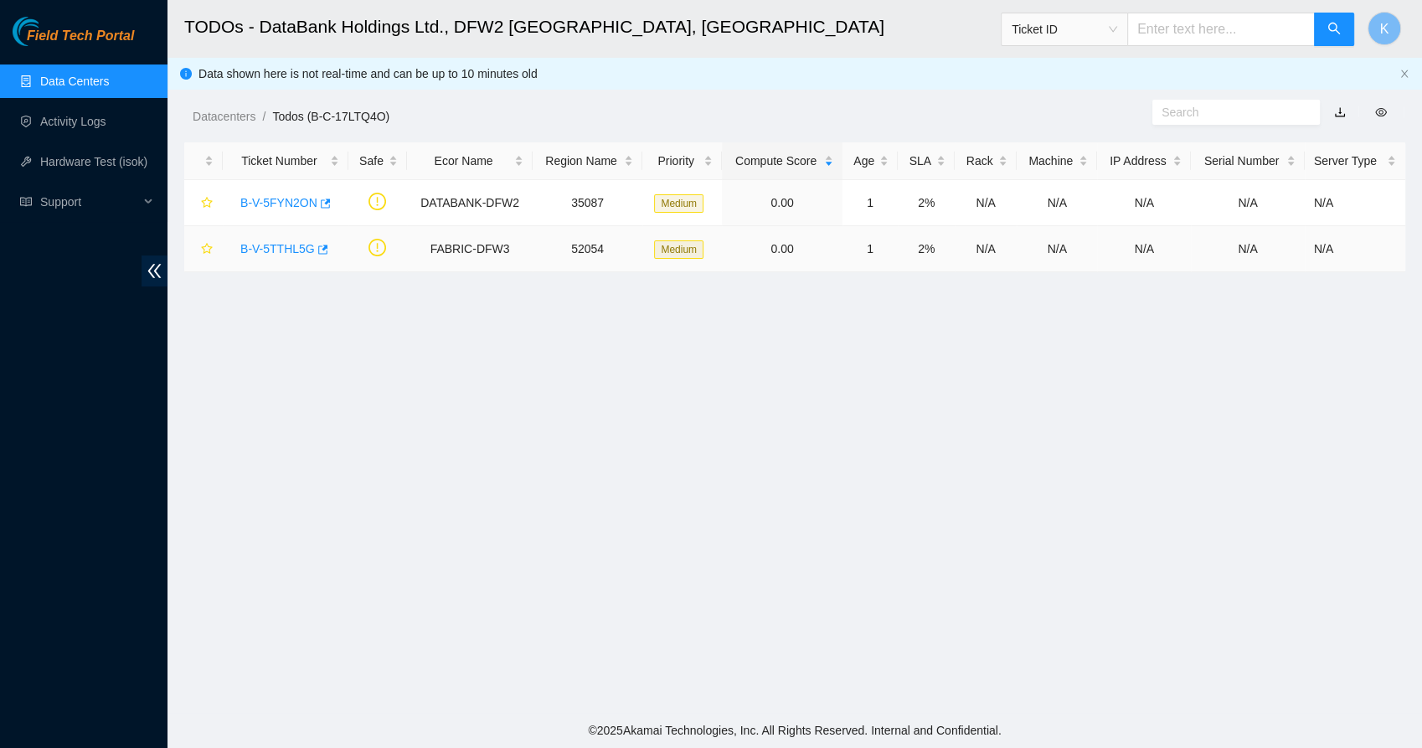
click at [264, 248] on link "B-V-5TTHL5G" at bounding box center [277, 248] width 75 height 13
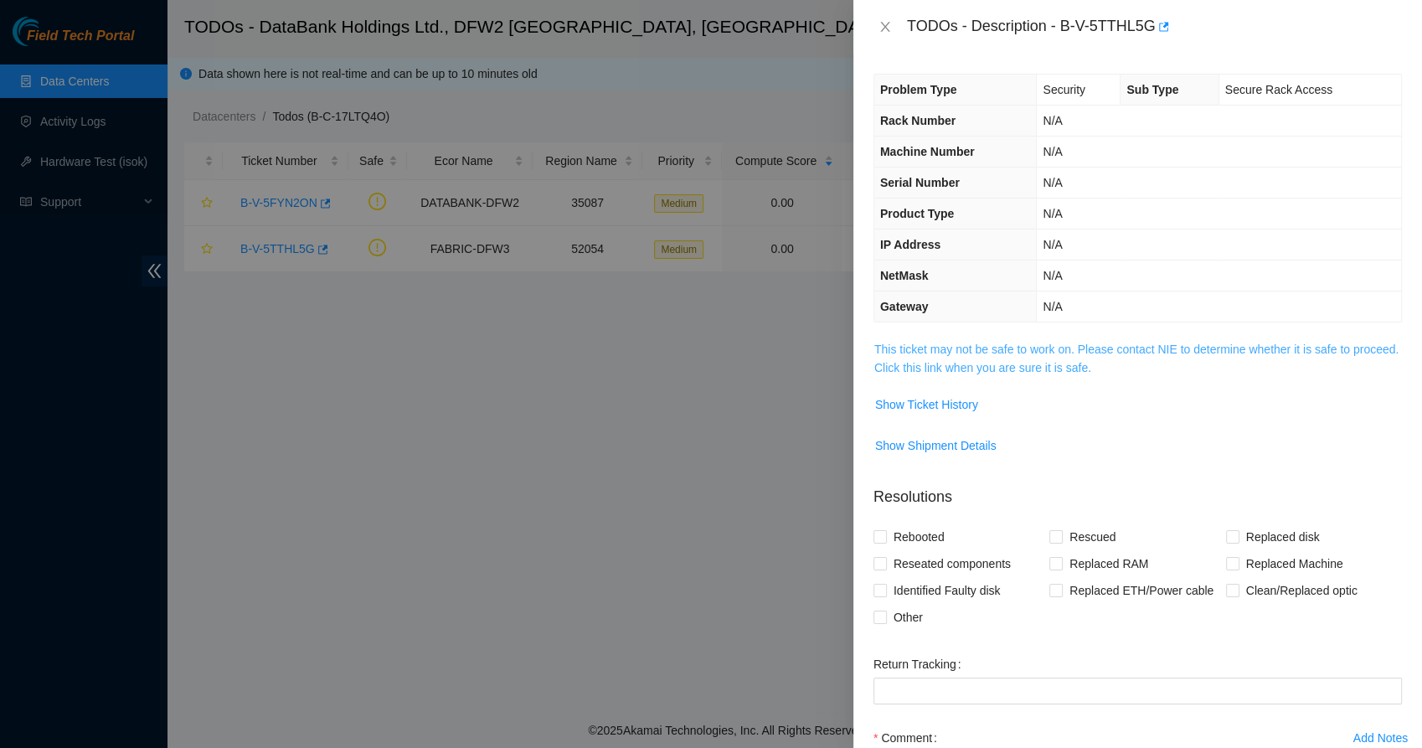
click at [975, 363] on link "This ticket may not be safe to work on. Please contact NIE to determine whether…" at bounding box center [1136, 359] width 524 height 32
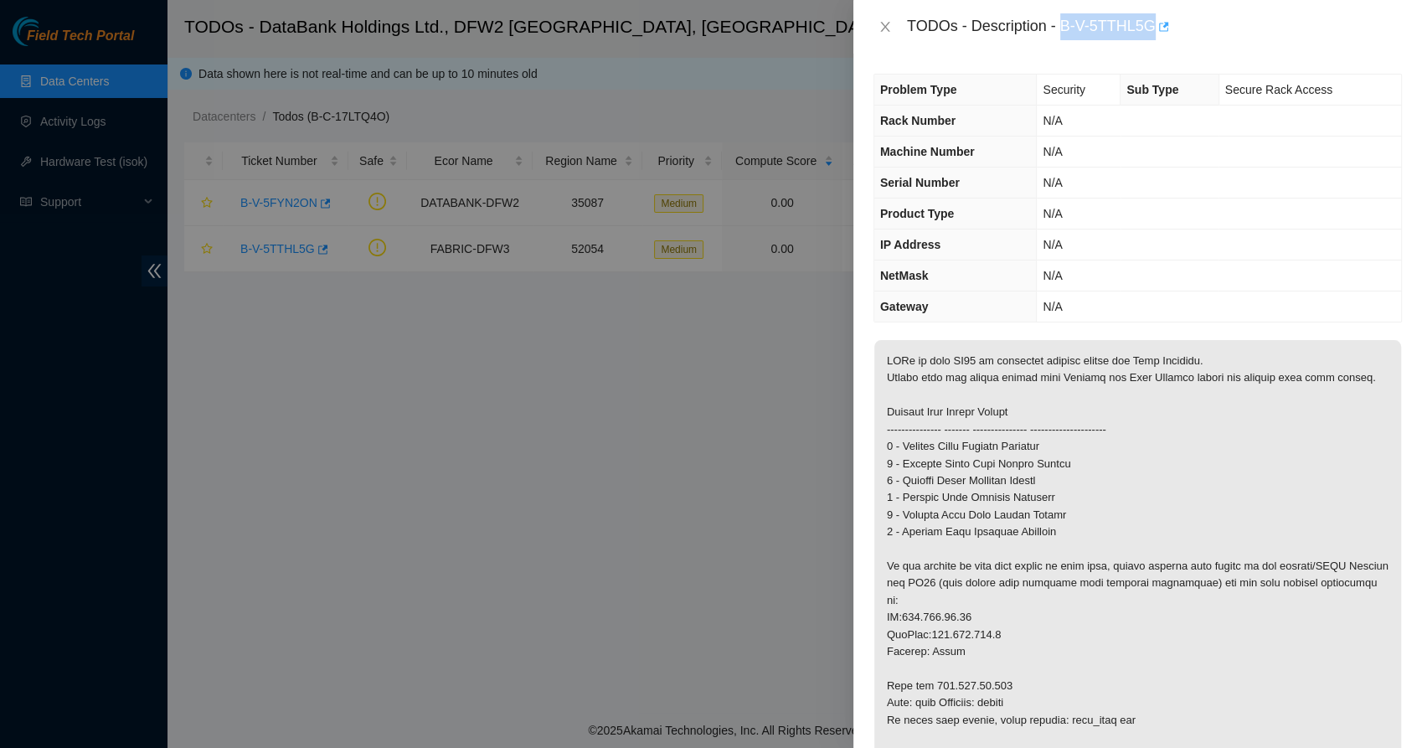
click at [1156, 39] on body "Field Tech Portal Data Centers Activity Logs Hardware Test (isok) Support TODOs…" at bounding box center [711, 374] width 1422 height 748
copy div "B-V-5TTHL5G"
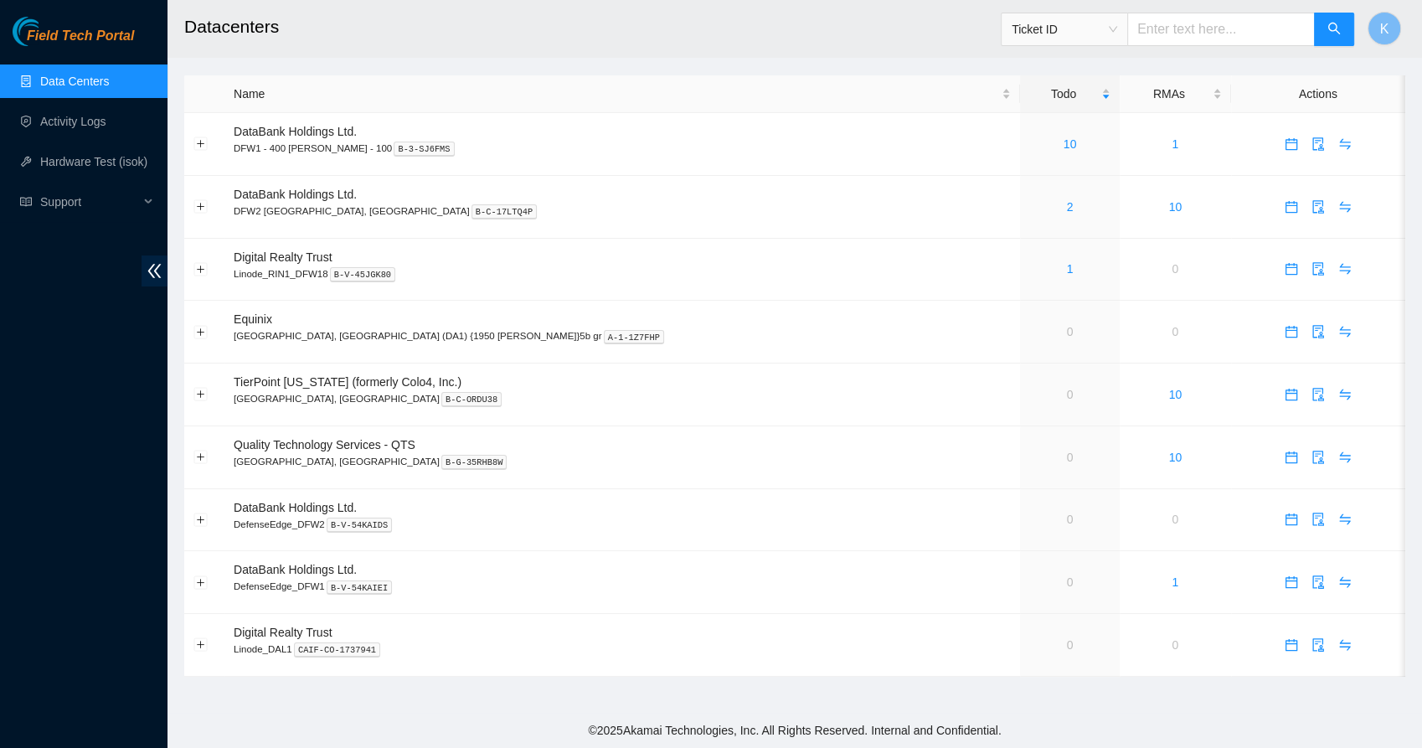
click at [35, 408] on div "Field Tech Portal Data Centers Activity Logs Hardware Test (isok) Support" at bounding box center [83, 382] width 167 height 731
click at [1064, 140] on link "10" at bounding box center [1070, 143] width 13 height 13
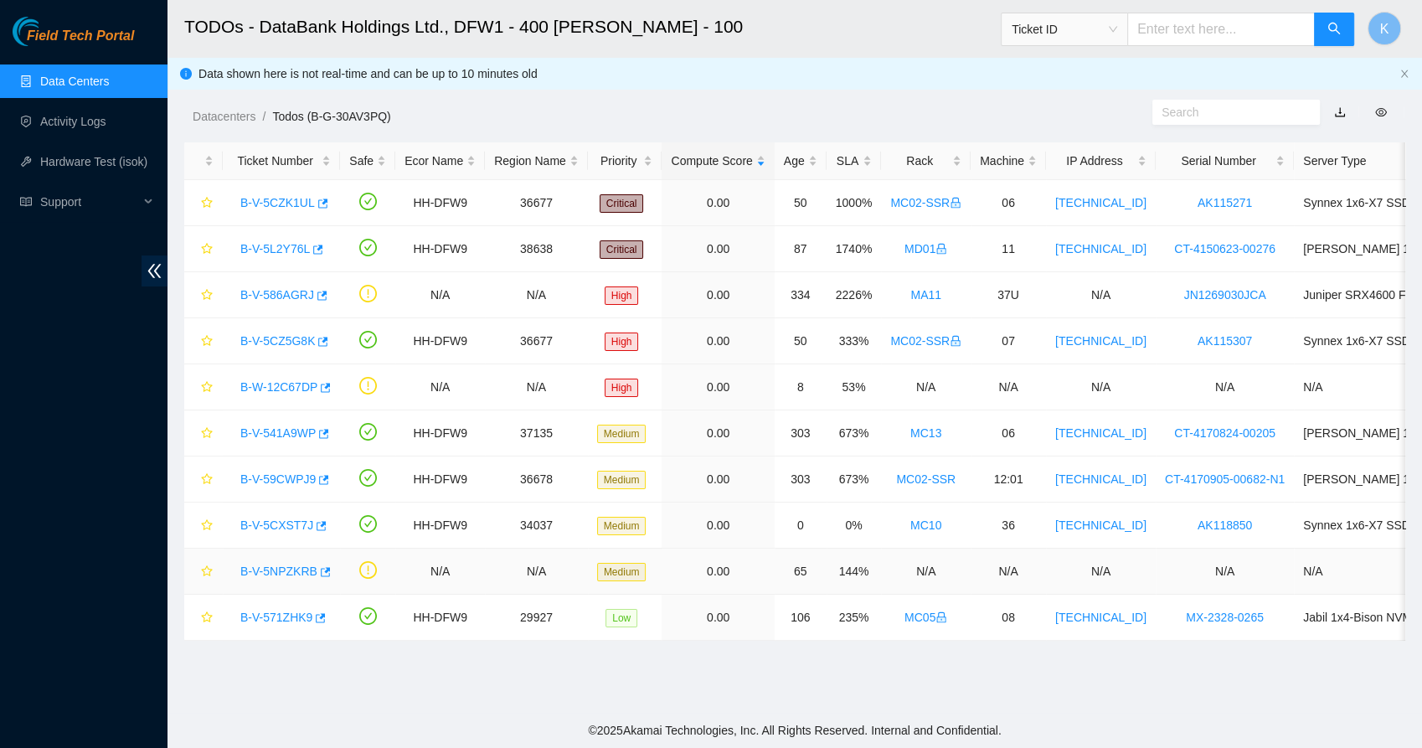
click at [293, 577] on div "B-V-5NPZKRB" at bounding box center [281, 571] width 99 height 27
click at [291, 575] on link "B-V-5NPZKRB" at bounding box center [278, 570] width 77 height 13
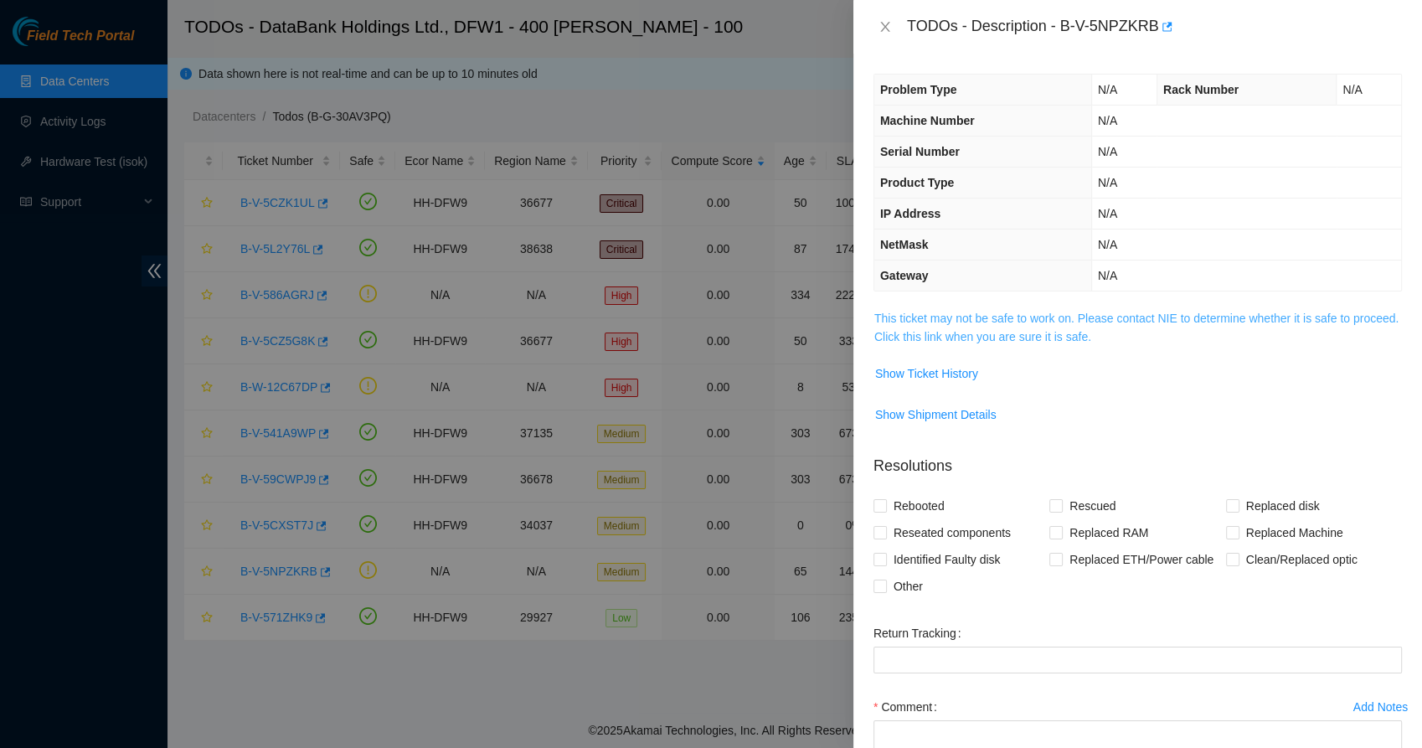
click at [976, 312] on link "This ticket may not be safe to work on. Please contact NIE to determine whether…" at bounding box center [1136, 328] width 524 height 32
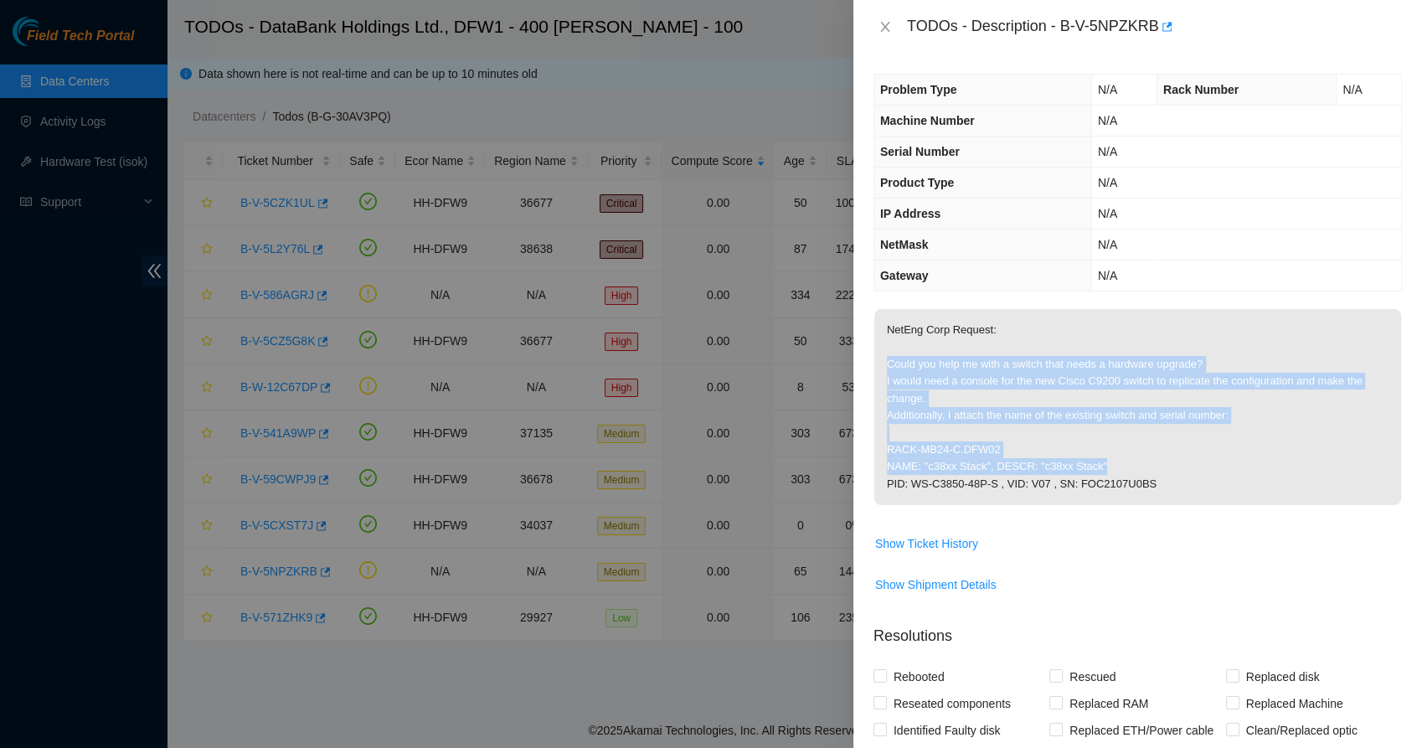
drag, startPoint x: 940, startPoint y: 366, endPoint x: 1104, endPoint y: 469, distance: 193.1
click at [1104, 469] on p "NetEng Corp Request: Could you help me with a switch that needs a hardware upgr…" at bounding box center [1137, 407] width 527 height 196
click at [1043, 448] on p "NetEng Corp Request: Could you help me with a switch that needs a hardware upgr…" at bounding box center [1137, 407] width 527 height 196
drag, startPoint x: 1096, startPoint y: 468, endPoint x: 1139, endPoint y: 472, distance: 42.9
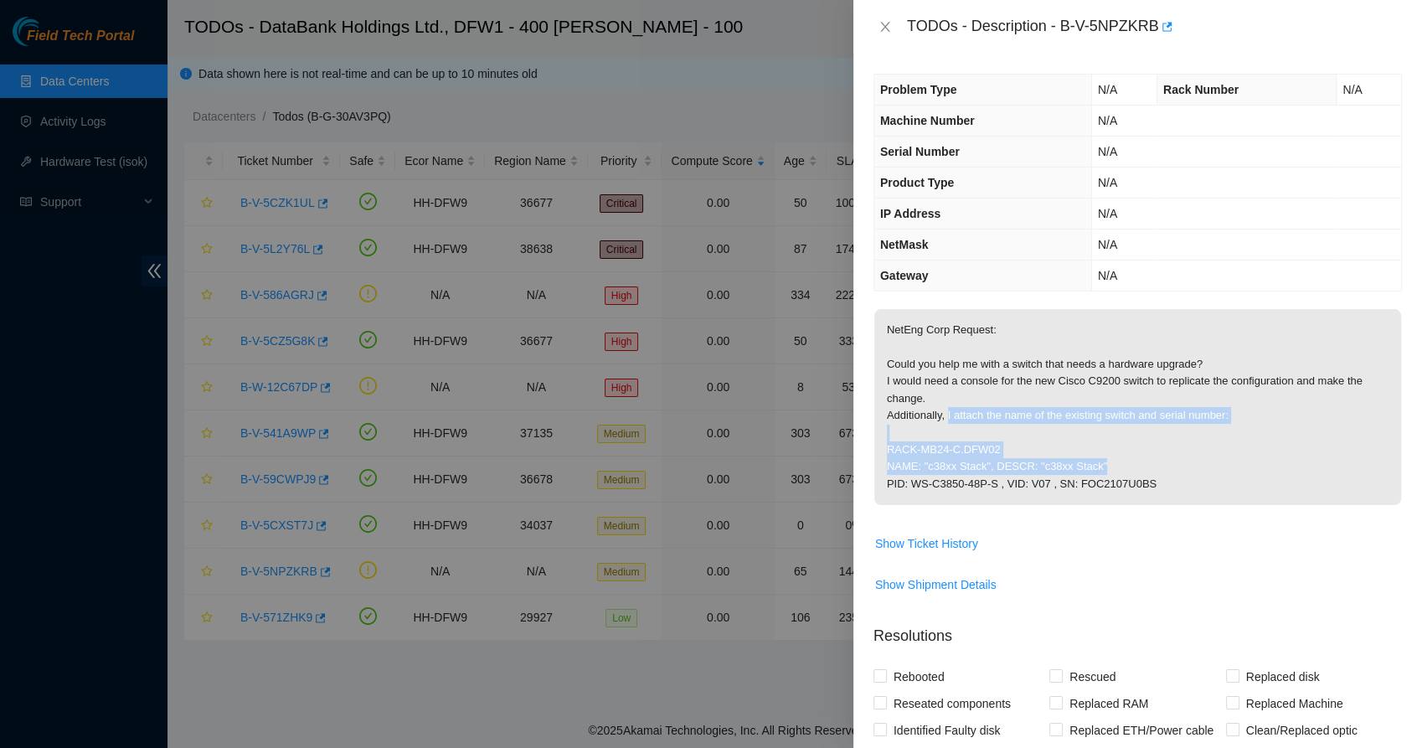
click at [1139, 472] on p "NetEng Corp Request: Could you help me with a switch that needs a hardware upgr…" at bounding box center [1137, 407] width 527 height 196
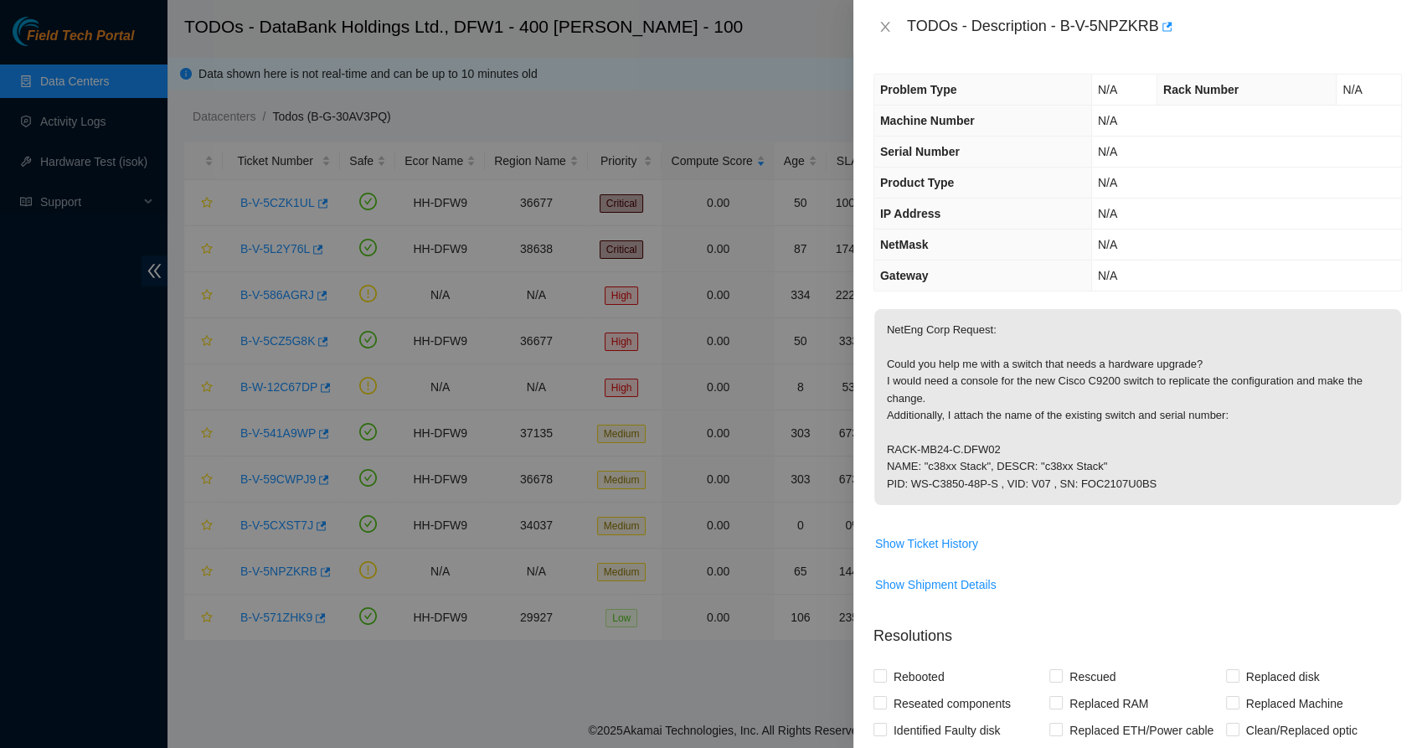
click at [1139, 476] on p "NetEng Corp Request: Could you help me with a switch that needs a hardware upgr…" at bounding box center [1137, 407] width 527 height 196
drag, startPoint x: 1125, startPoint y: 480, endPoint x: 1006, endPoint y: 470, distance: 119.3
click at [1006, 470] on p "NetEng Corp Request: Could you help me with a switch that needs a hardware upgr…" at bounding box center [1137, 407] width 527 height 196
click at [914, 535] on span "Show Ticket History" at bounding box center [926, 543] width 103 height 18
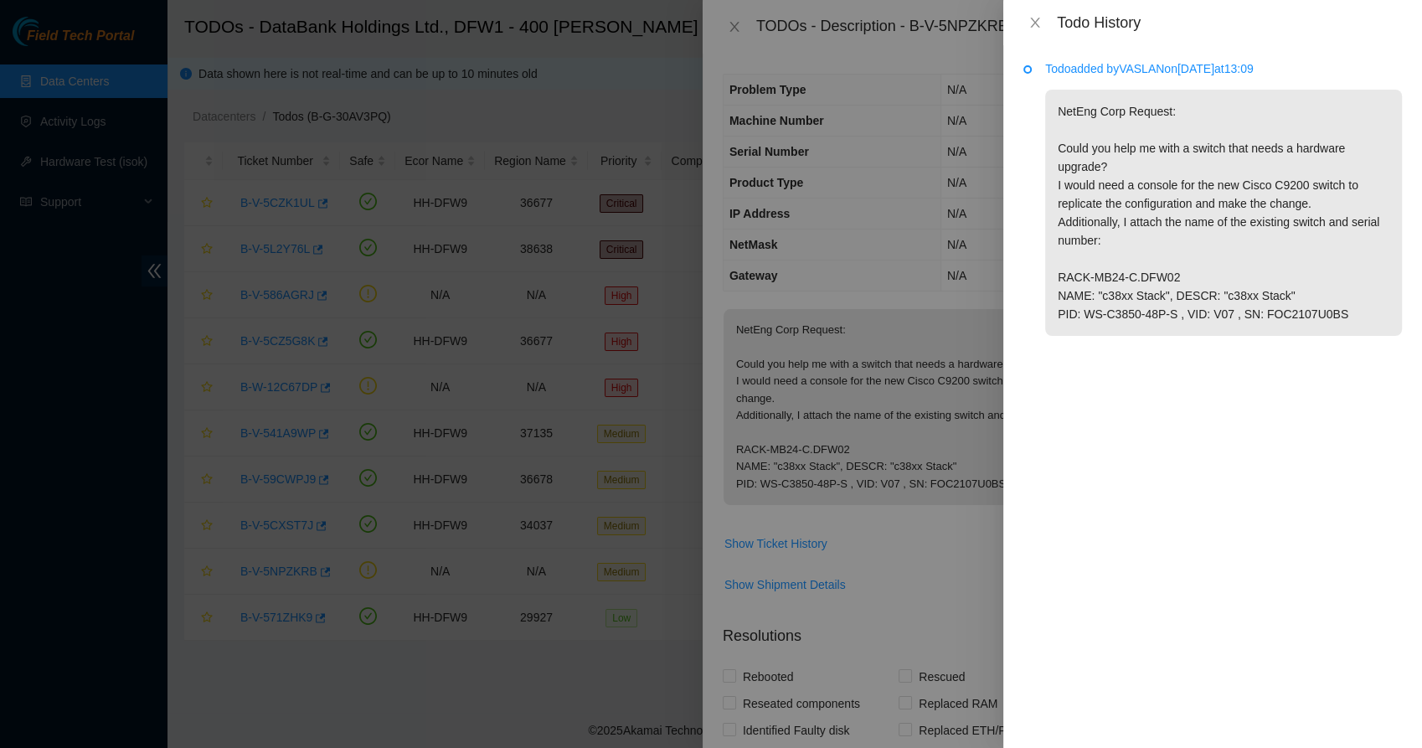
click at [1125, 193] on p "NetEng Corp Request: Could you help me with a switch that needs a hardware upgr…" at bounding box center [1223, 213] width 357 height 246
click at [1033, 25] on icon "close" at bounding box center [1034, 22] width 13 height 13
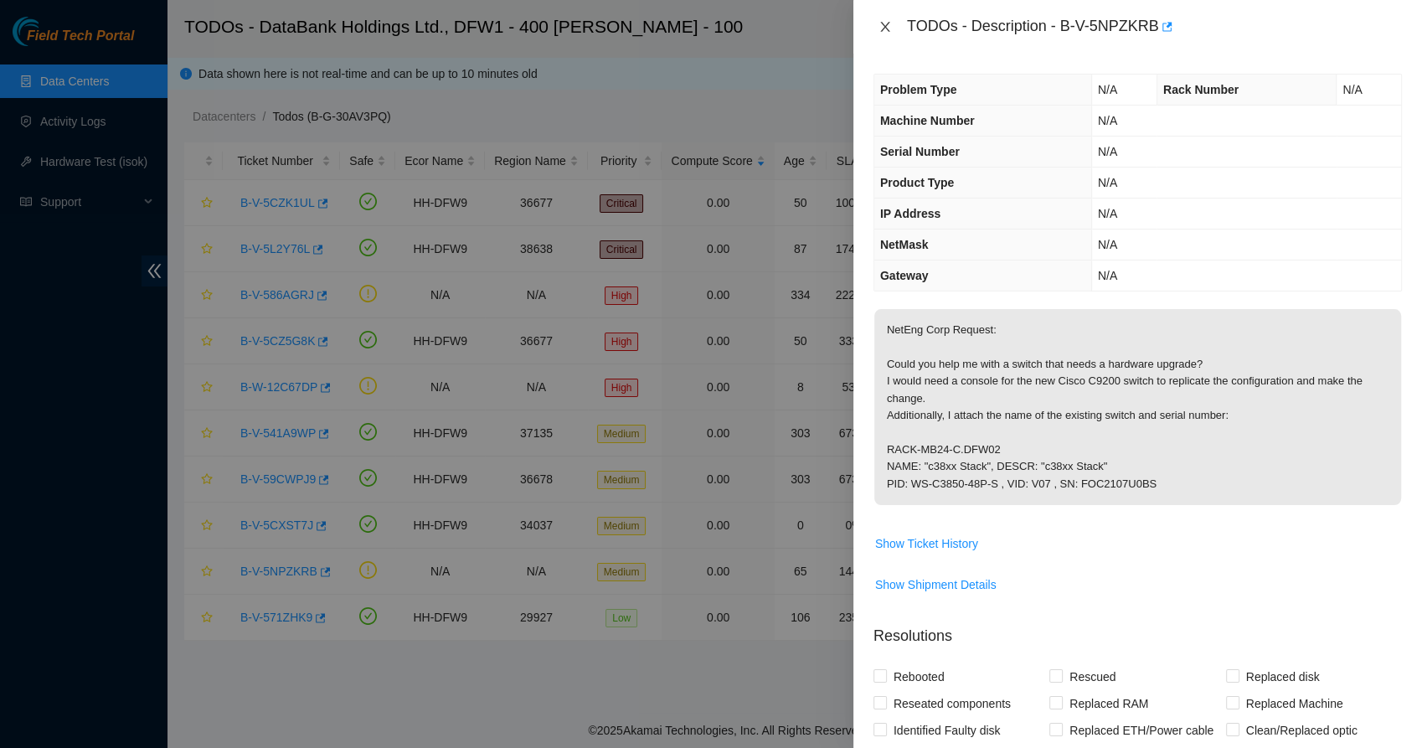
click at [891, 28] on button "Close" at bounding box center [884, 27] width 23 height 16
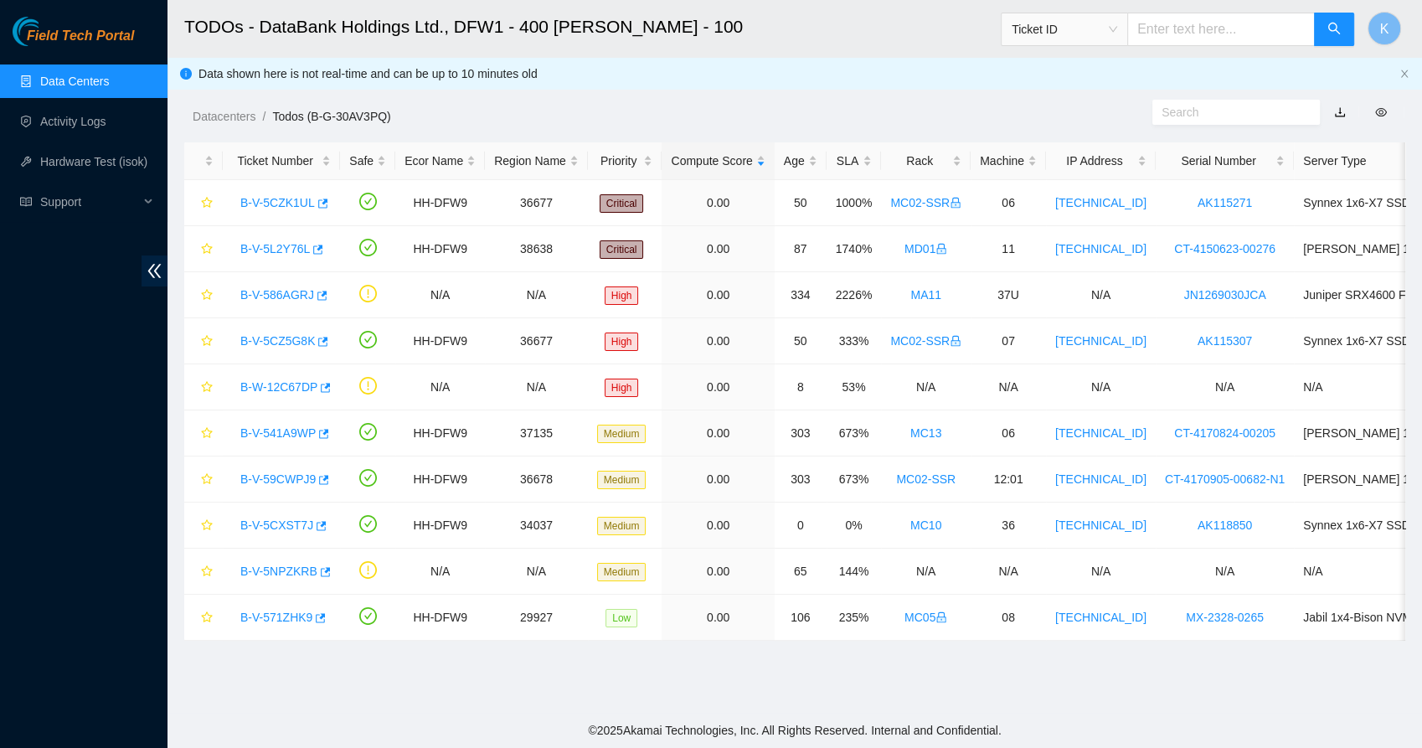
click at [112, 502] on div "Field Tech Portal Data Centers Activity Logs Hardware Test (isok) Support" at bounding box center [83, 382] width 167 height 731
click at [281, 298] on link "B-V-586AGRJ" at bounding box center [277, 294] width 74 height 13
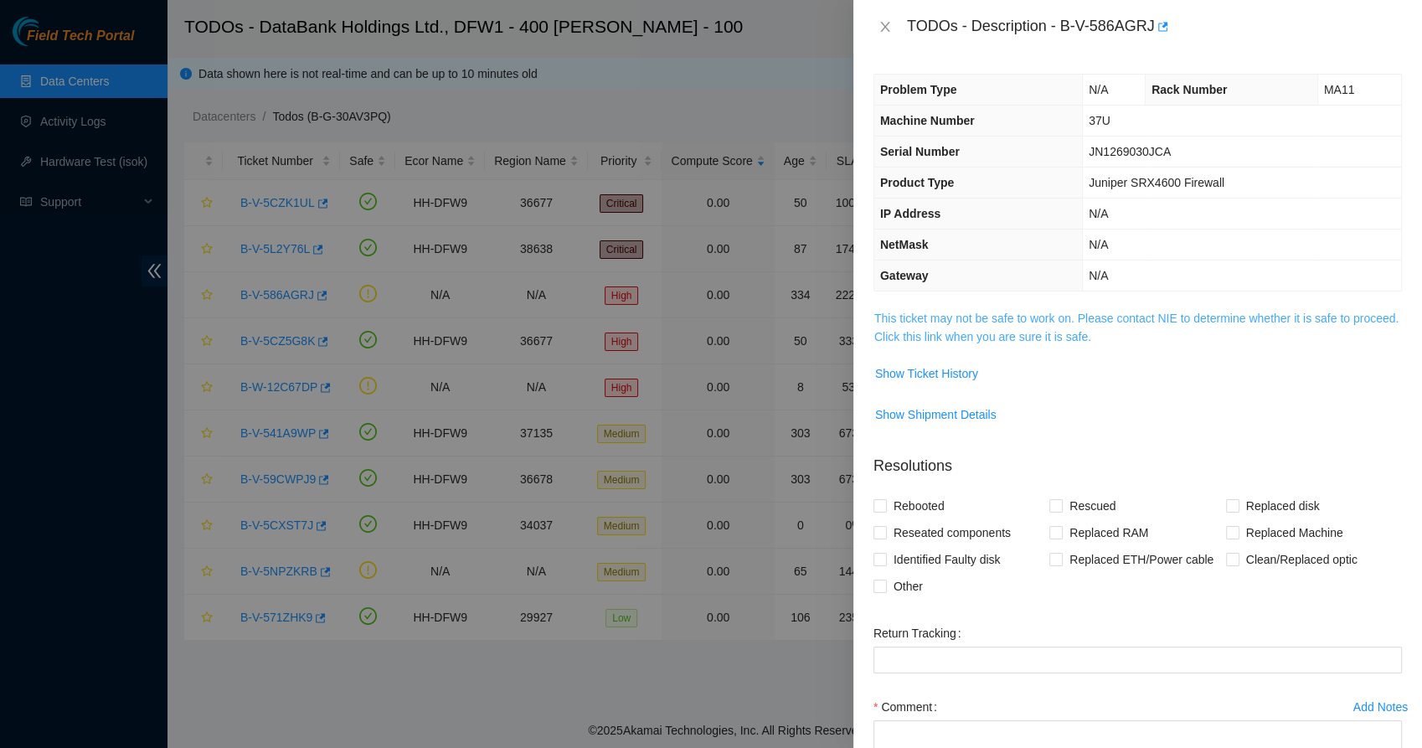
click at [955, 318] on link "This ticket may not be safe to work on. Please contact NIE to determine whether…" at bounding box center [1136, 328] width 524 height 32
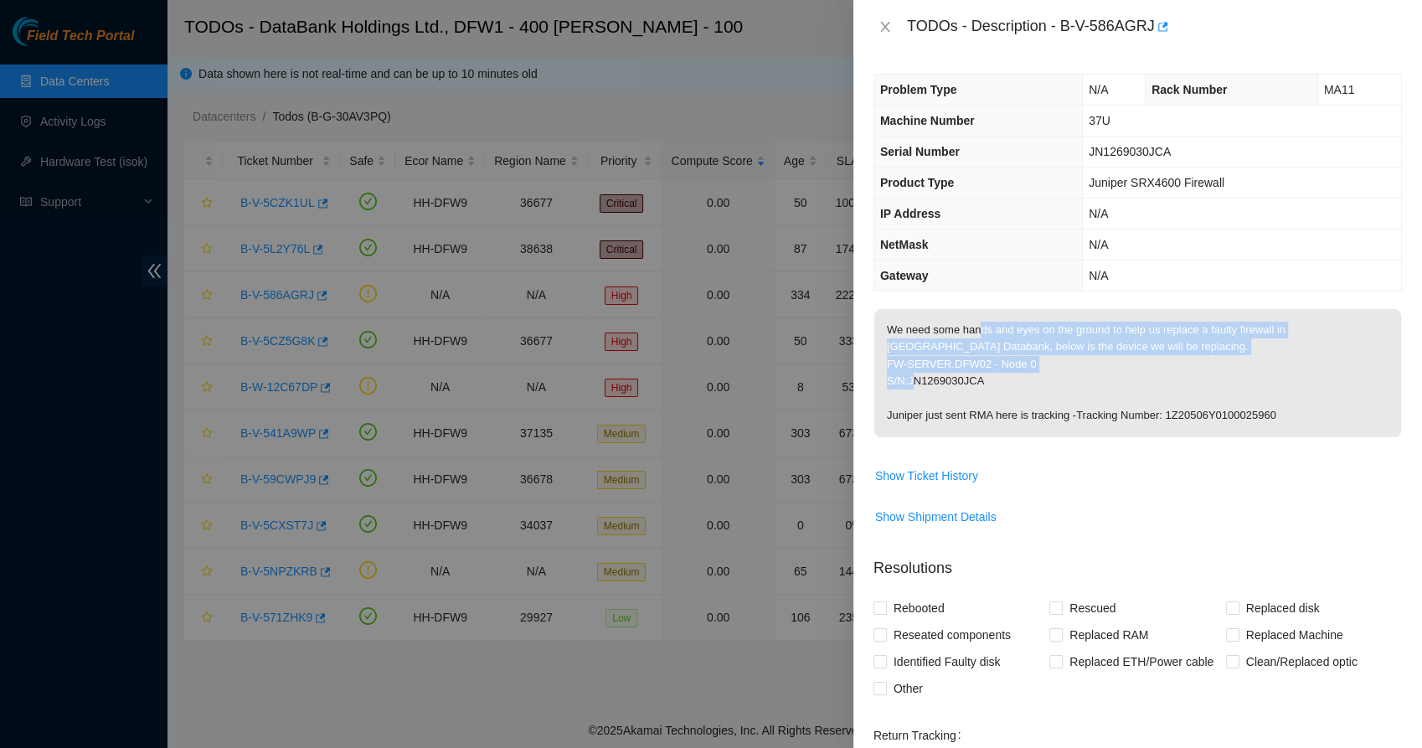
drag, startPoint x: 981, startPoint y: 329, endPoint x: 1012, endPoint y: 375, distance: 55.0
click at [1012, 375] on p "We need some hands and eyes on the ground to help us replace a faulty firewall …" at bounding box center [1137, 373] width 527 height 128
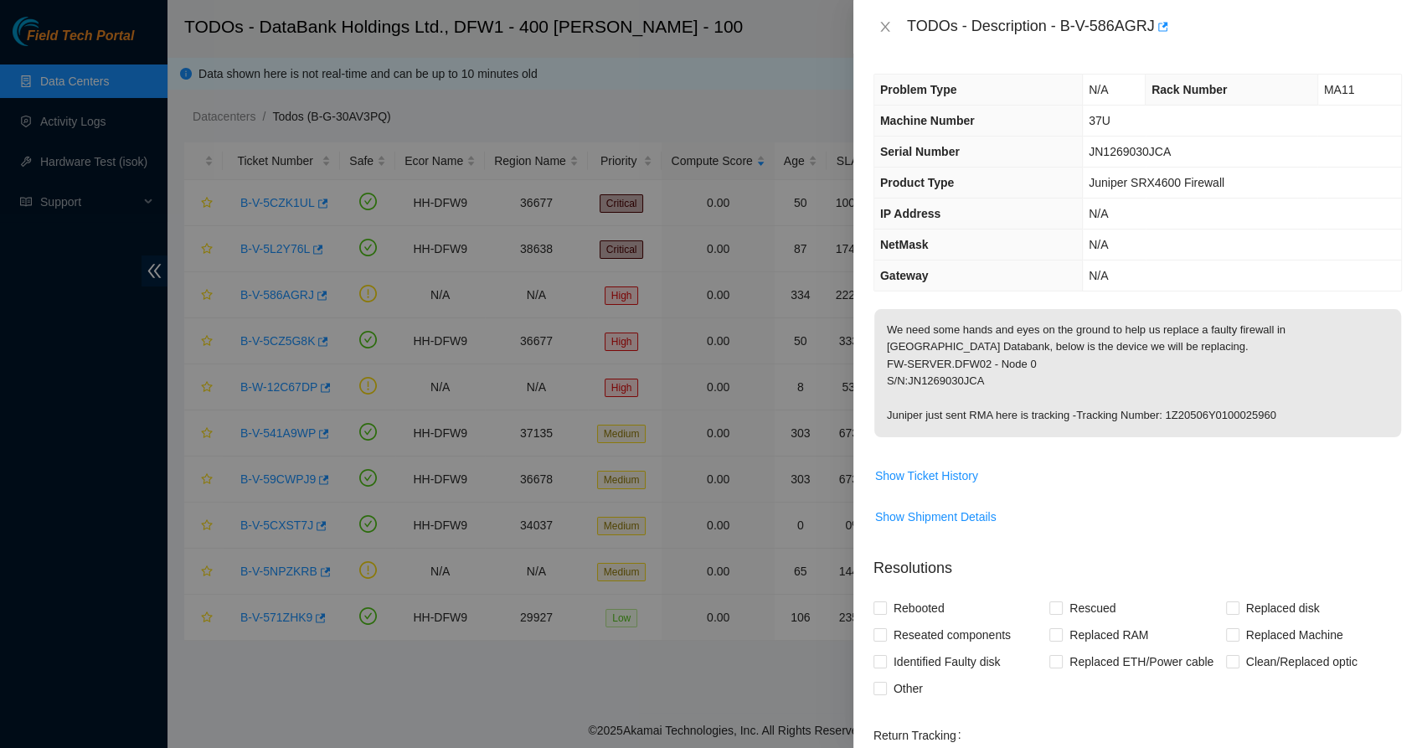
drag, startPoint x: 1012, startPoint y: 375, endPoint x: 974, endPoint y: 406, distance: 48.8
click at [974, 406] on p "We need some hands and eyes on the ground to help us replace a faulty firewall …" at bounding box center [1137, 373] width 527 height 128
drag, startPoint x: 974, startPoint y: 406, endPoint x: 938, endPoint y: 440, distance: 49.2
click at [938, 440] on span "We need some hands and eyes on the ground to help us replace a faulty firewall …" at bounding box center [1137, 378] width 527 height 139
click at [939, 415] on p "We need some hands and eyes on the ground to help us replace a faulty firewall …" at bounding box center [1137, 373] width 527 height 128
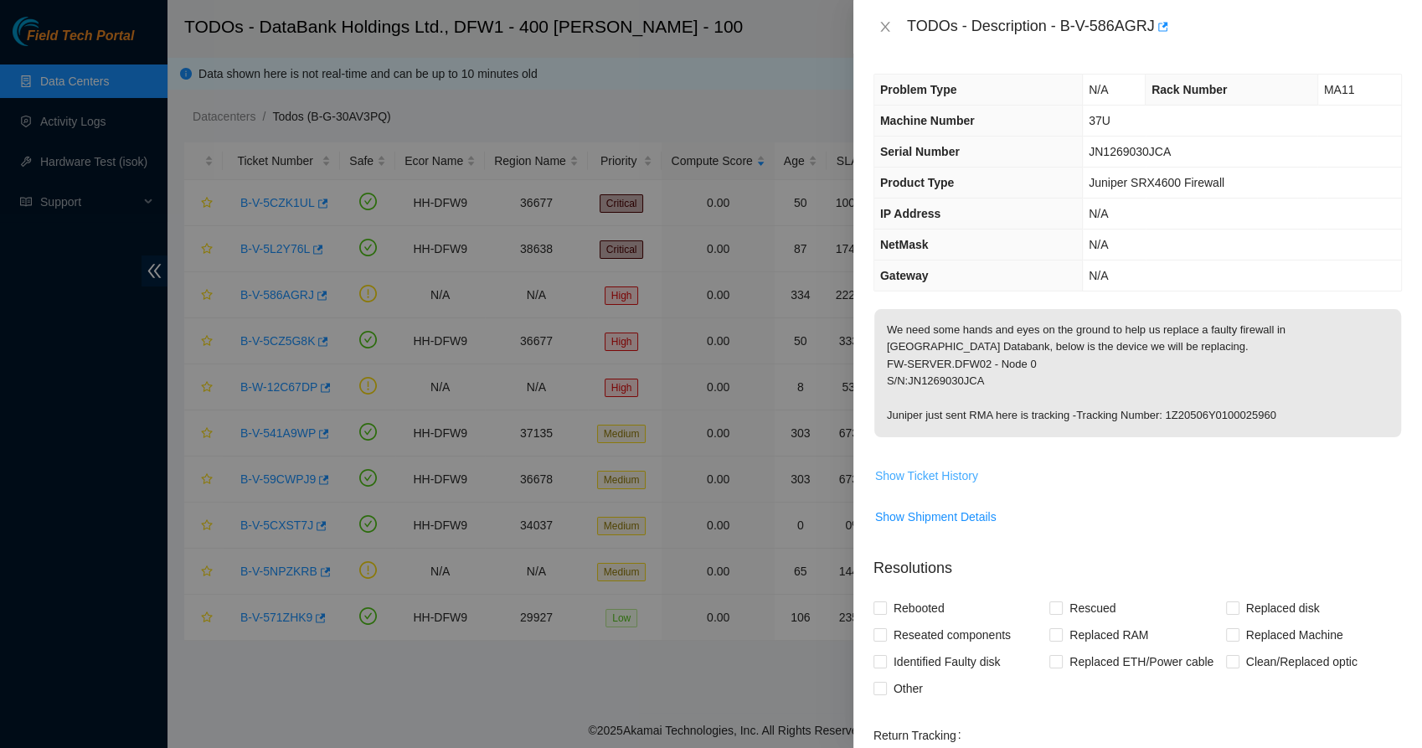
click at [920, 469] on span "Show Ticket History" at bounding box center [926, 475] width 103 height 18
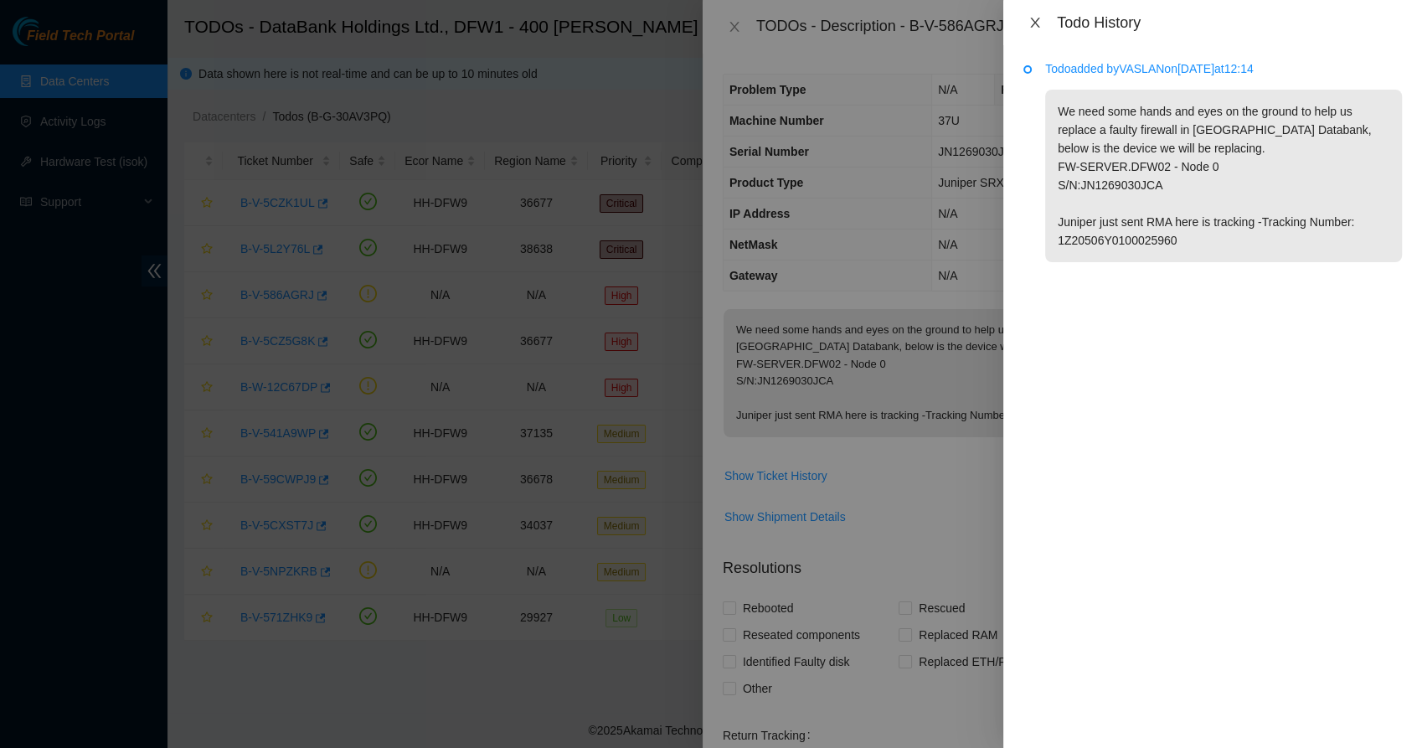
click at [1032, 16] on icon "close" at bounding box center [1034, 22] width 13 height 13
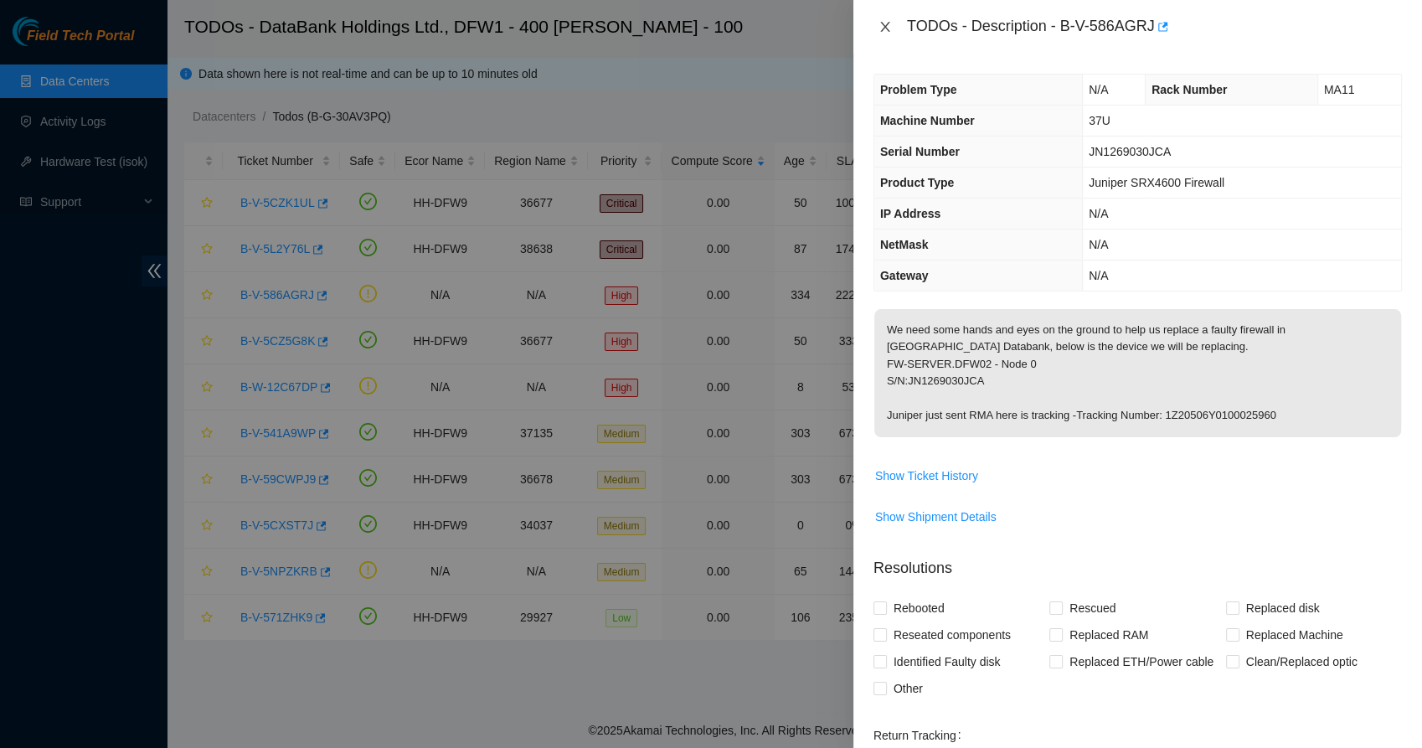
click at [884, 28] on icon "close" at bounding box center [884, 26] width 13 height 13
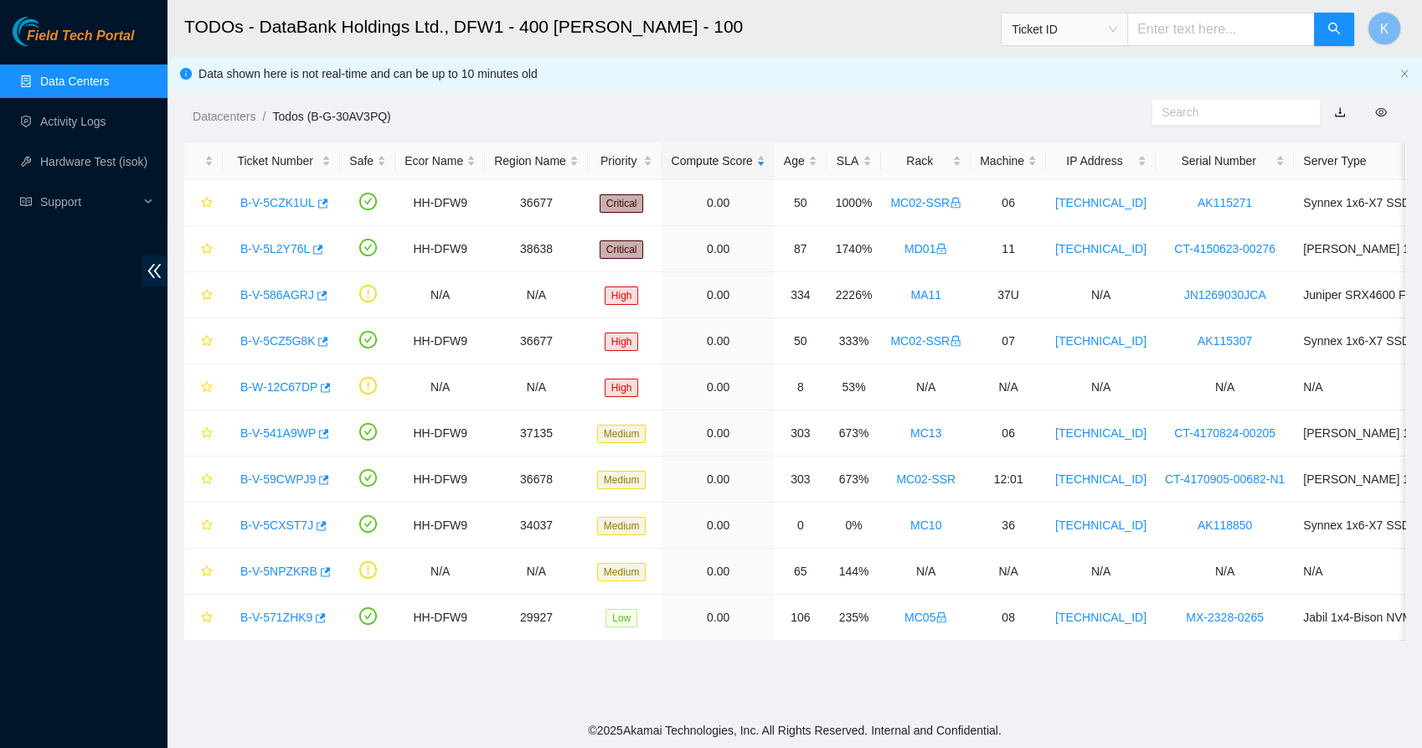
click at [99, 451] on div "Field Tech Portal Data Centers Activity Logs Hardware Test (isok) Support" at bounding box center [83, 382] width 167 height 731
click at [270, 288] on link "B-V-586AGRJ" at bounding box center [277, 294] width 74 height 13
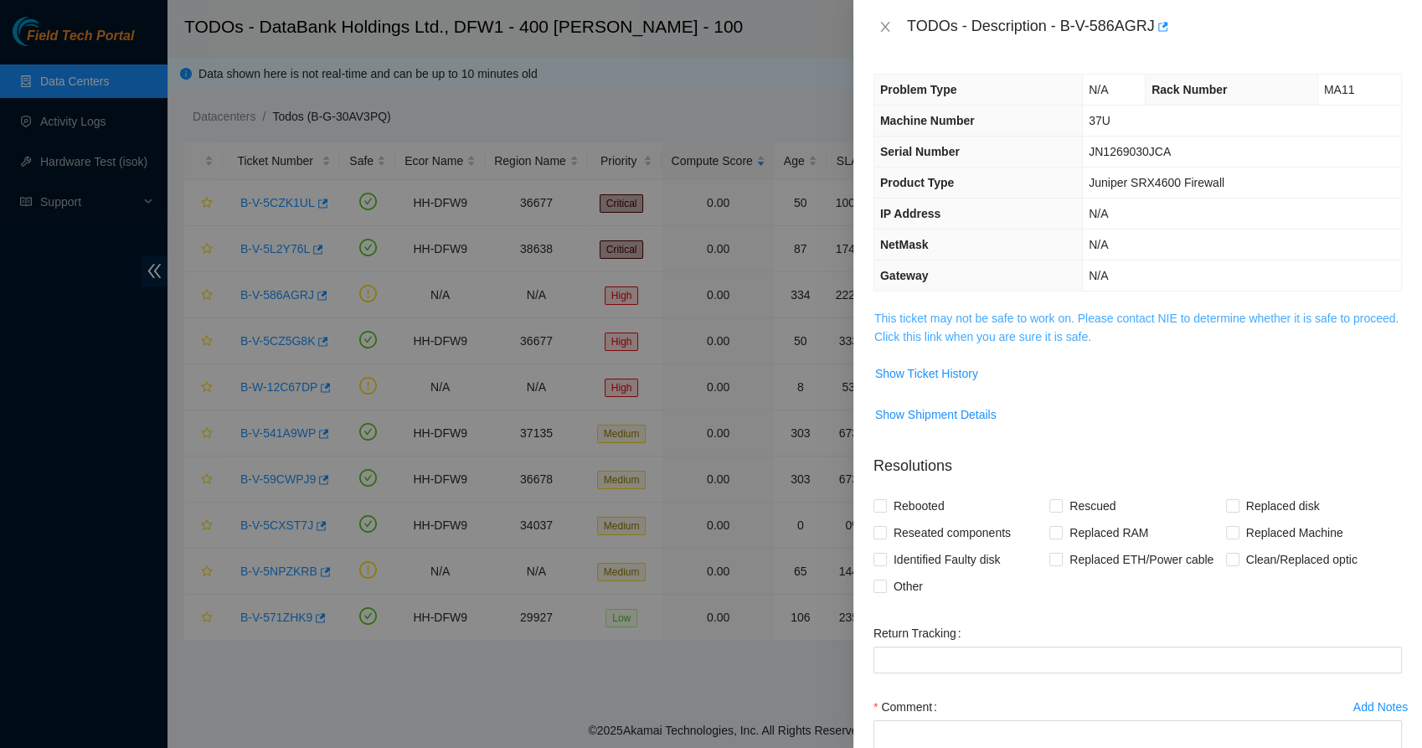
click at [1007, 328] on link "This ticket may not be safe to work on. Please contact NIE to determine whether…" at bounding box center [1136, 328] width 524 height 32
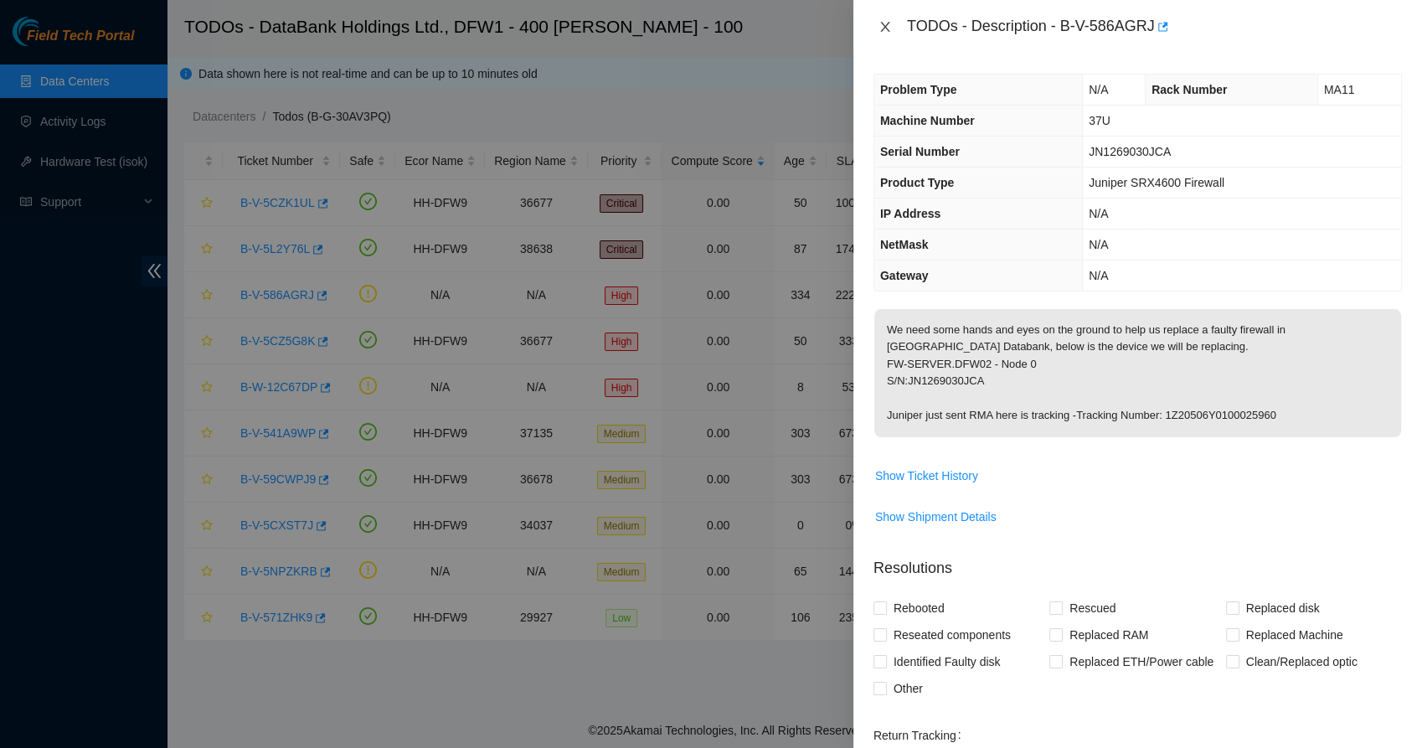
click at [888, 22] on icon "close" at bounding box center [884, 27] width 9 height 10
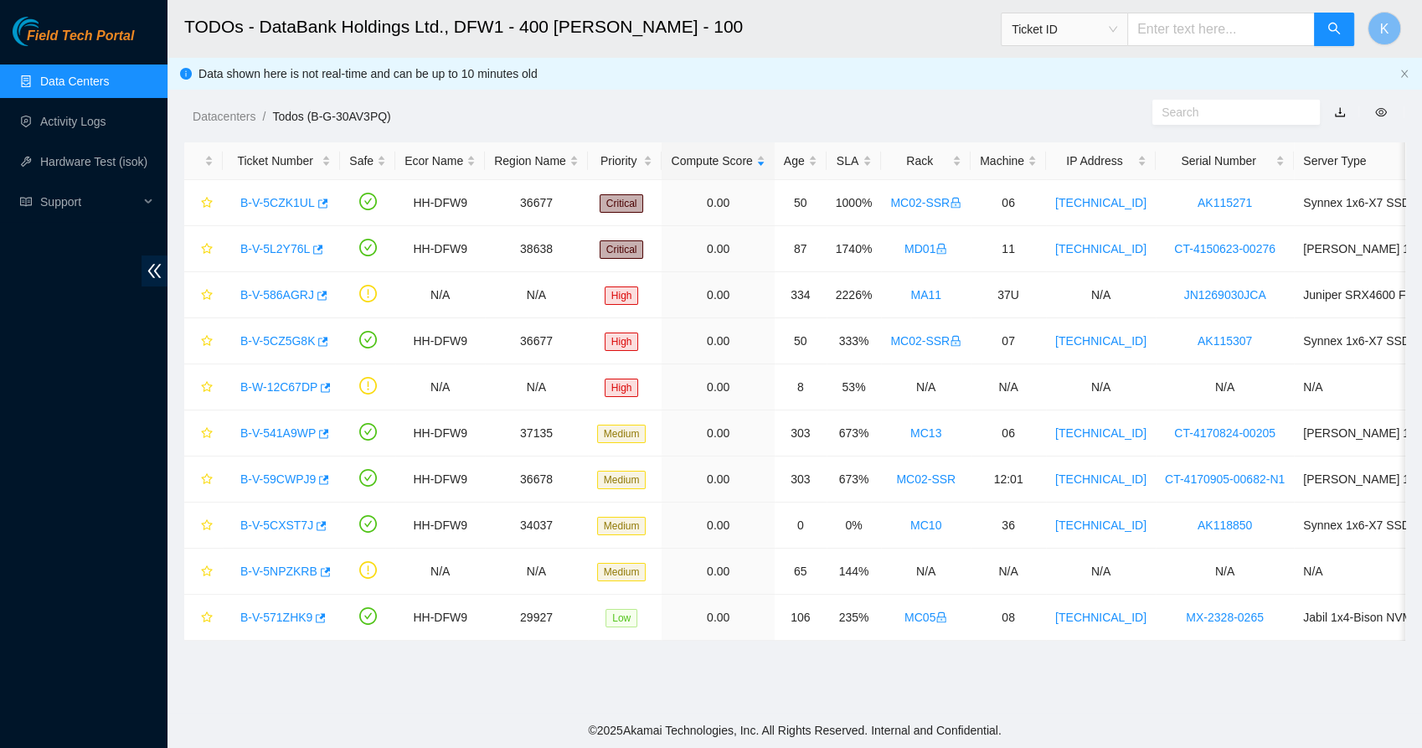
click at [34, 386] on div "Field Tech Portal Data Centers Activity Logs Hardware Test (isok) Support" at bounding box center [83, 382] width 167 height 731
click at [566, 23] on h2 "TODOs - DataBank Holdings Ltd., DFW1 - 400 S. Akard - 100" at bounding box center [670, 27] width 972 height 54
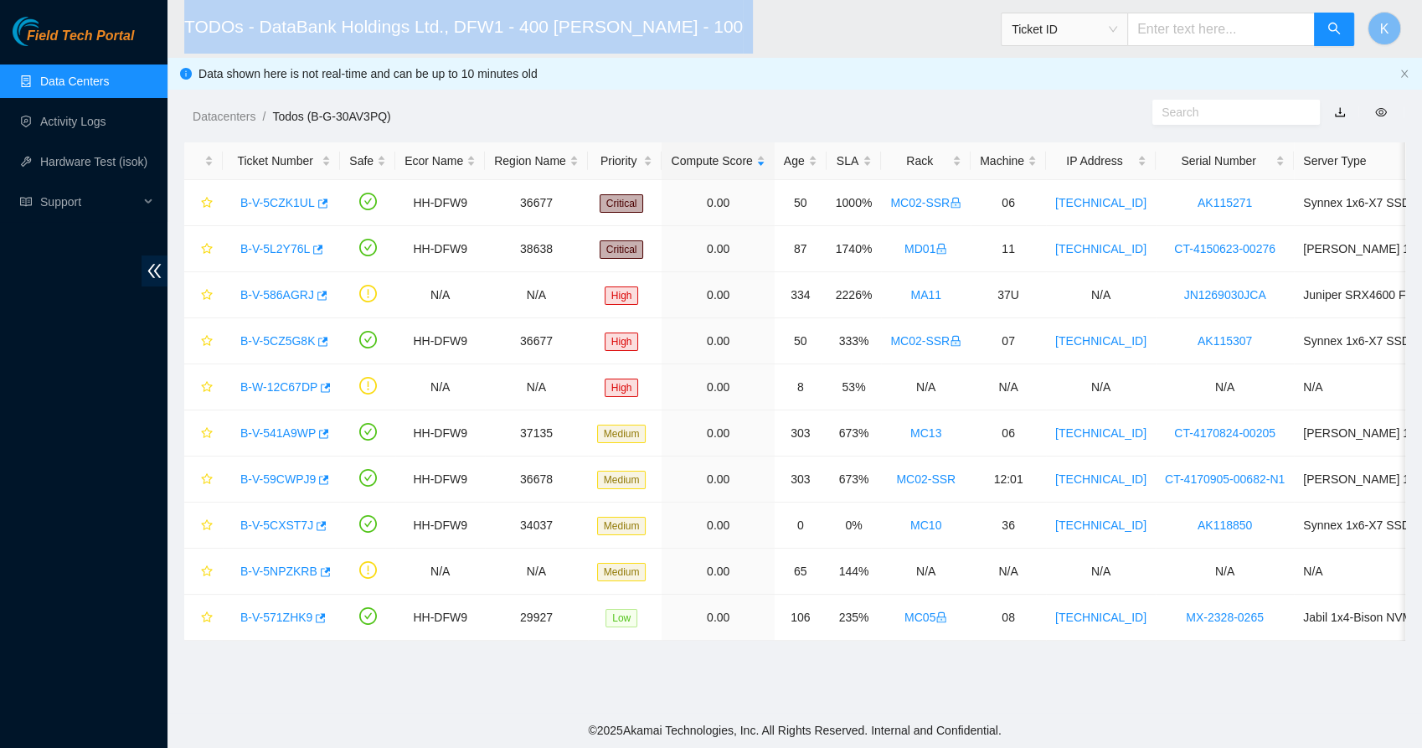
click at [566, 23] on h2 "TODOs - DataBank Holdings Ltd., DFW1 - 400 S. Akard - 100" at bounding box center [670, 27] width 972 height 54
click at [695, 25] on h2 "TODOs - DataBank Holdings Ltd., DFW1 - 400 S. Akard - 100" at bounding box center [670, 27] width 972 height 54
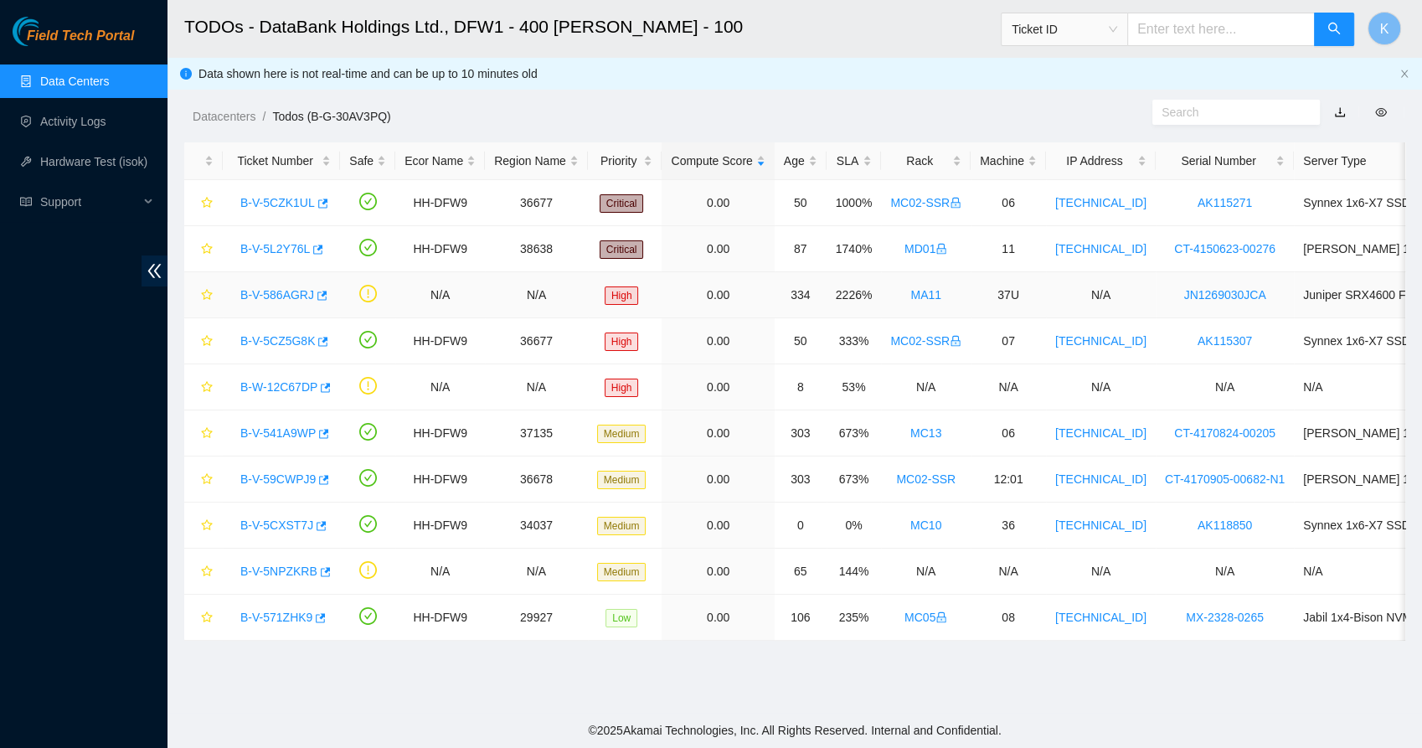
click at [271, 299] on link "B-V-586AGRJ" at bounding box center [277, 294] width 74 height 13
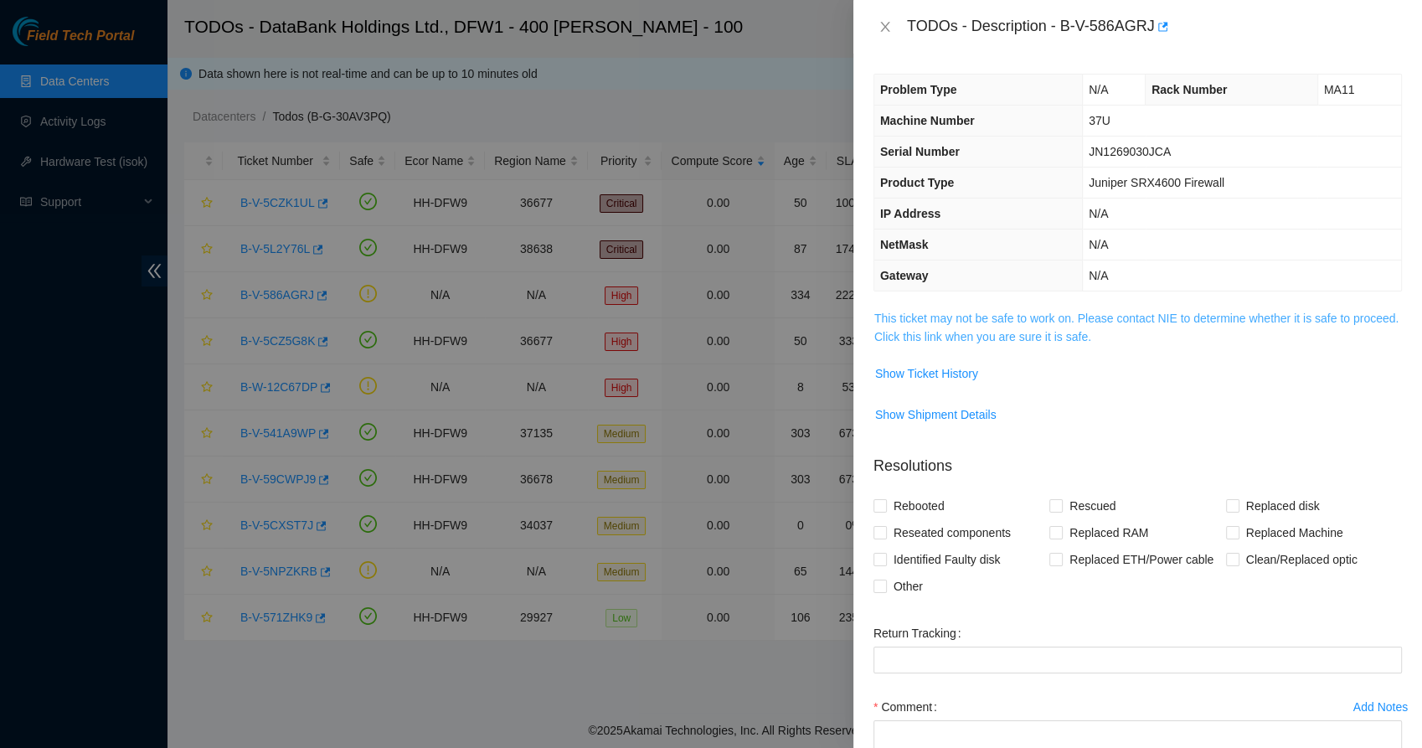
click at [919, 328] on link "This ticket may not be safe to work on. Please contact NIE to determine whether…" at bounding box center [1136, 328] width 524 height 32
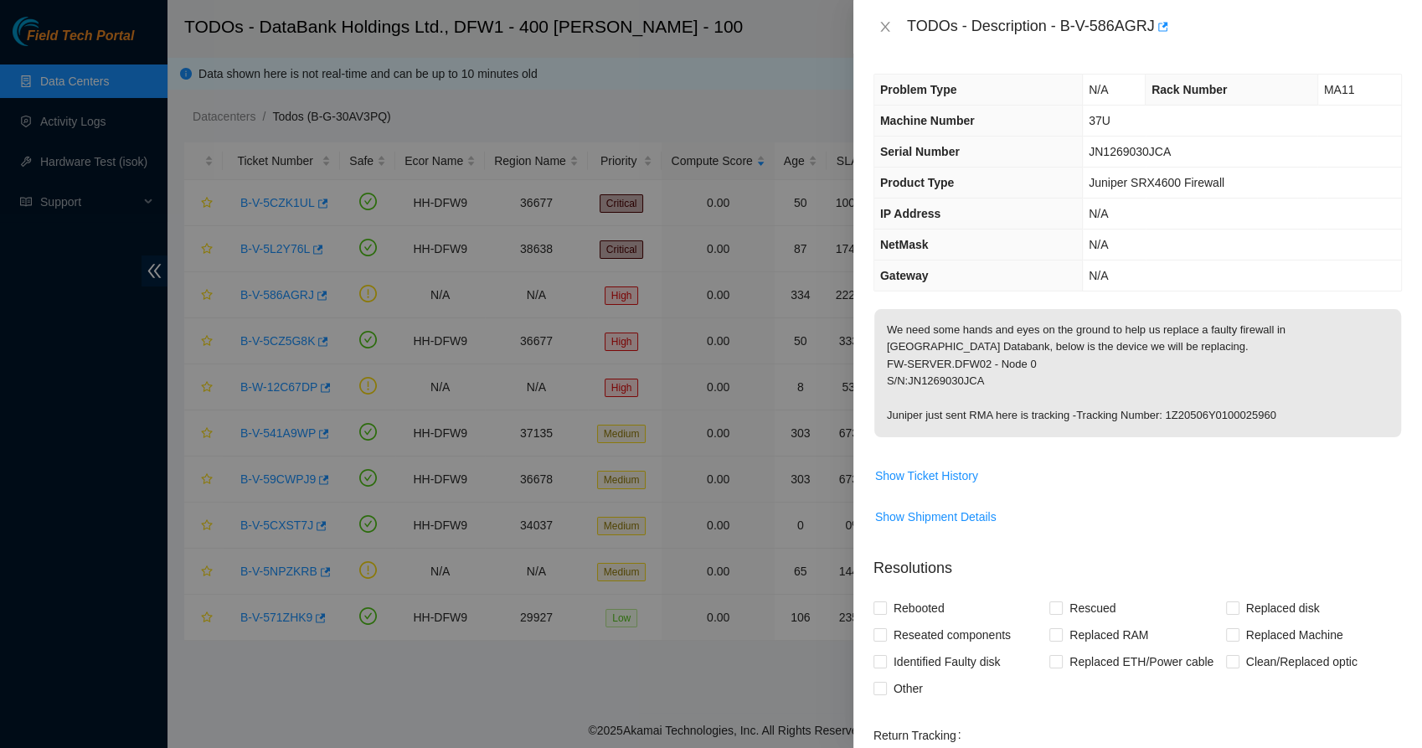
click at [954, 330] on p "We need some hands and eyes on the ground to help us replace a faulty firewall …" at bounding box center [1137, 373] width 527 height 128
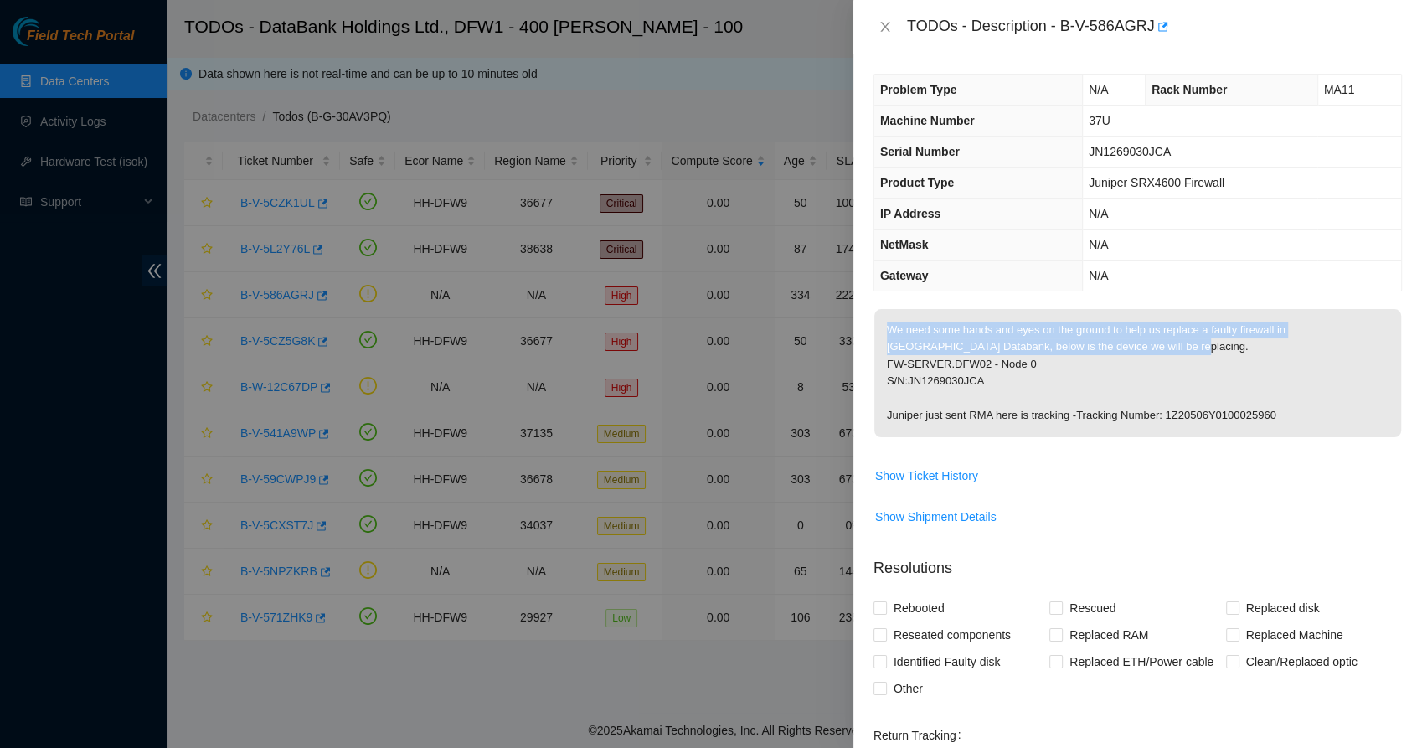
click at [954, 330] on p "We need some hands and eyes on the ground to help us replace a faulty firewall …" at bounding box center [1137, 373] width 527 height 128
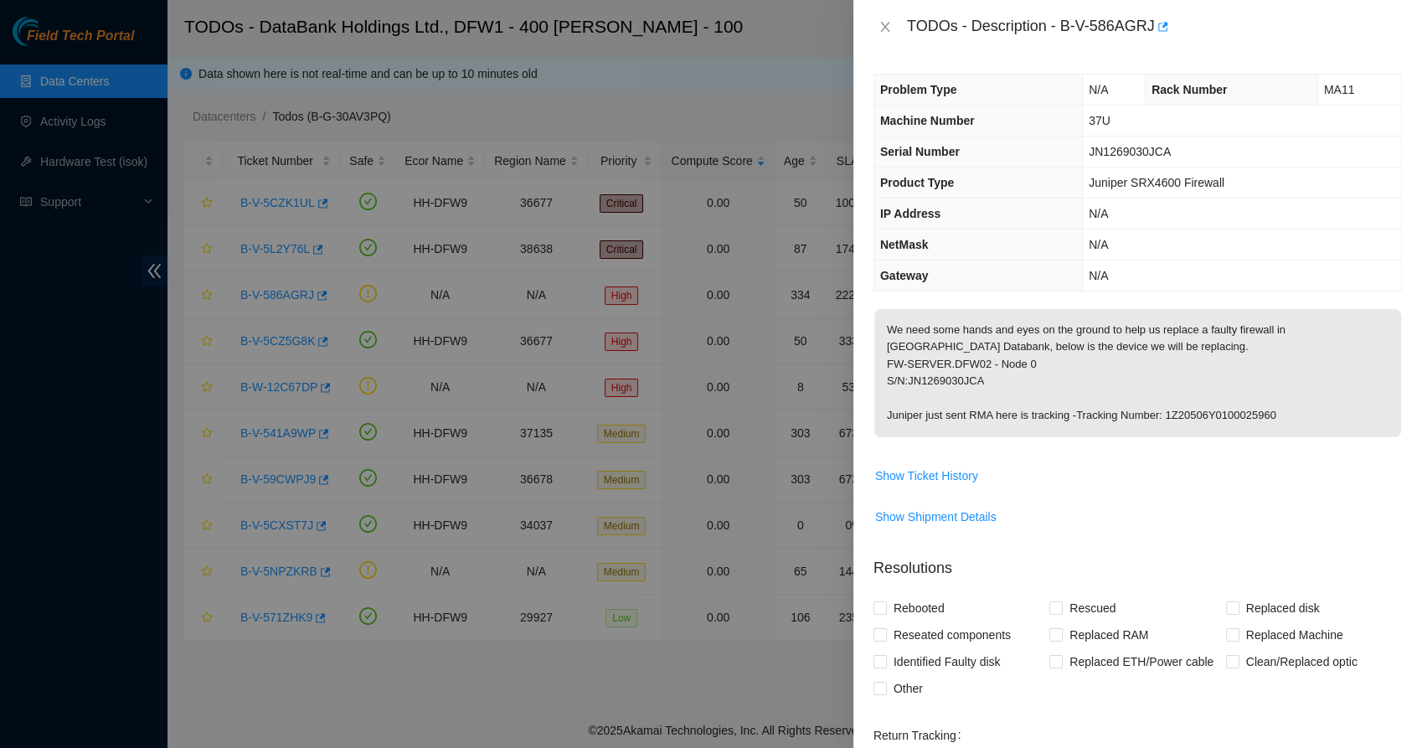
drag, startPoint x: 954, startPoint y: 330, endPoint x: 937, endPoint y: 363, distance: 37.5
click at [937, 363] on p "We need some hands and eyes on the ground to help us replace a faulty firewall …" at bounding box center [1137, 373] width 527 height 128
drag, startPoint x: 937, startPoint y: 363, endPoint x: 971, endPoint y: 380, distance: 38.2
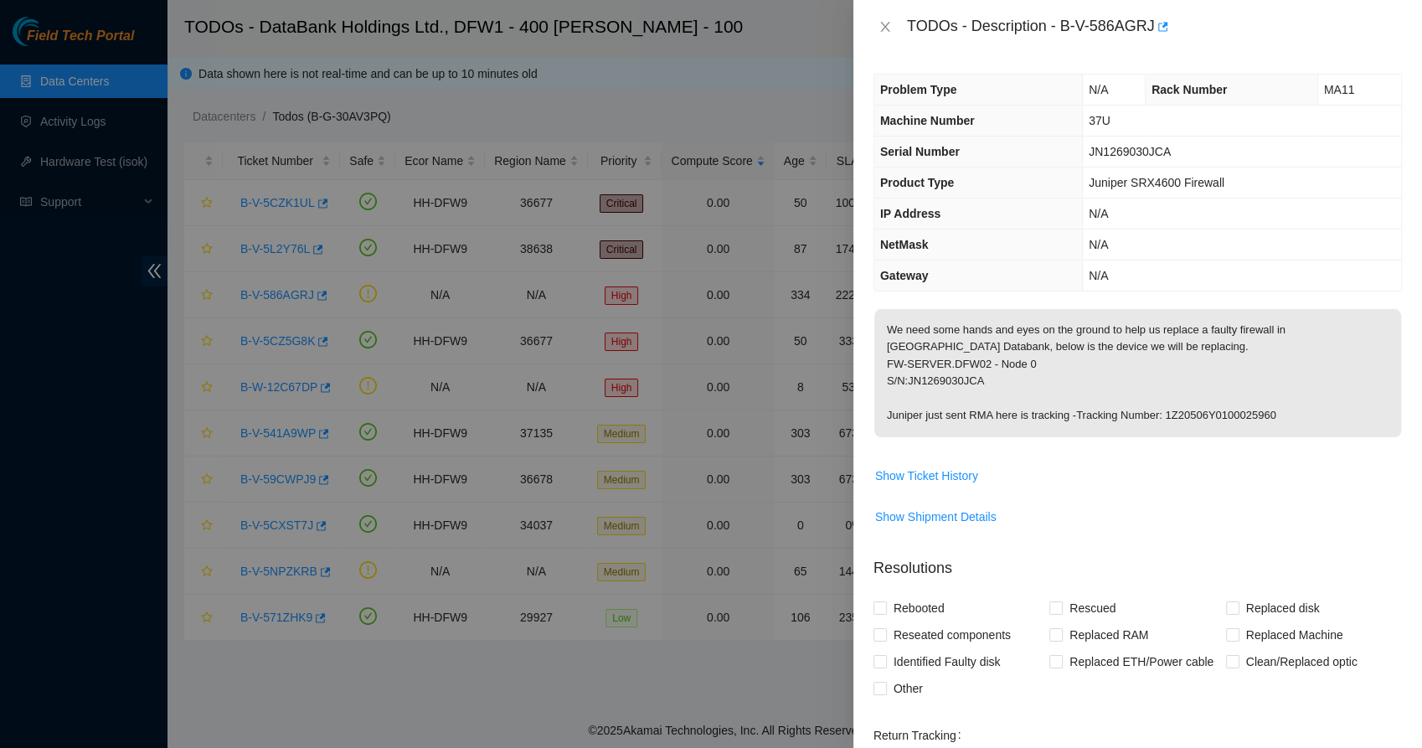
click at [971, 380] on p "We need some hands and eyes on the ground to help us replace a faulty firewall …" at bounding box center [1137, 373] width 527 height 128
drag, startPoint x: 971, startPoint y: 380, endPoint x: 1006, endPoint y: 409, distance: 45.1
click at [1006, 409] on p "We need some hands and eyes on the ground to help us replace a faulty firewall …" at bounding box center [1137, 373] width 527 height 128
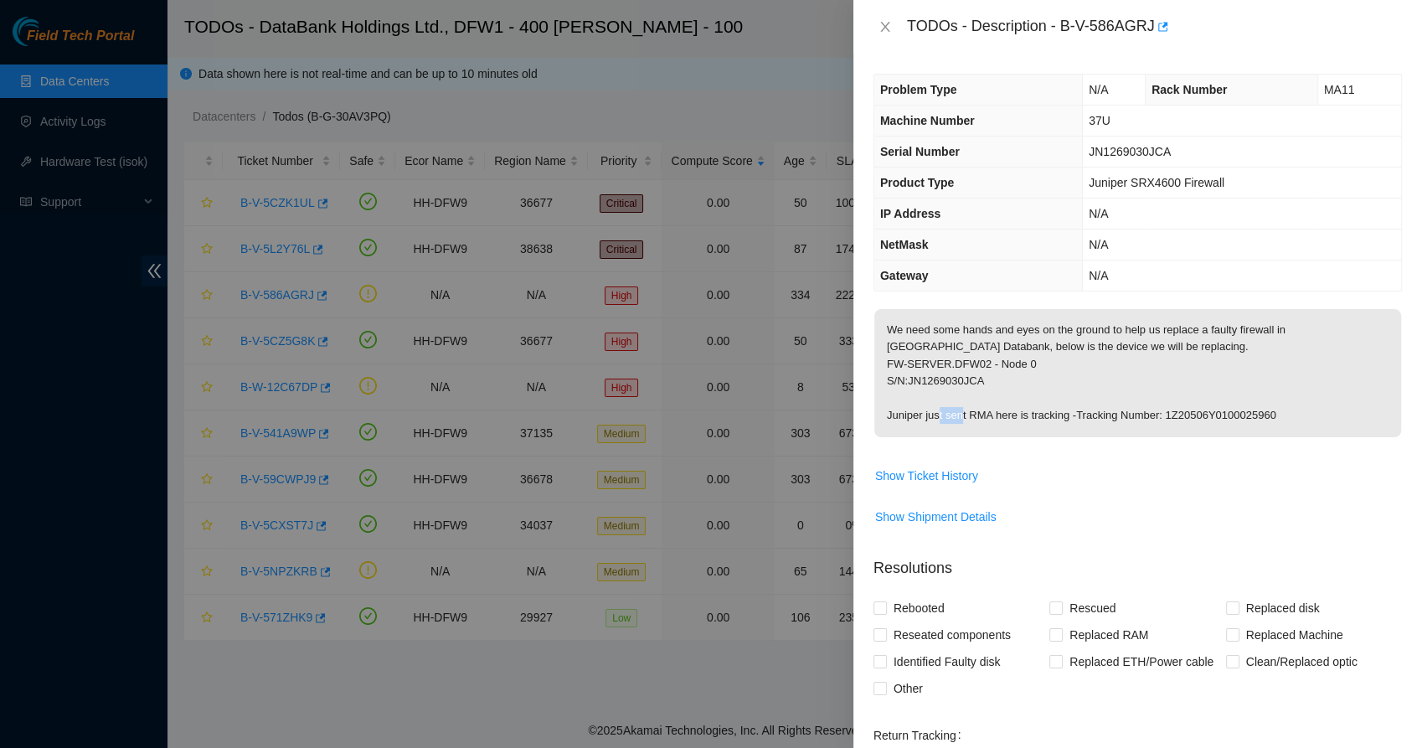
click at [1006, 409] on p "We need some hands and eyes on the ground to help us replace a faulty firewall …" at bounding box center [1137, 373] width 527 height 128
drag, startPoint x: 1006, startPoint y: 409, endPoint x: 966, endPoint y: 413, distance: 40.3
click at [966, 413] on p "We need some hands and eyes on the ground to help us replace a faulty firewall …" at bounding box center [1137, 373] width 527 height 128
click at [925, 152] on span "Serial Number" at bounding box center [920, 151] width 80 height 13
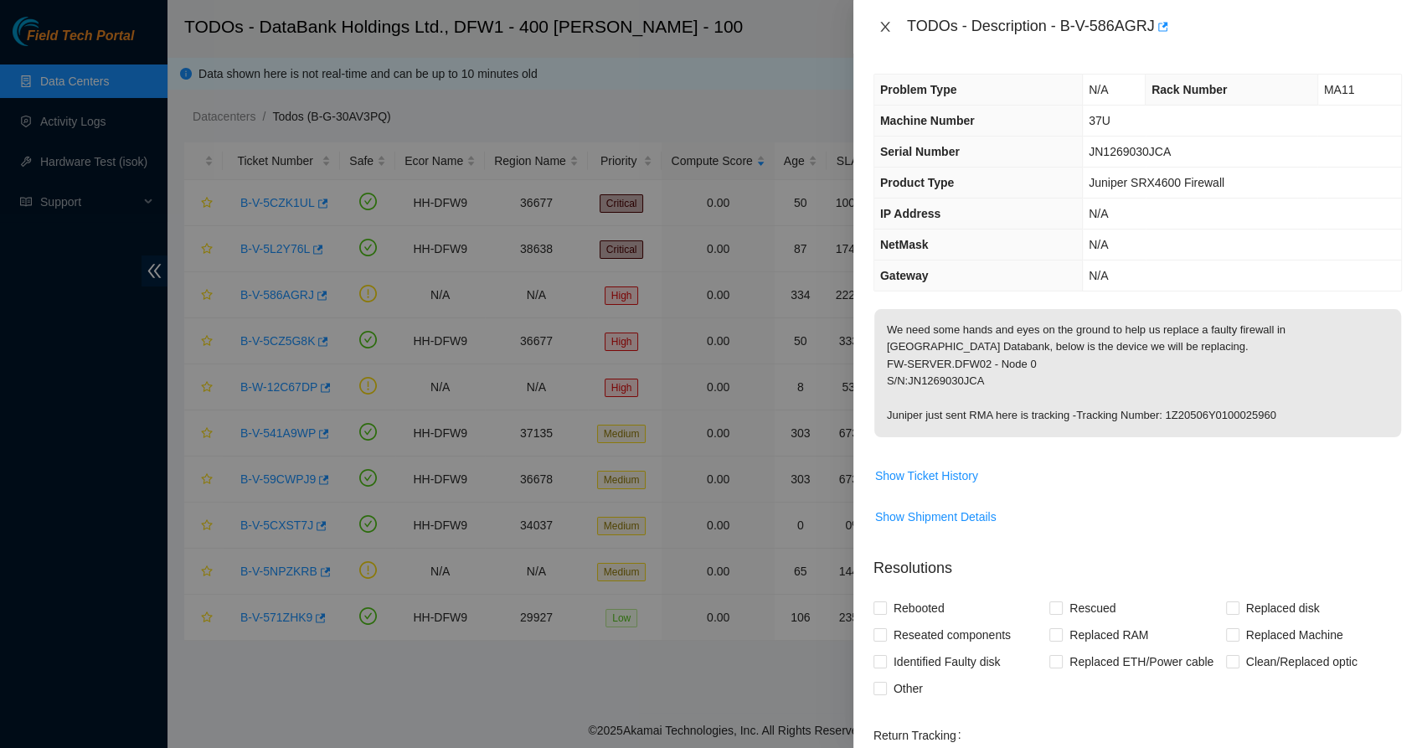
click at [873, 27] on button "Close" at bounding box center [884, 27] width 23 height 16
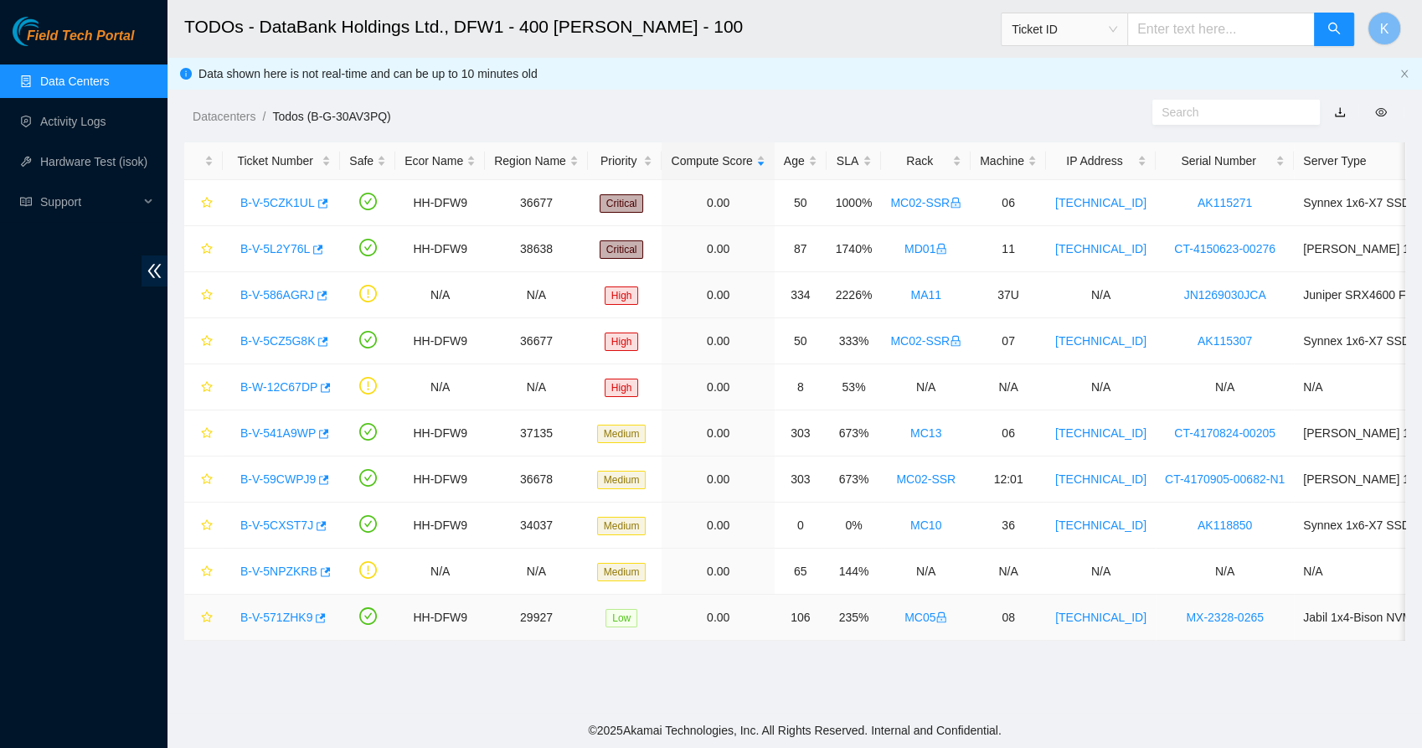
click at [285, 615] on link "B-V-571ZHK9" at bounding box center [276, 616] width 72 height 13
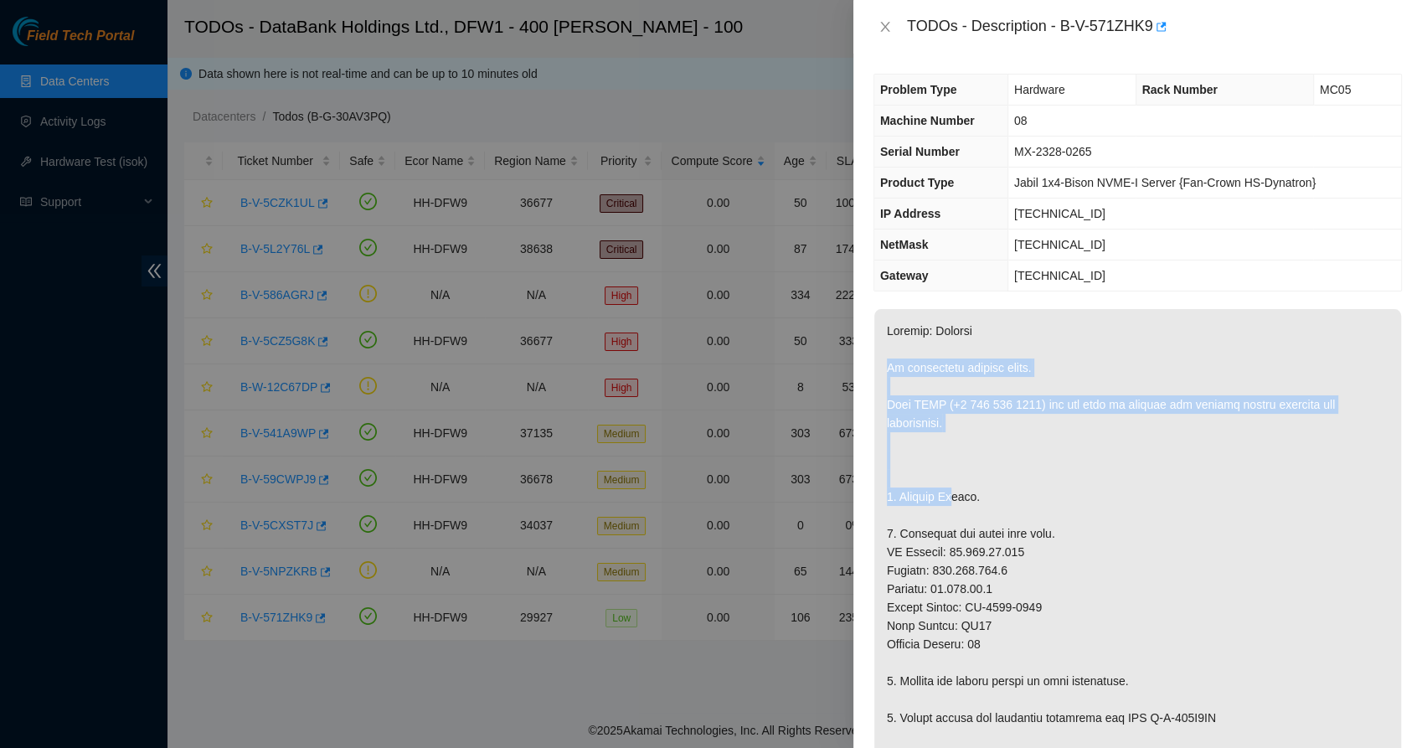
drag, startPoint x: 940, startPoint y: 344, endPoint x: 955, endPoint y: 502, distance: 158.9
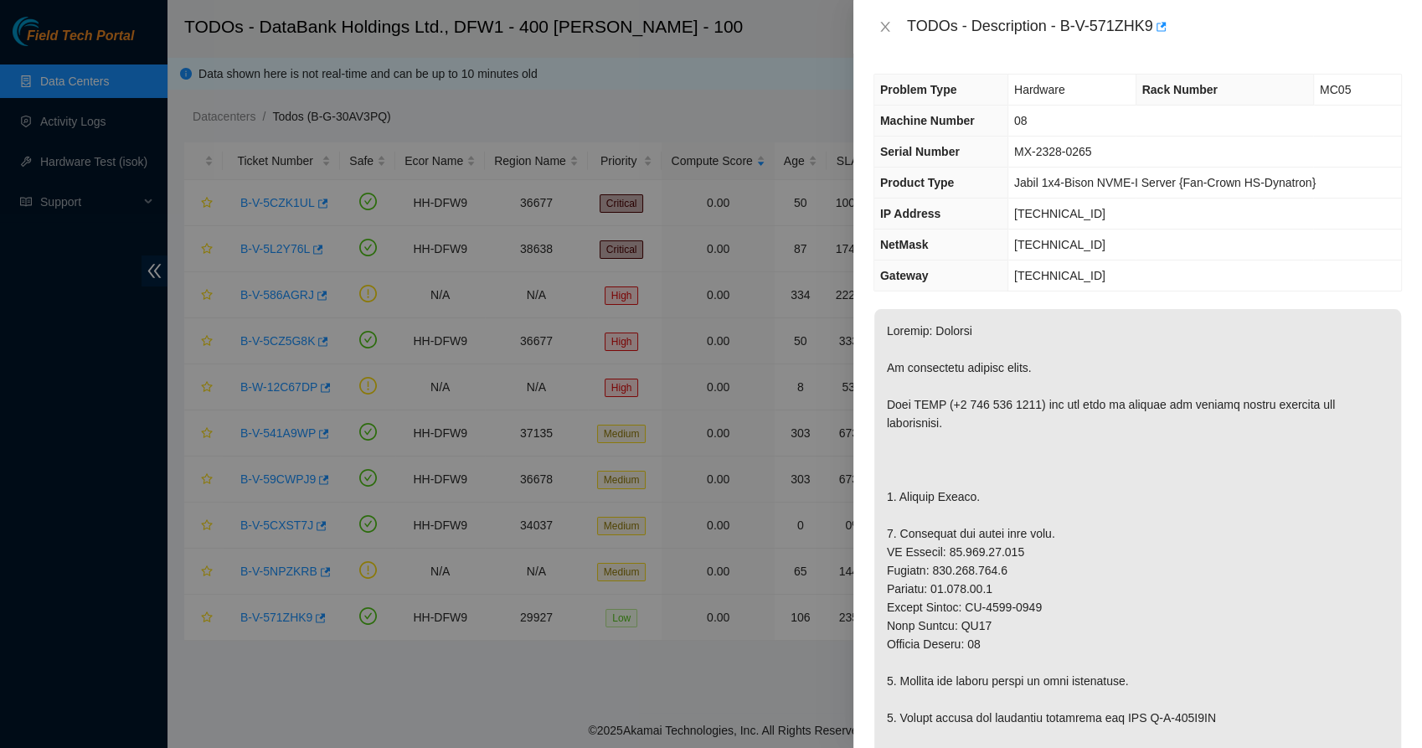
click at [888, 32] on icon "close" at bounding box center [884, 26] width 13 height 13
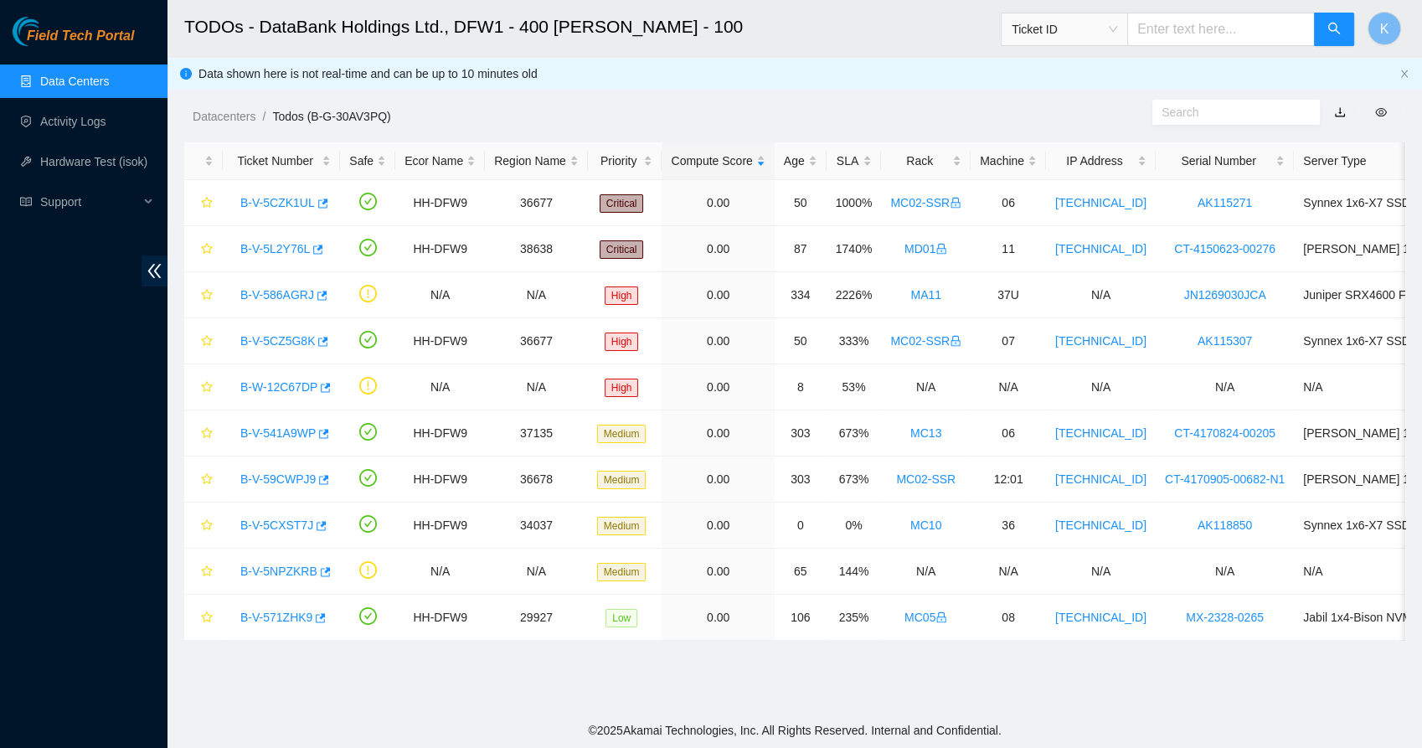
click at [33, 362] on div "Field Tech Portal Data Centers Activity Logs Hardware Test (isok) Support" at bounding box center [83, 382] width 167 height 731
